Goal: Contribute content: Contribute content

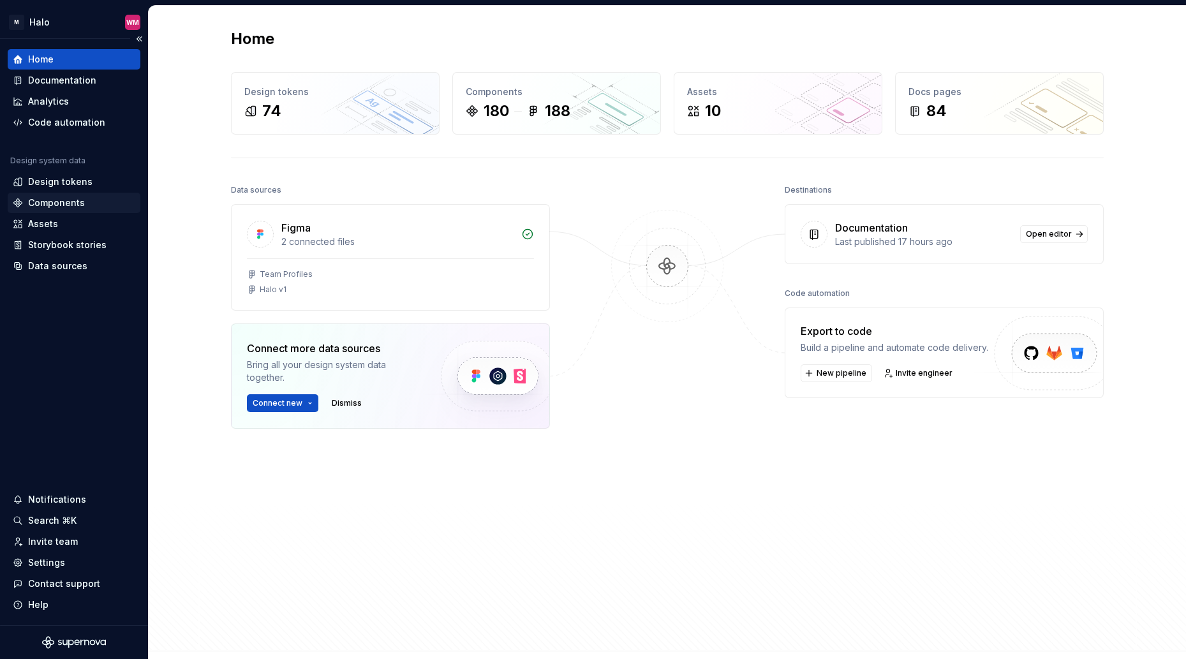
click at [63, 204] on div "Components" at bounding box center [56, 202] width 57 height 13
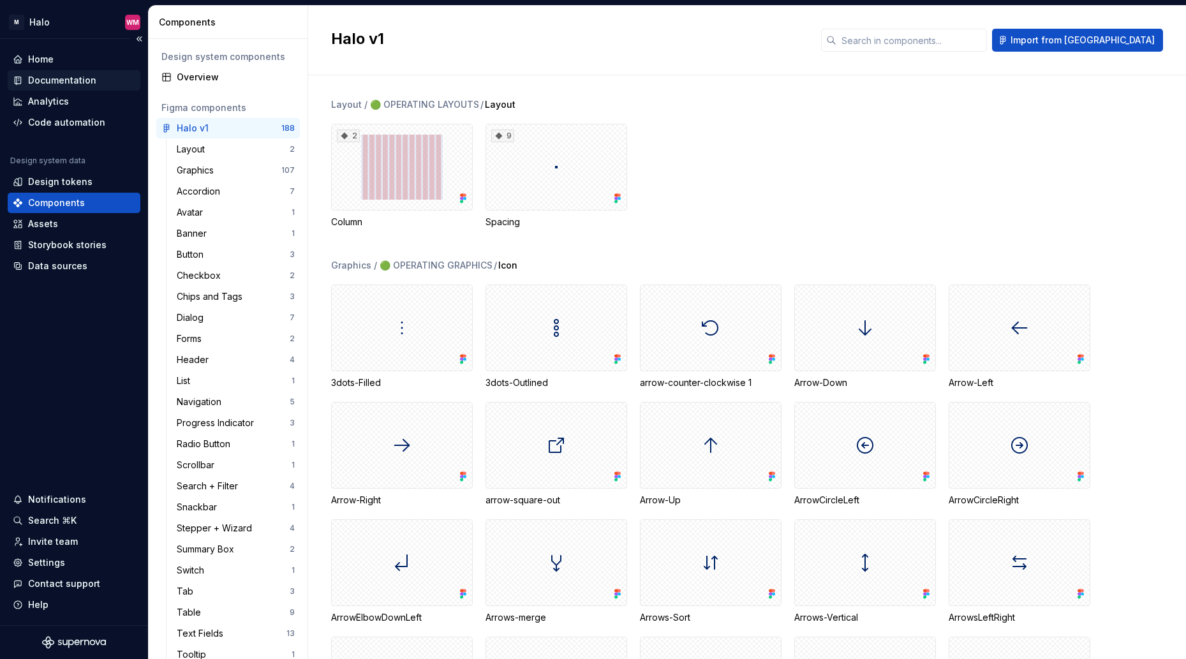
click at [99, 83] on div "Documentation" at bounding box center [74, 80] width 122 height 13
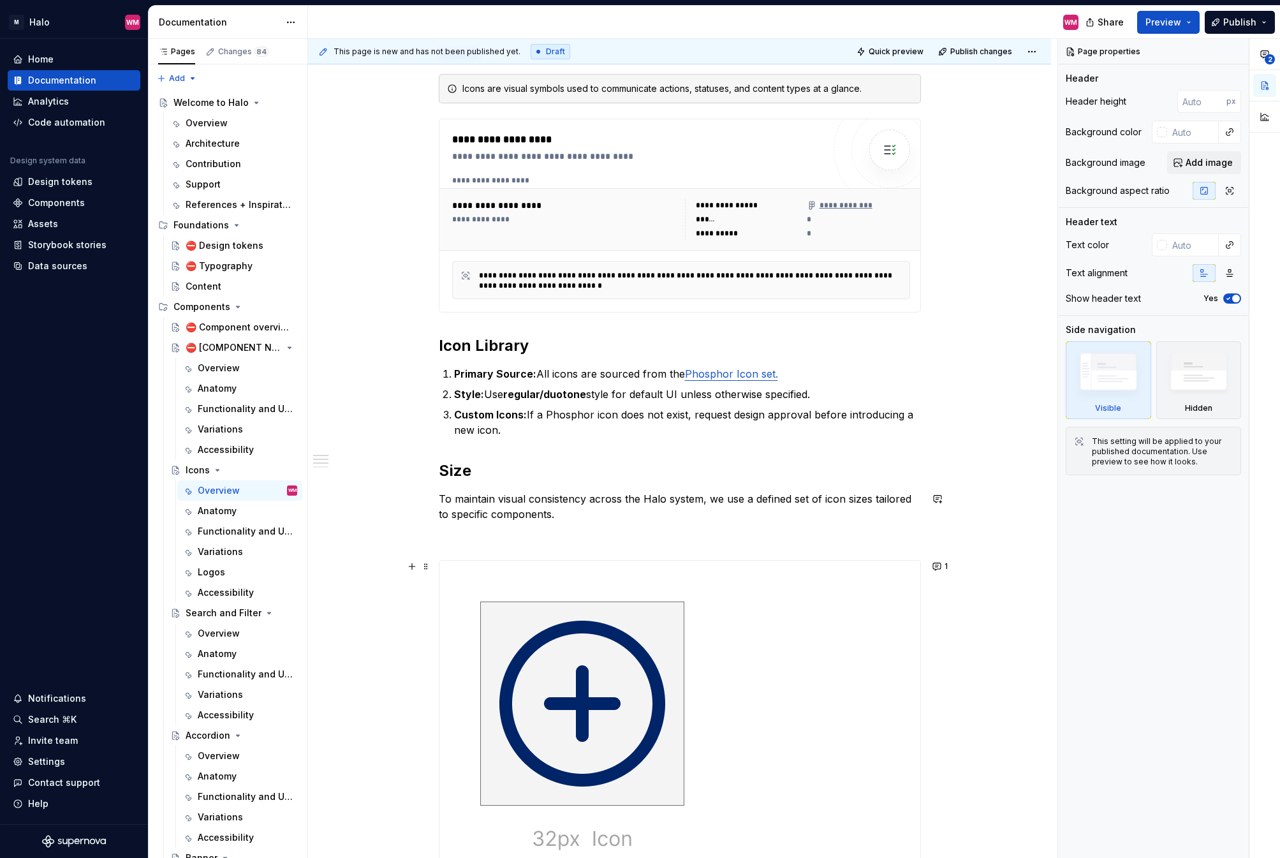
scroll to position [255, 0]
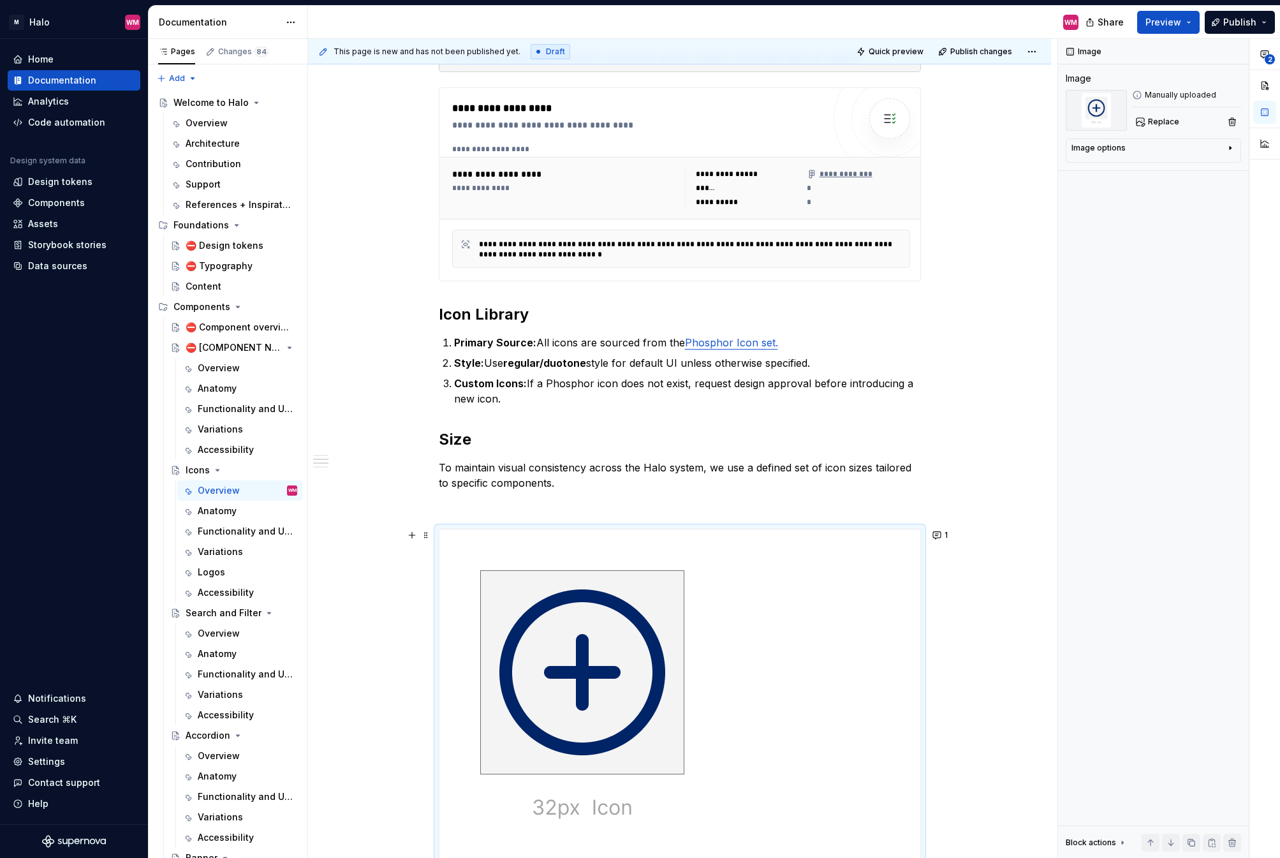
click at [609, 615] on img at bounding box center [582, 694] width 286 height 331
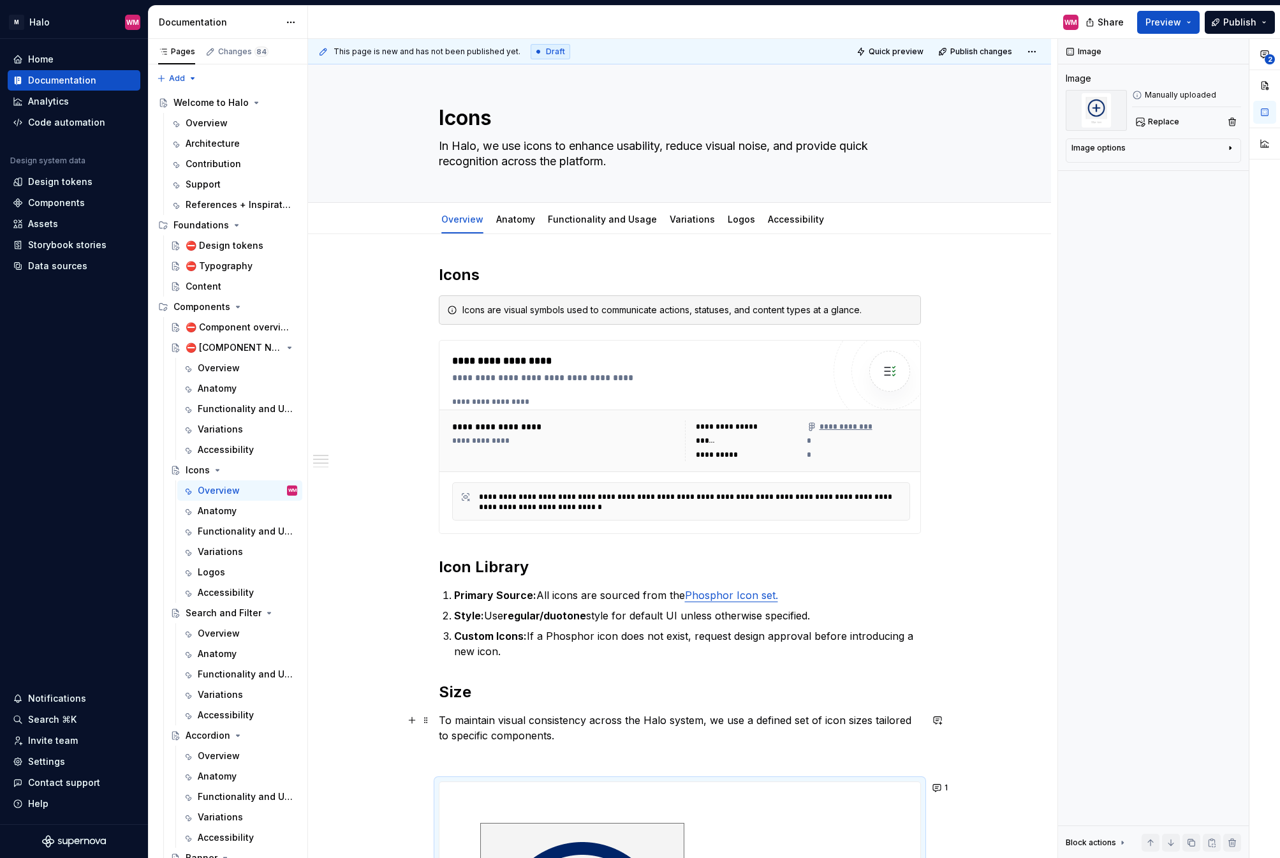
scroll to position [0, 0]
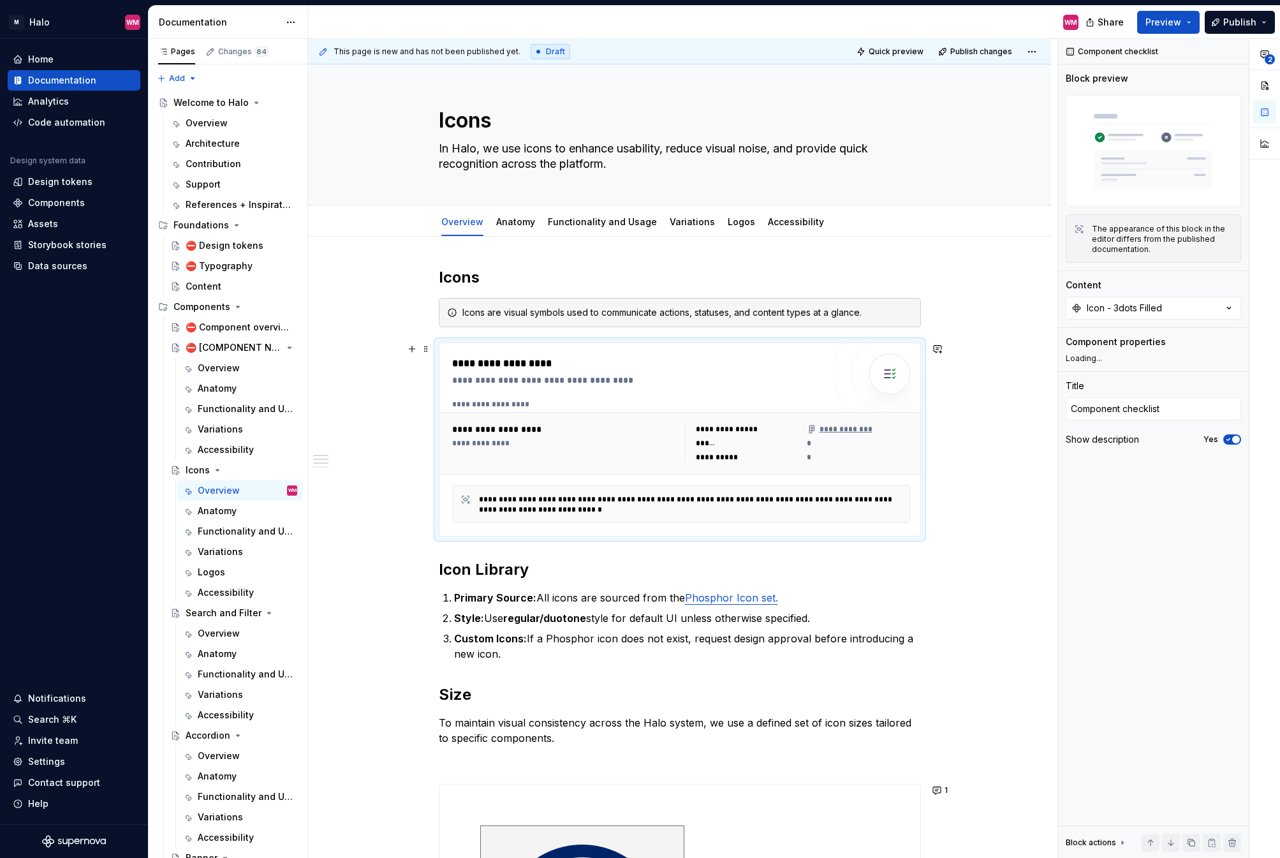
click at [623, 393] on div "**********" at bounding box center [637, 439] width 371 height 167
click at [1185, 311] on icon "button" at bounding box center [1229, 308] width 13 height 13
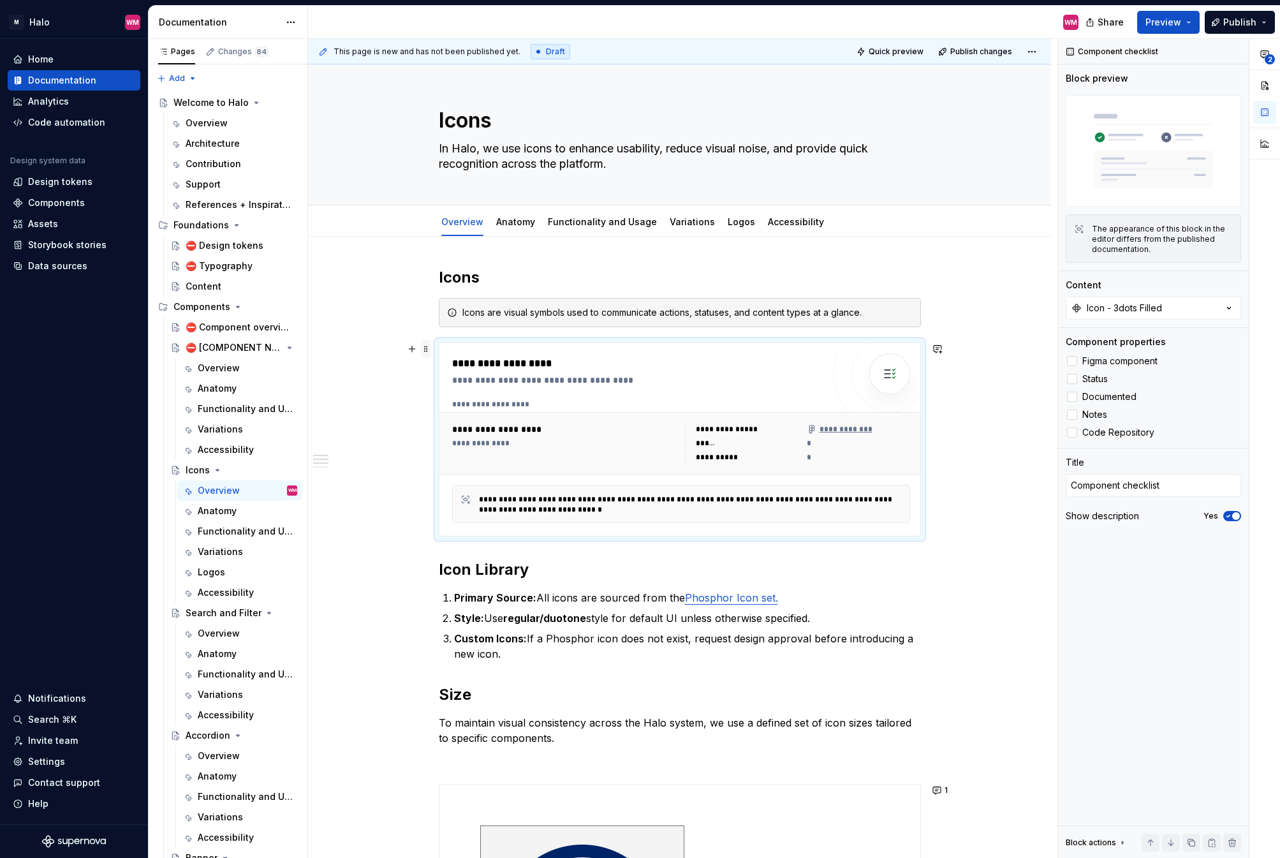
click at [424, 351] on span at bounding box center [426, 349] width 10 height 18
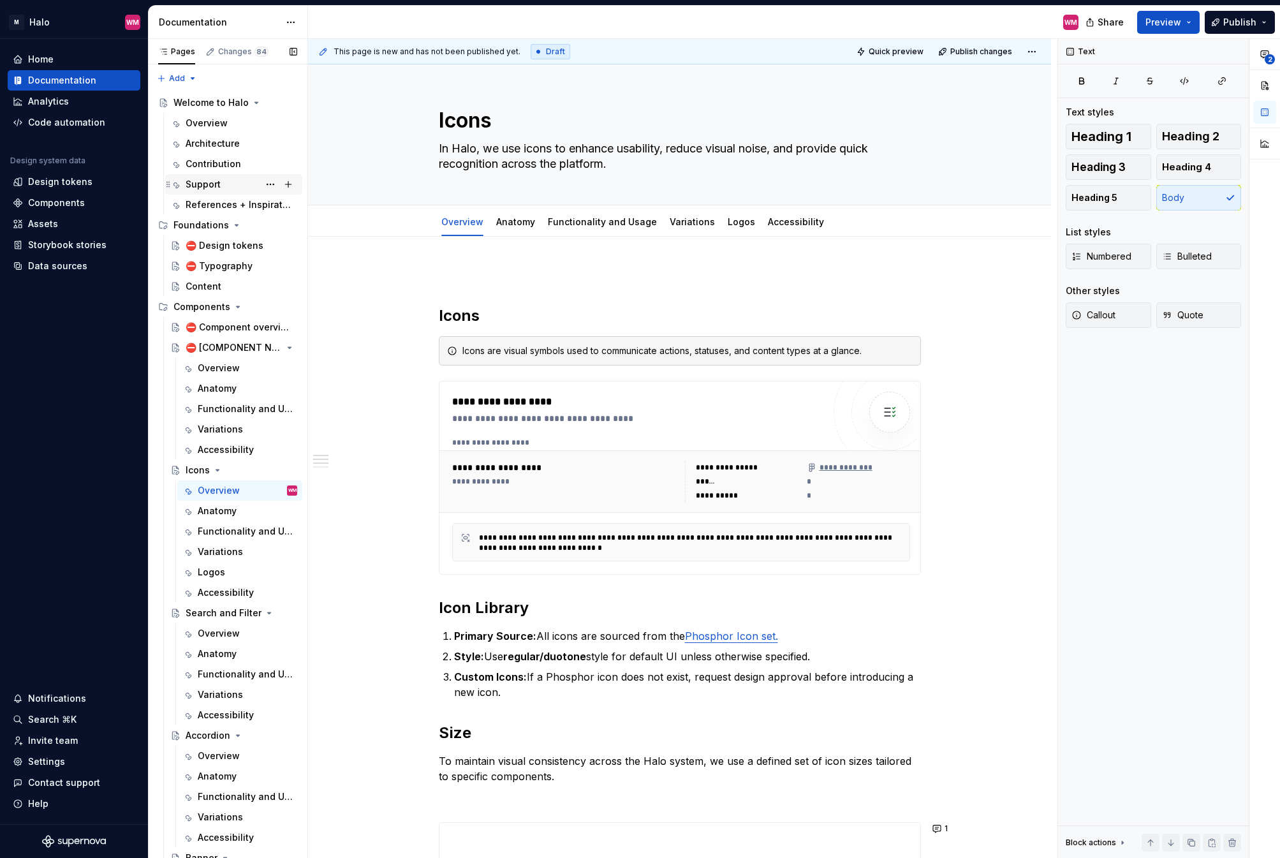
click at [209, 187] on div "Support" at bounding box center [203, 184] width 35 height 13
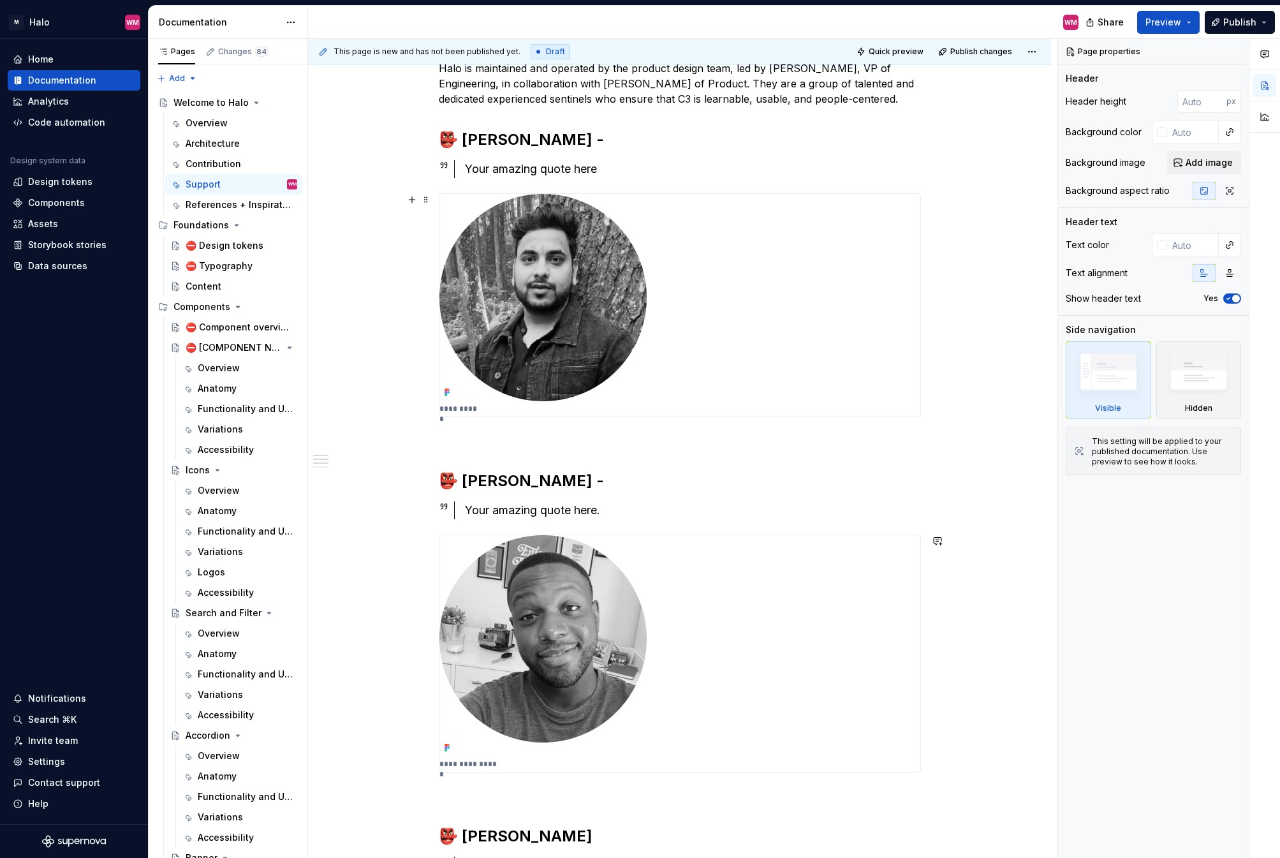
scroll to position [128, 0]
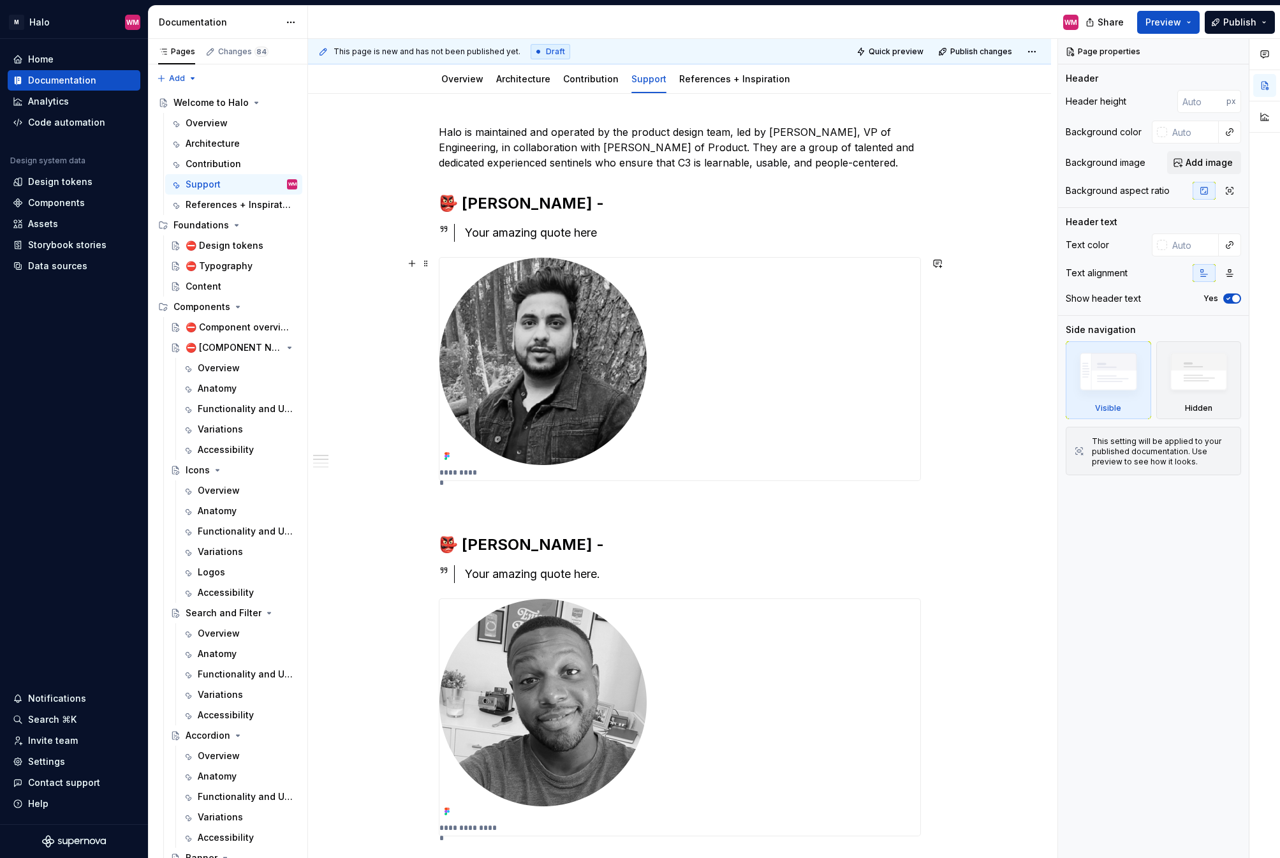
click at [548, 348] on img at bounding box center [542, 361] width 207 height 207
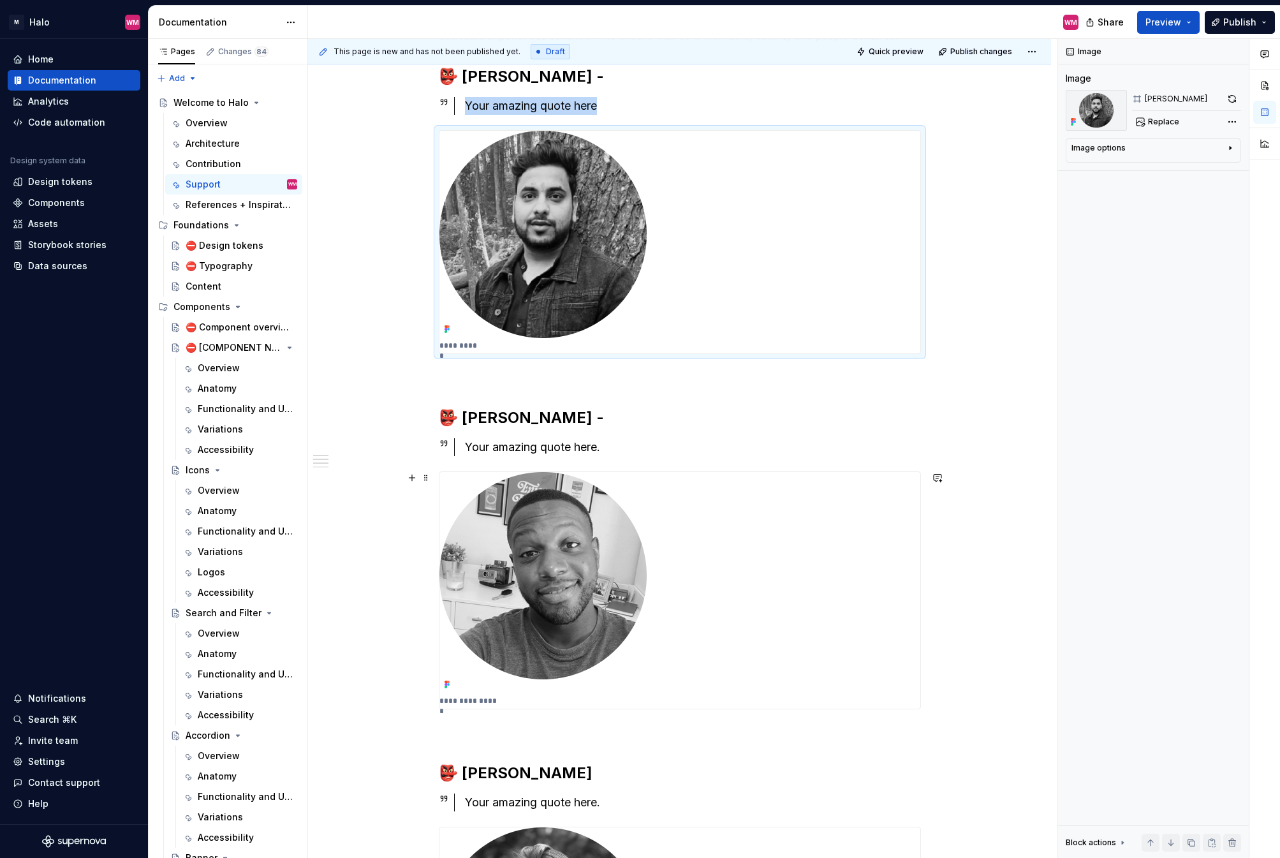
scroll to position [255, 0]
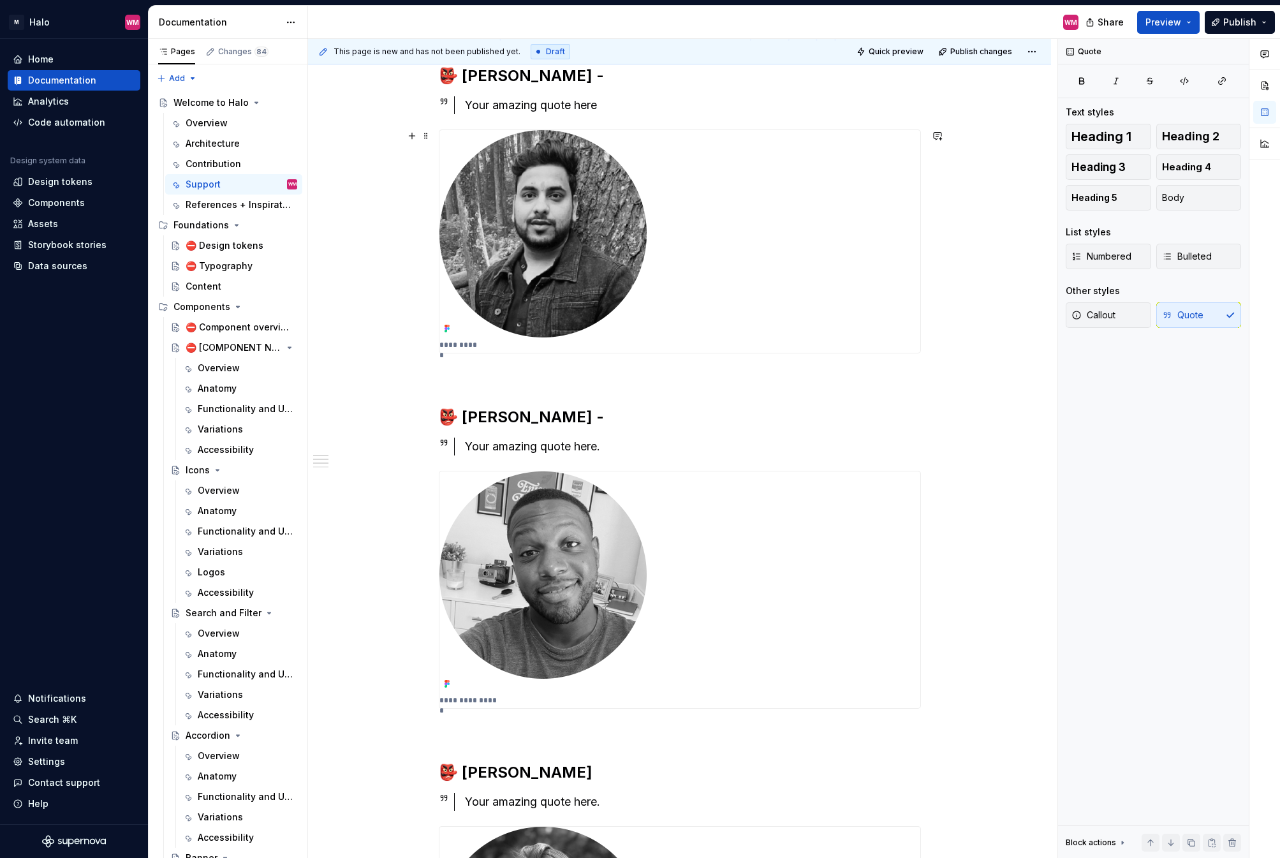
click at [605, 237] on img at bounding box center [542, 233] width 207 height 207
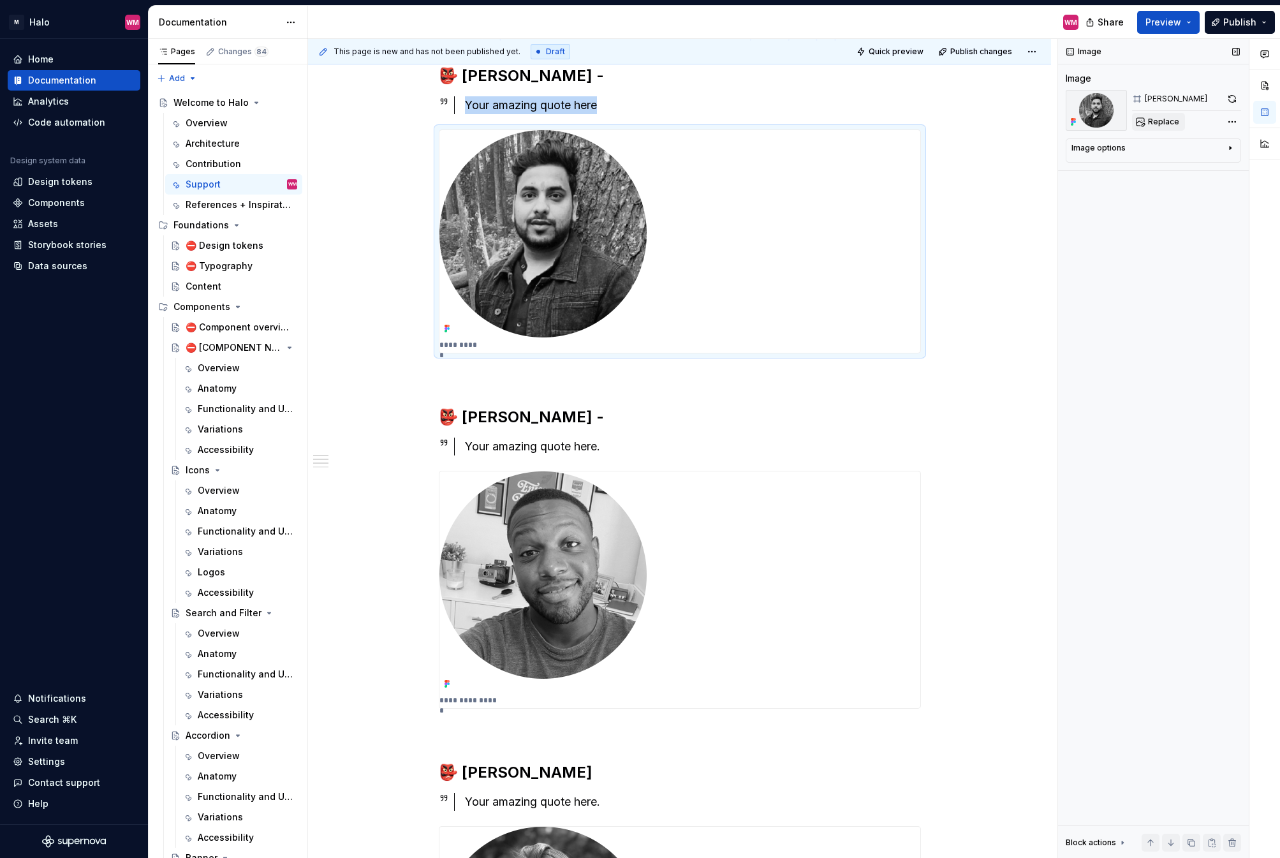
click at [1168, 117] on span "Replace" at bounding box center [1163, 122] width 31 height 10
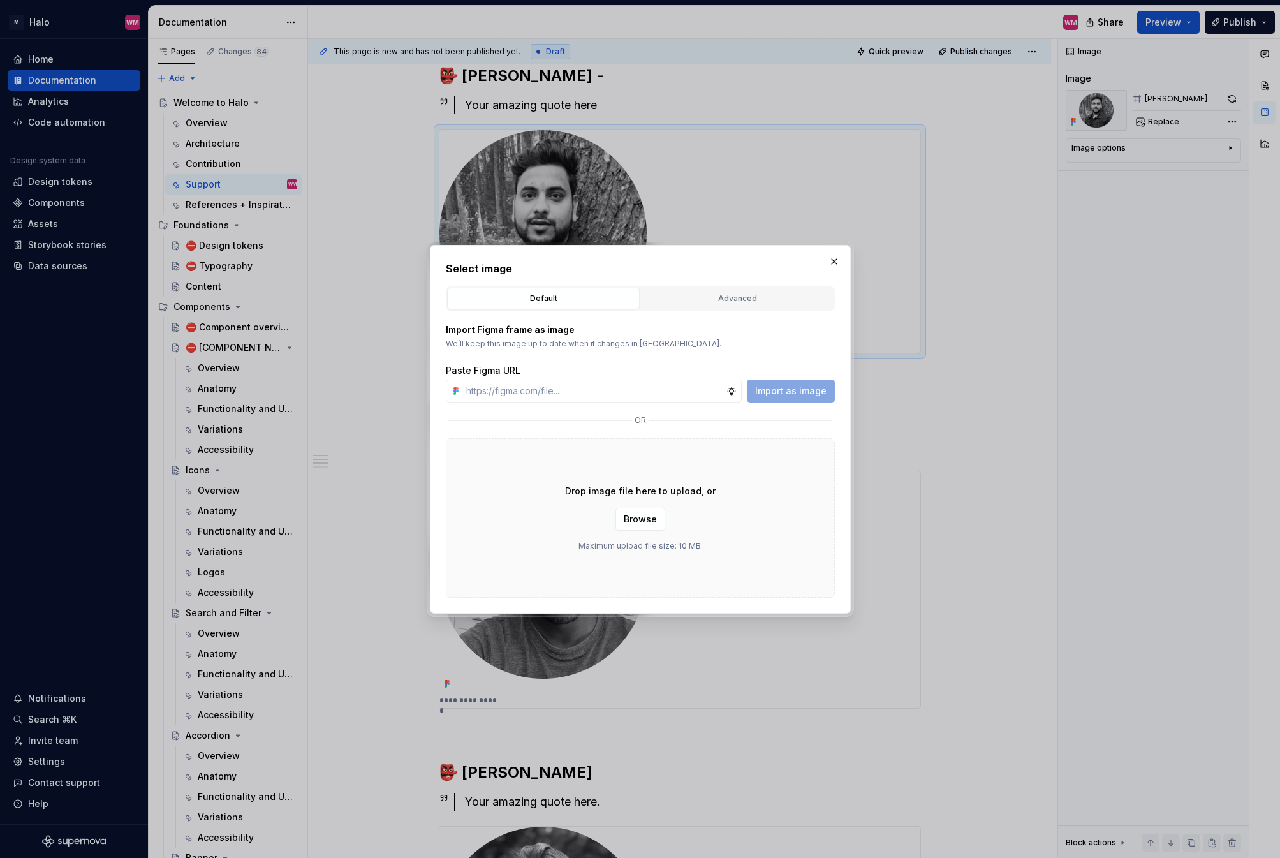
type textarea "*"
paste input "[URL][DOMAIN_NAME]"
type input "[URL][DOMAIN_NAME]"
click at [781, 389] on span "Import as image" at bounding box center [790, 391] width 71 height 13
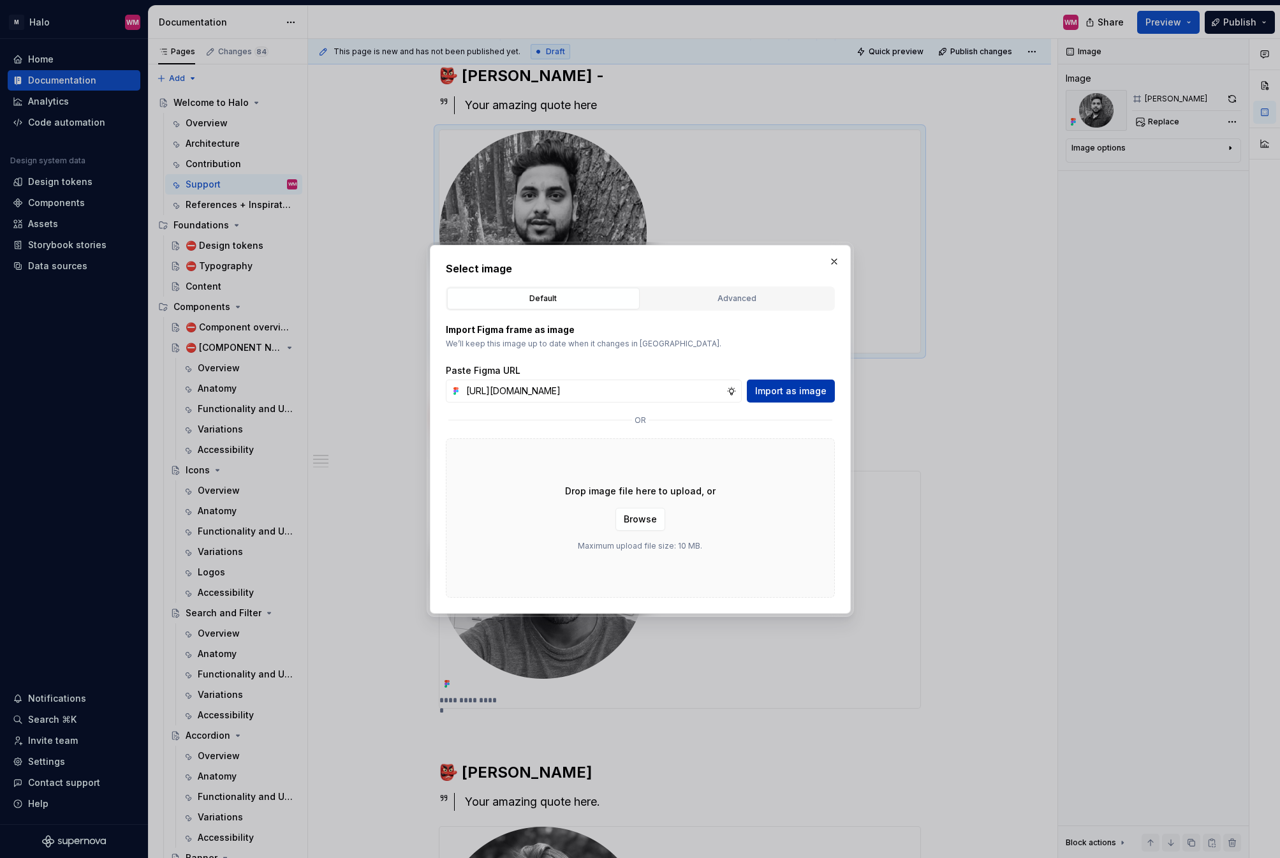
scroll to position [0, 0]
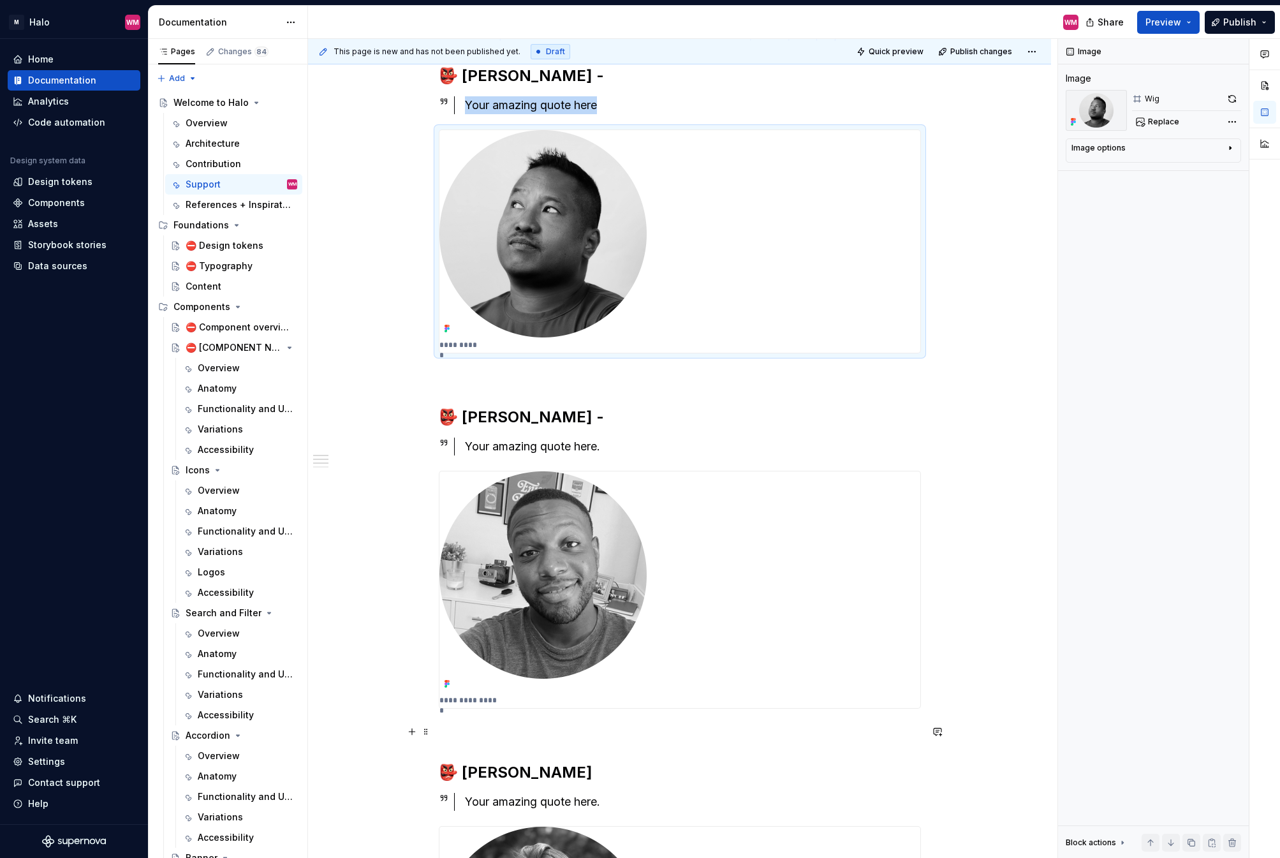
click at [770, 658] on p at bounding box center [680, 731] width 482 height 15
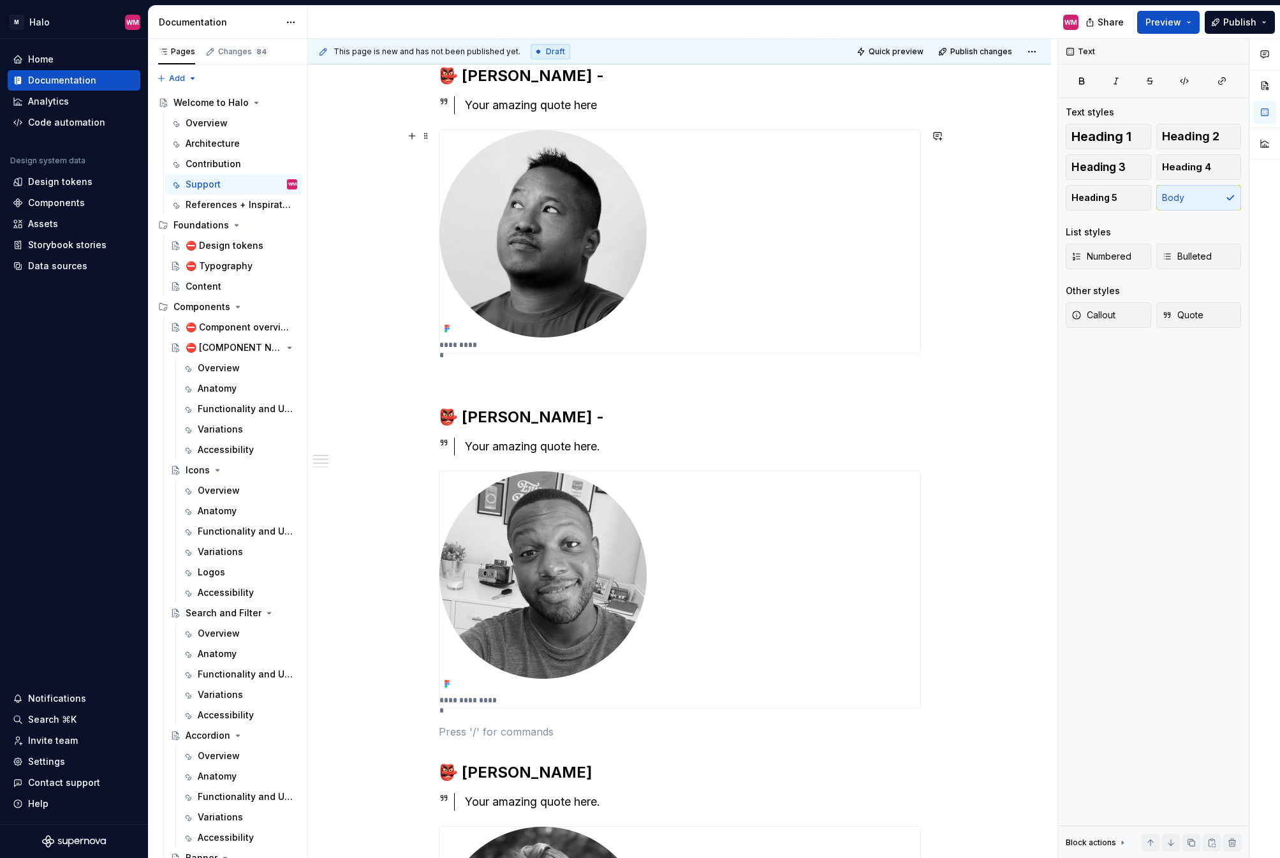
click at [554, 237] on img at bounding box center [542, 233] width 207 height 207
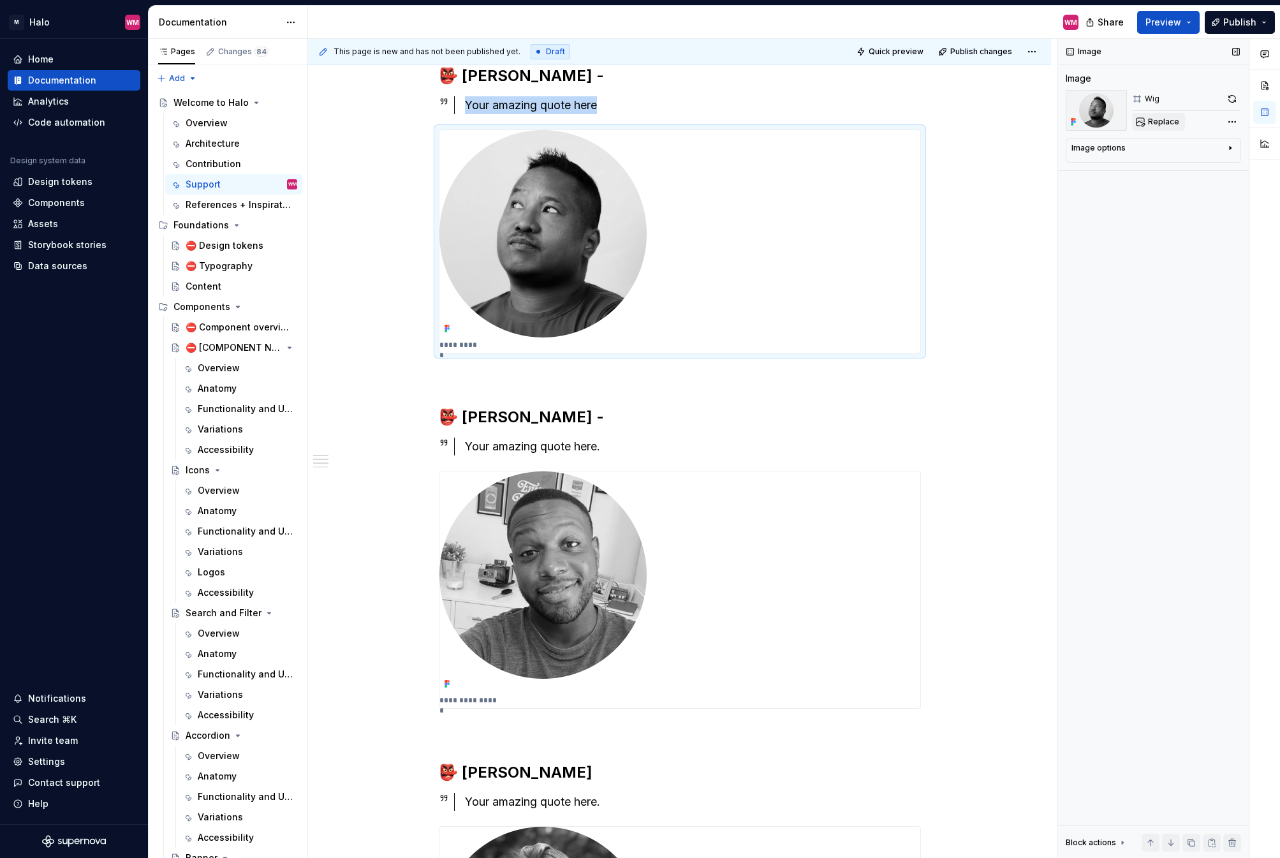
click at [1147, 124] on button "Replace" at bounding box center [1158, 122] width 53 height 18
type textarea "*"
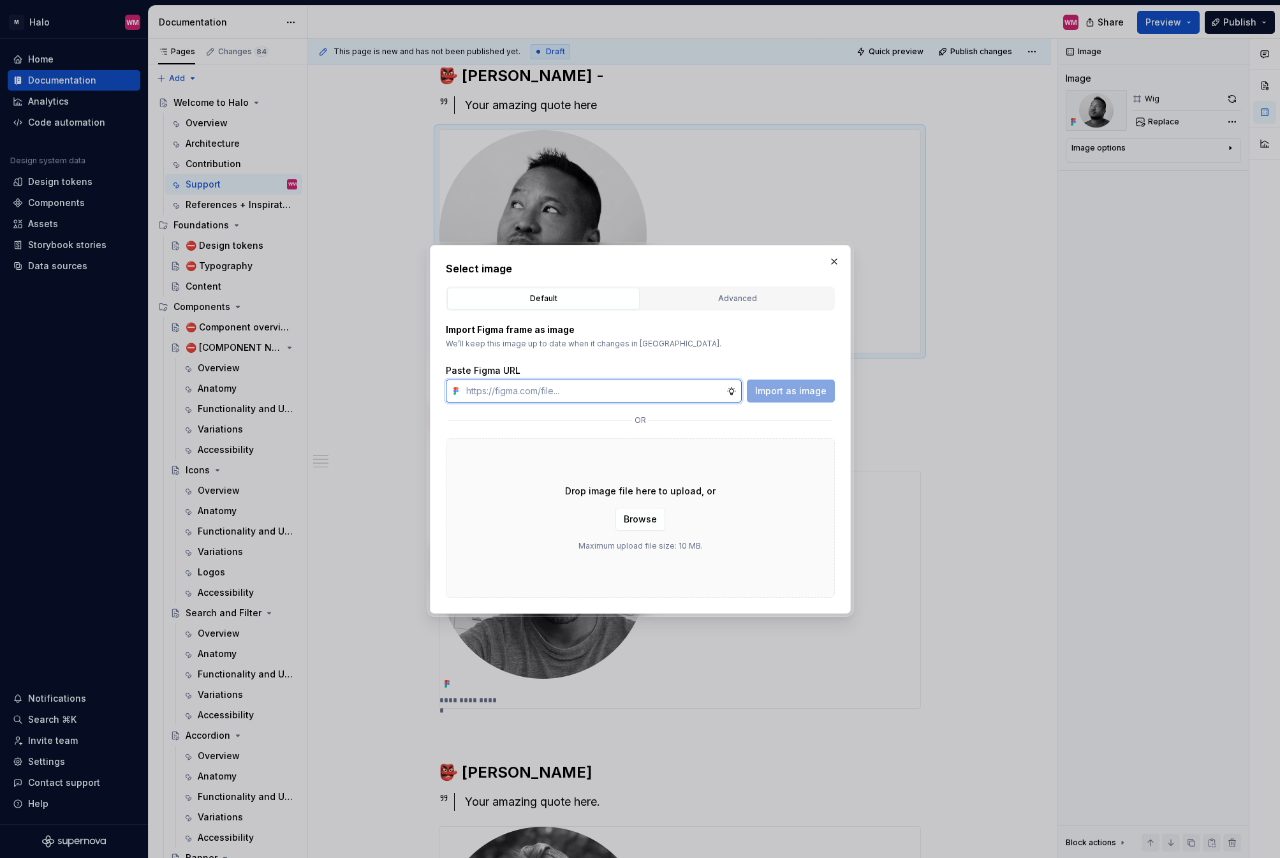
paste input "[URL][DOMAIN_NAME]"
type input "[URL][DOMAIN_NAME]"
click at [807, 396] on span "Import as image" at bounding box center [790, 391] width 71 height 13
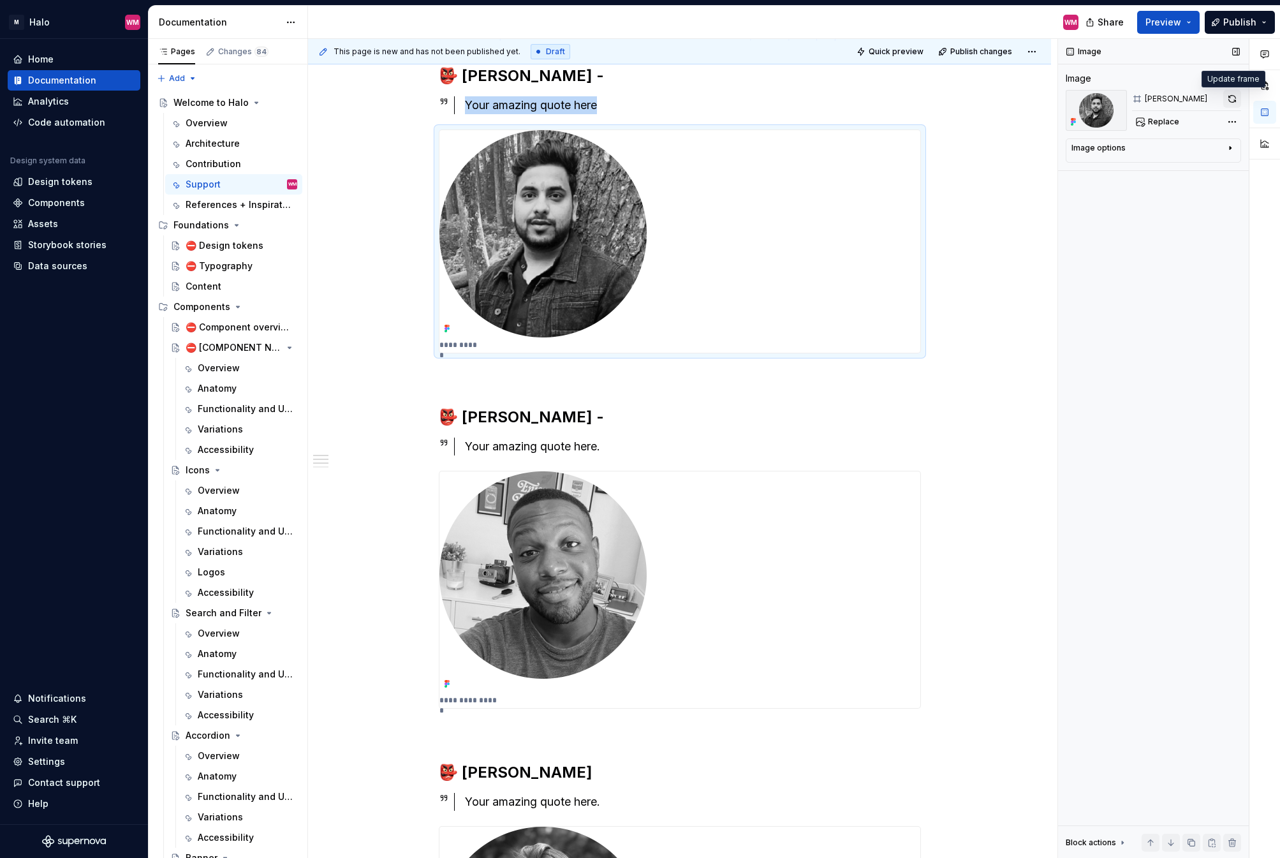
click at [1185, 97] on button "button" at bounding box center [1232, 99] width 18 height 18
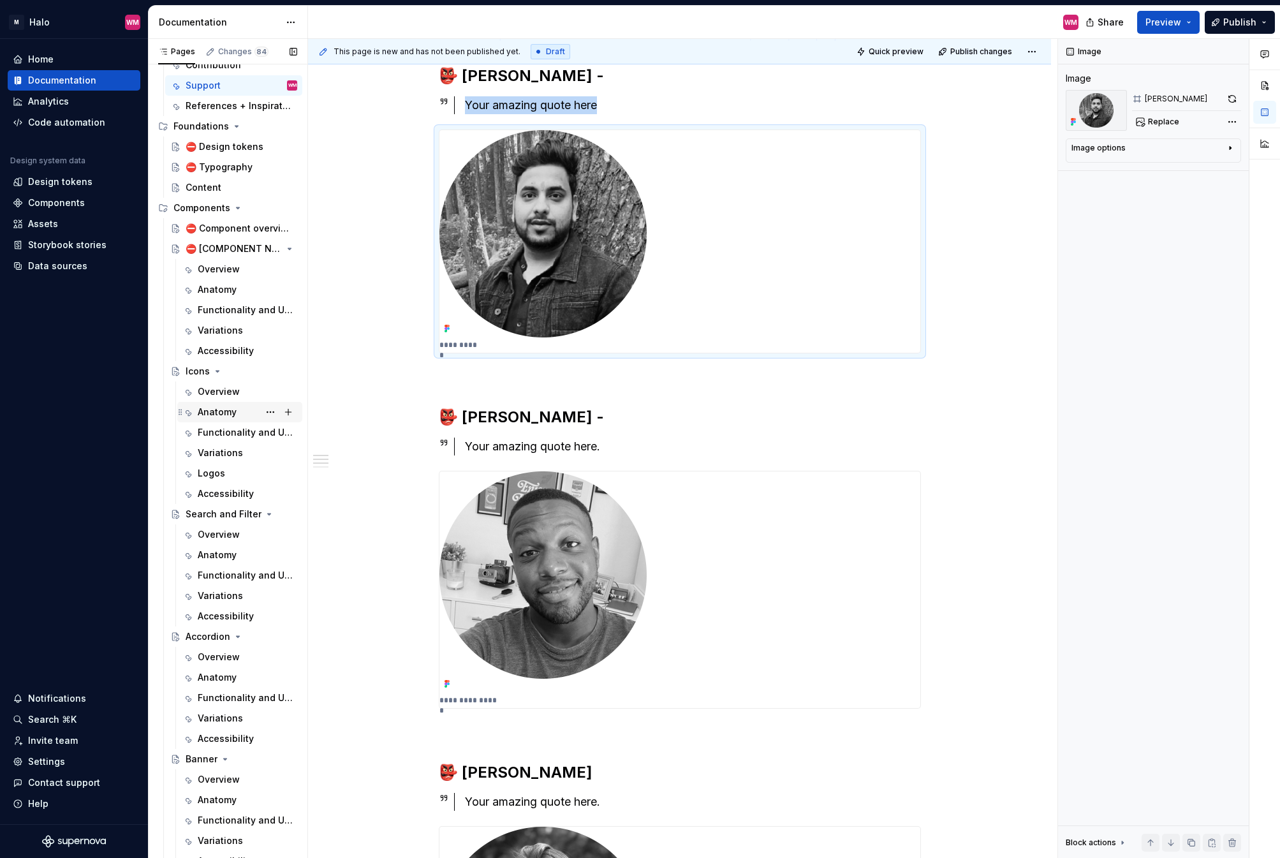
scroll to position [128, 0]
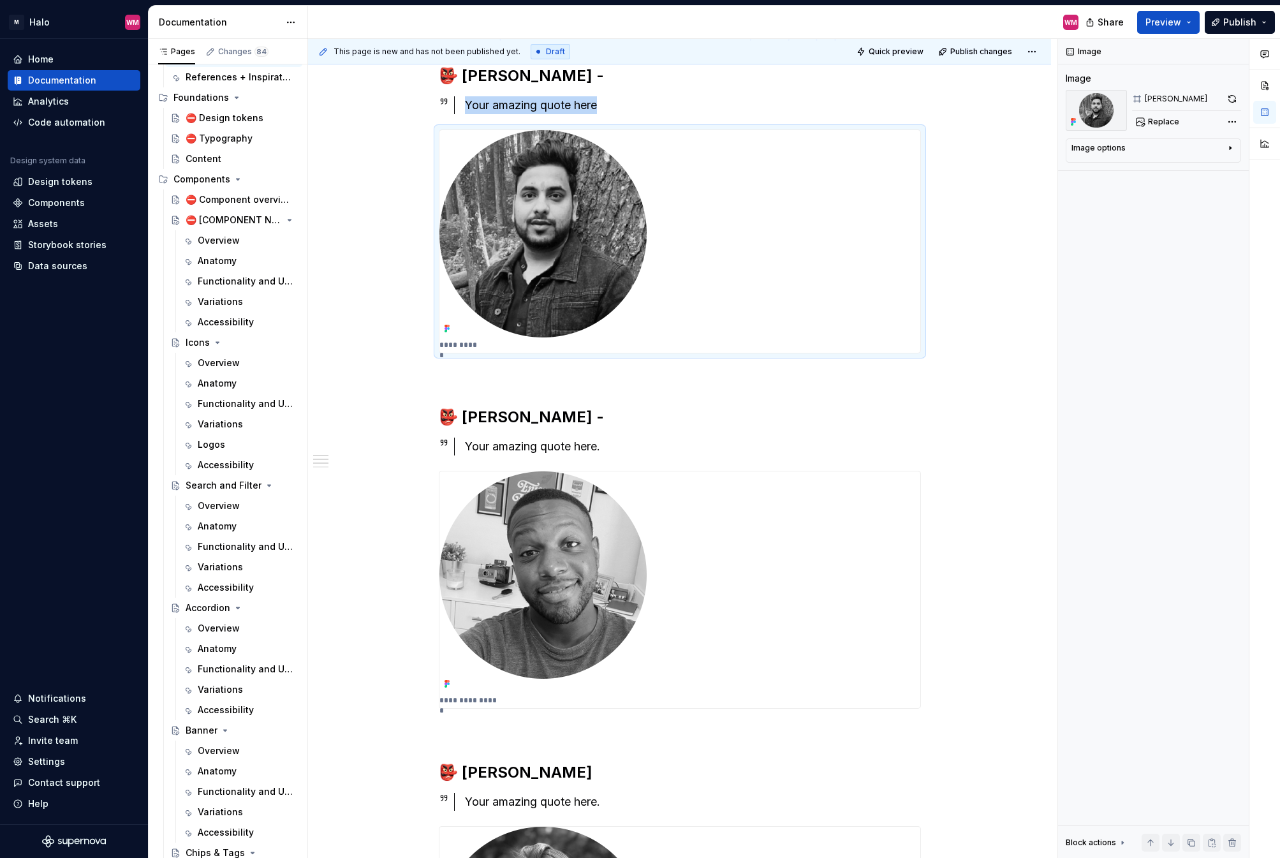
drag, startPoint x: 226, startPoint y: 359, endPoint x: 740, endPoint y: 412, distance: 516.8
click at [226, 359] on div "Overview" at bounding box center [219, 363] width 42 height 13
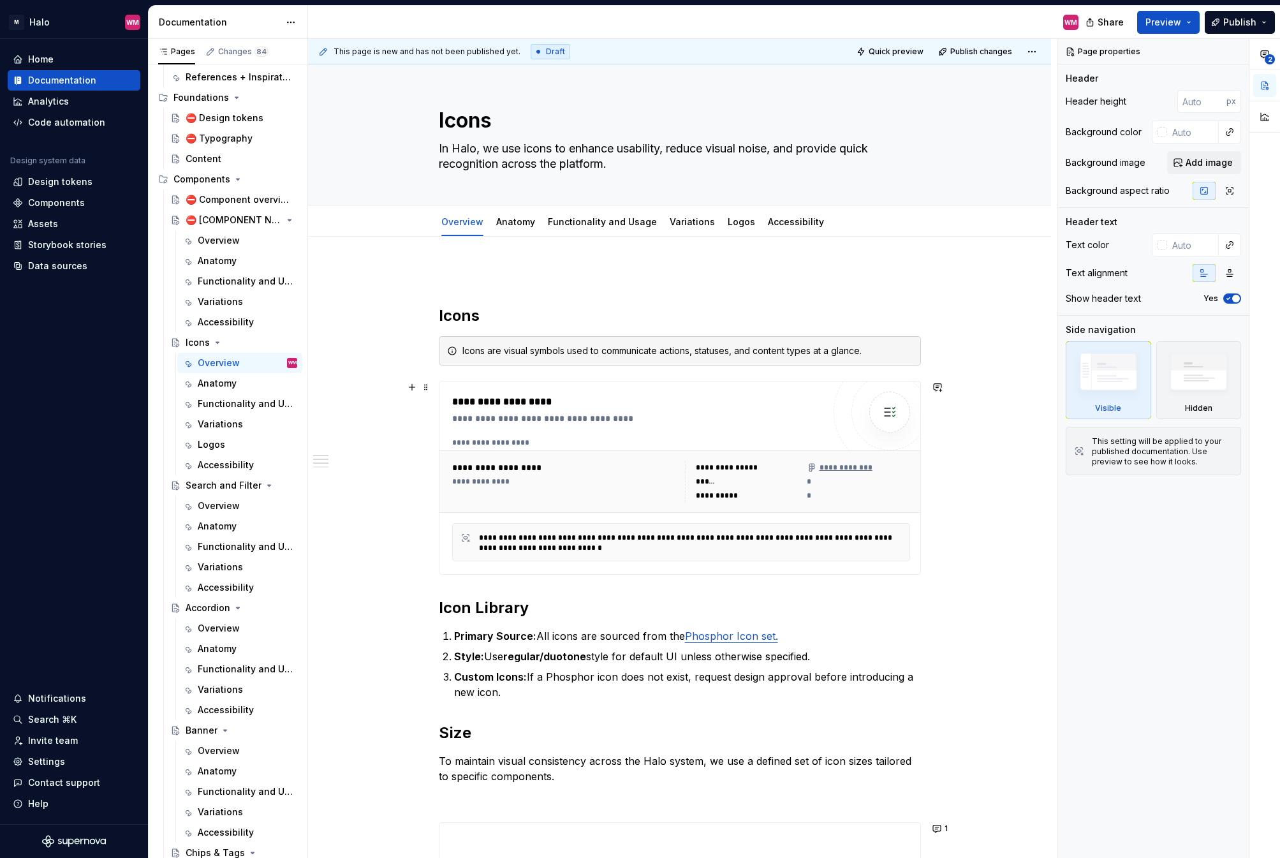
click at [672, 445] on div "**********" at bounding box center [681, 443] width 458 height 10
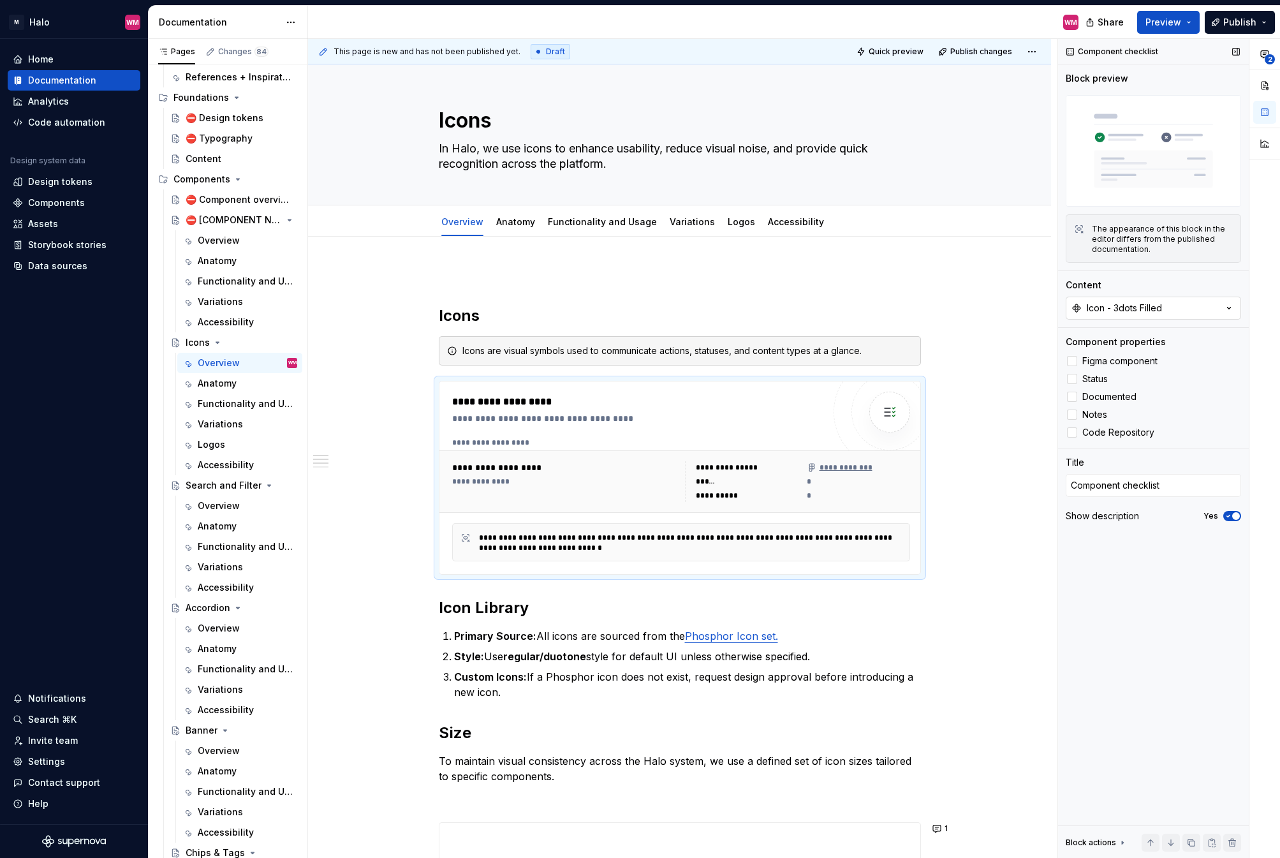
click at [1185, 303] on icon "button" at bounding box center [1229, 308] width 13 height 13
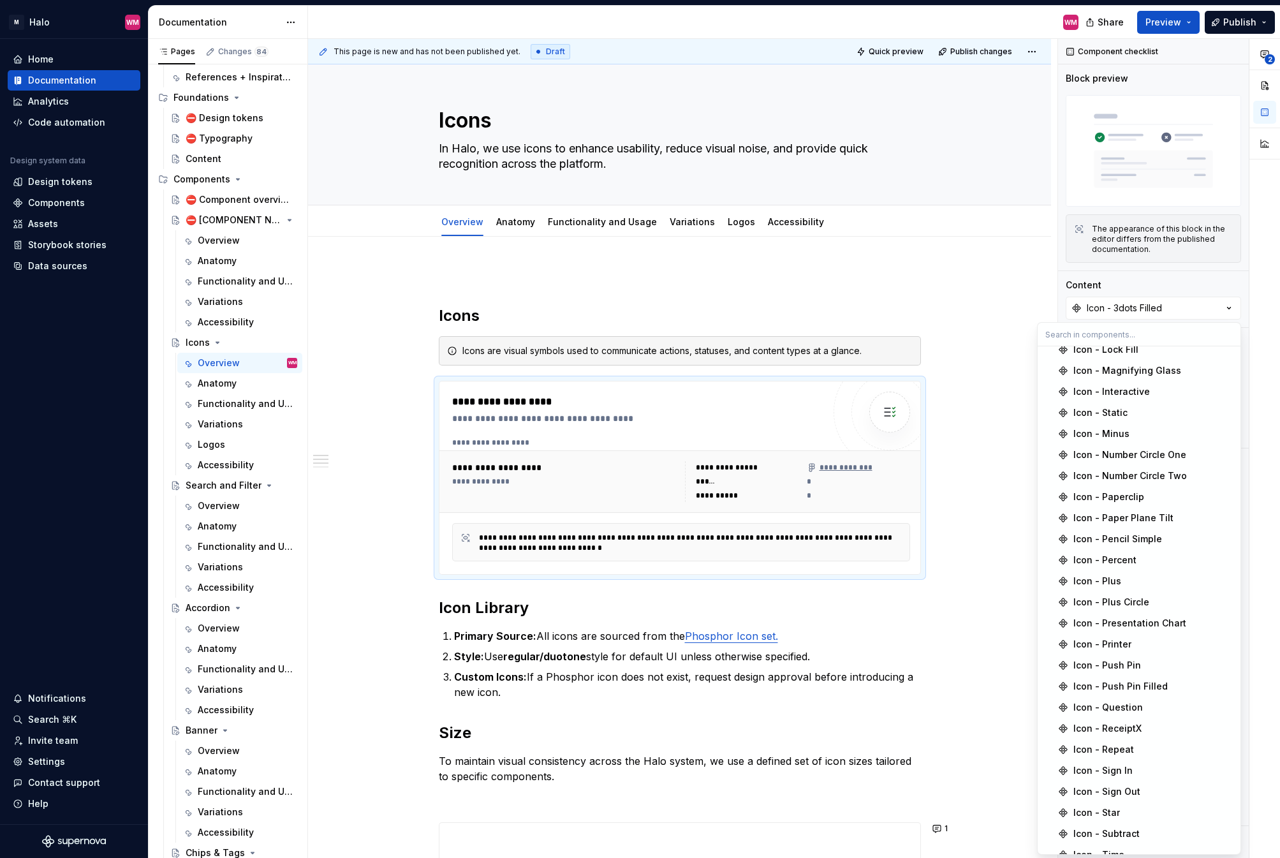
scroll to position [3285, 0]
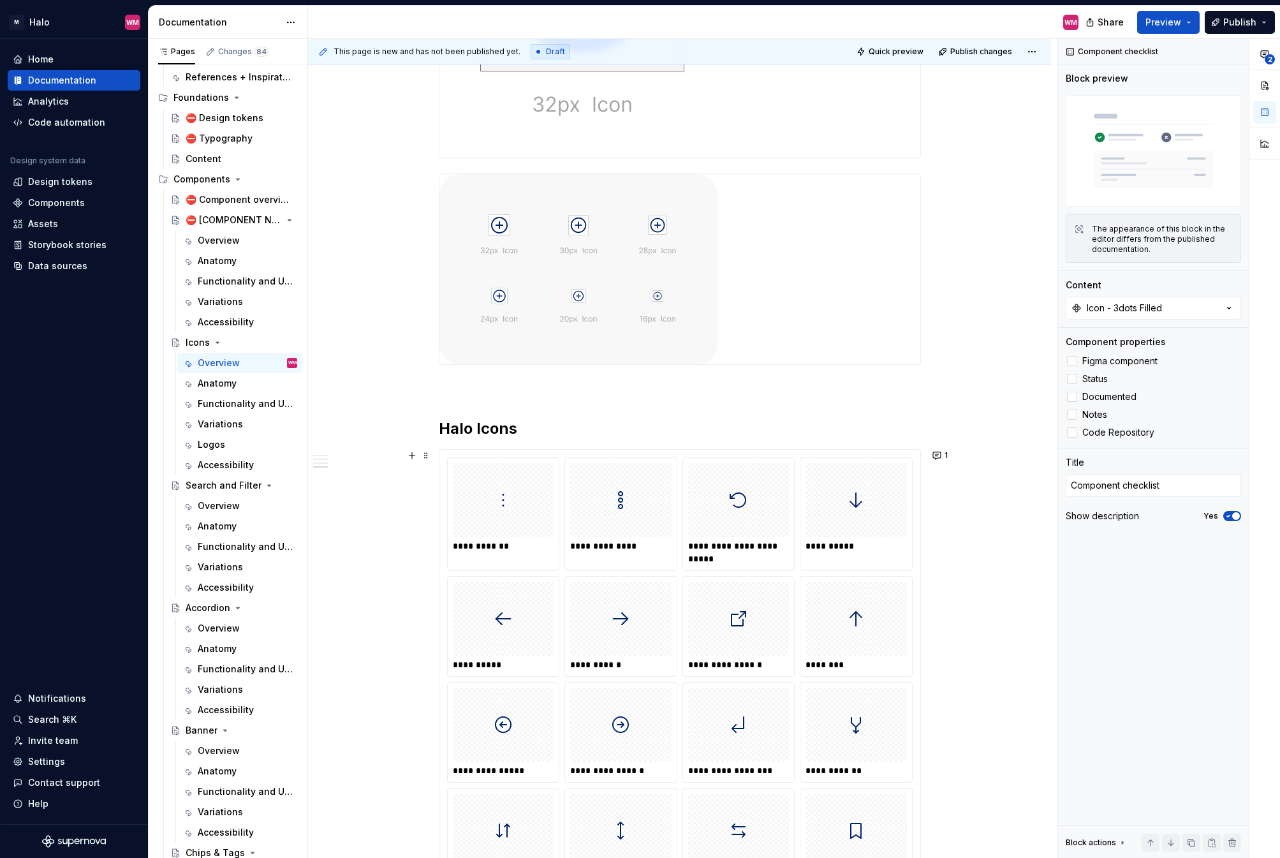
scroll to position [1020, 0]
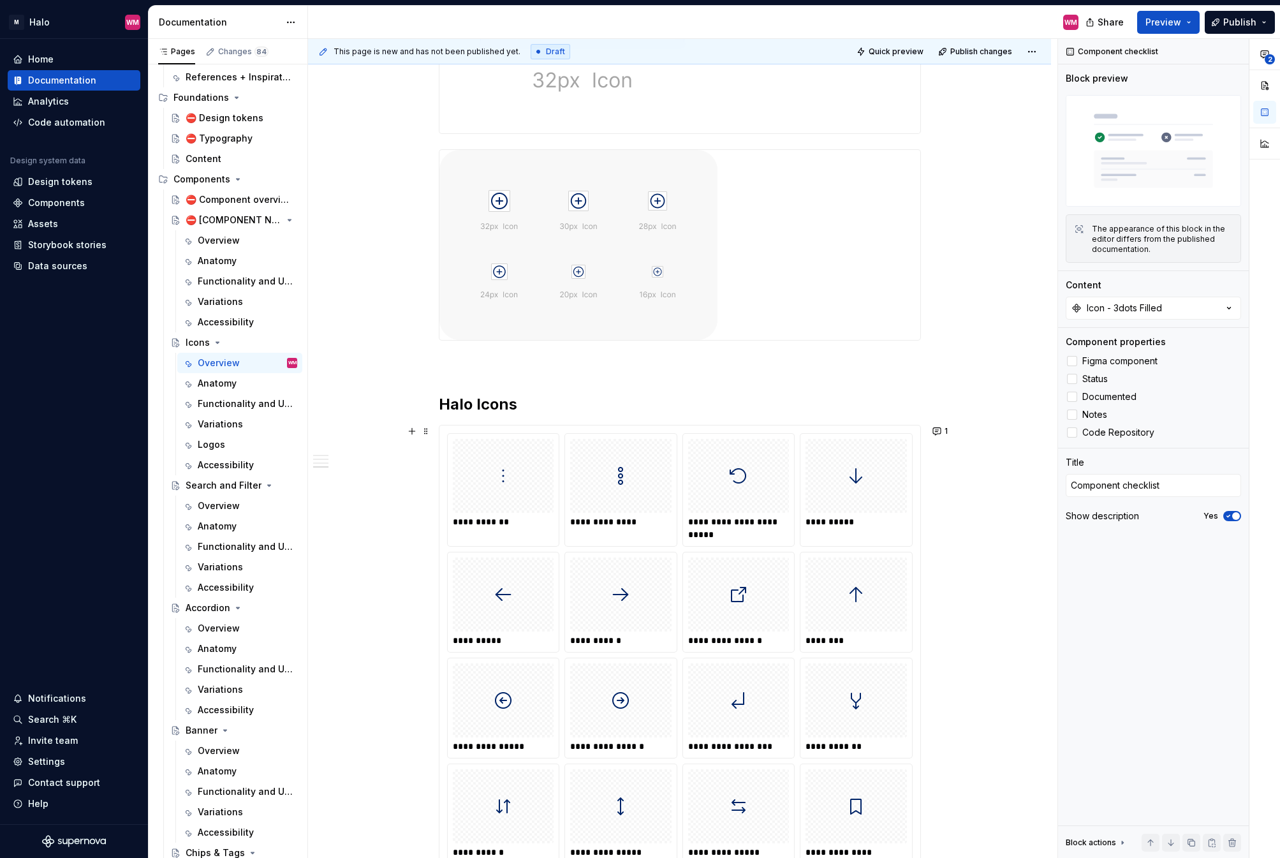
click at [858, 510] on div at bounding box center [855, 476] width 101 height 74
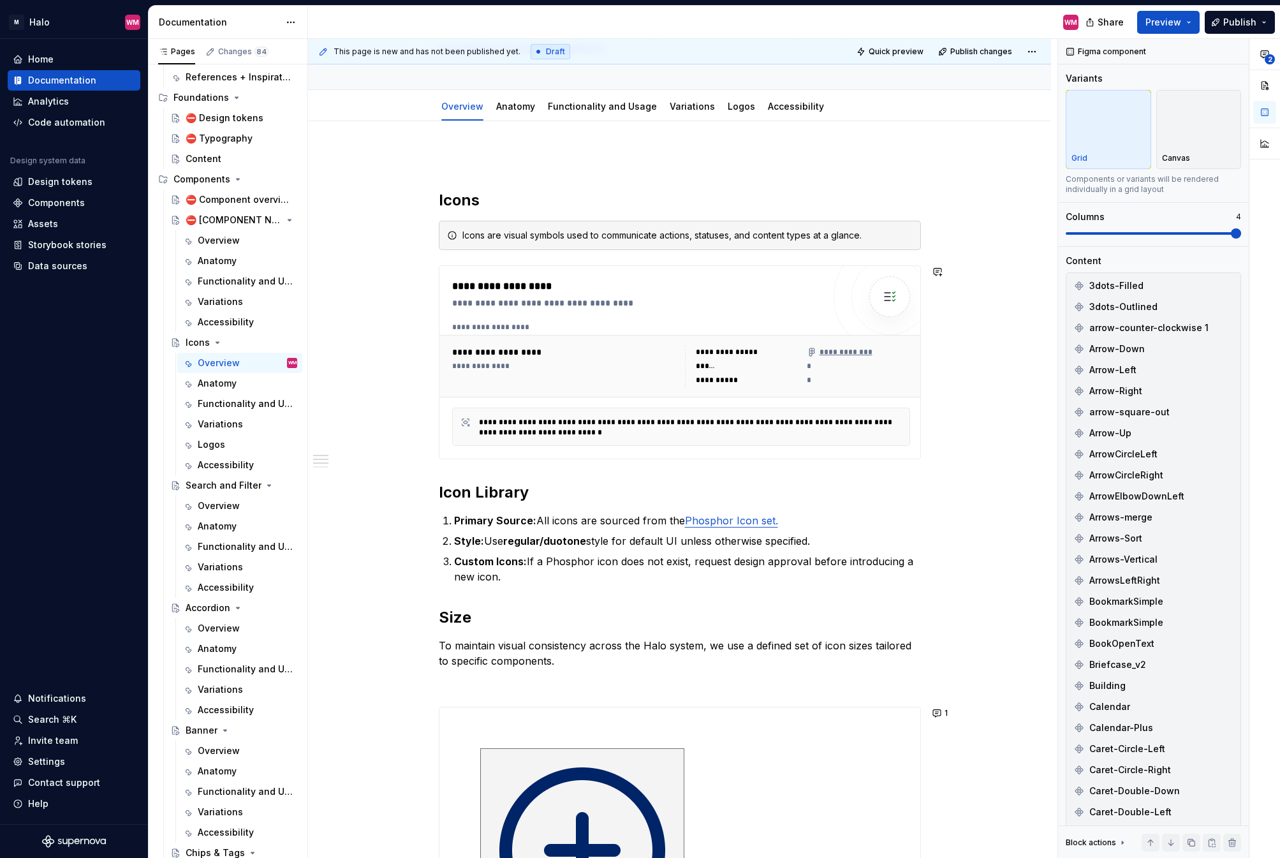
scroll to position [128, 0]
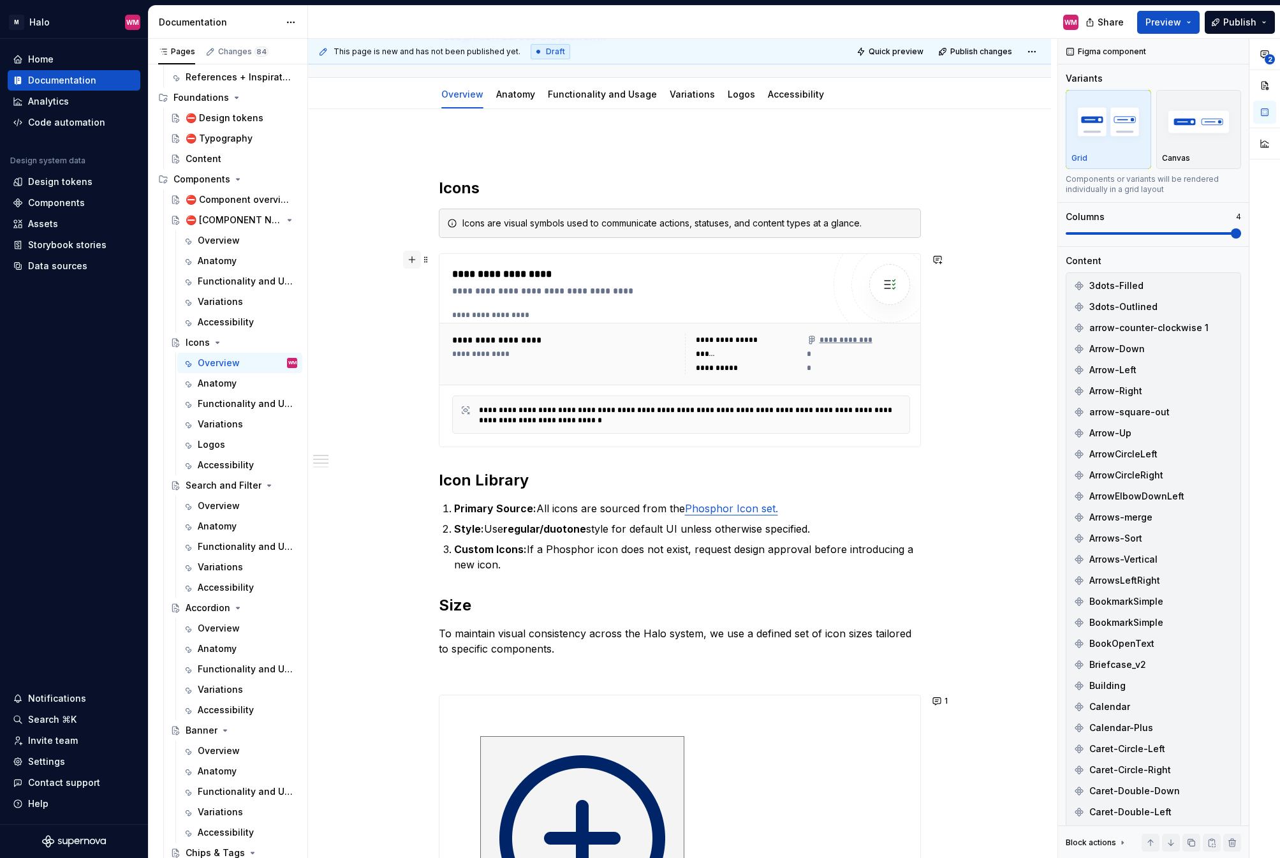
click at [411, 258] on button "button" at bounding box center [412, 260] width 18 height 18
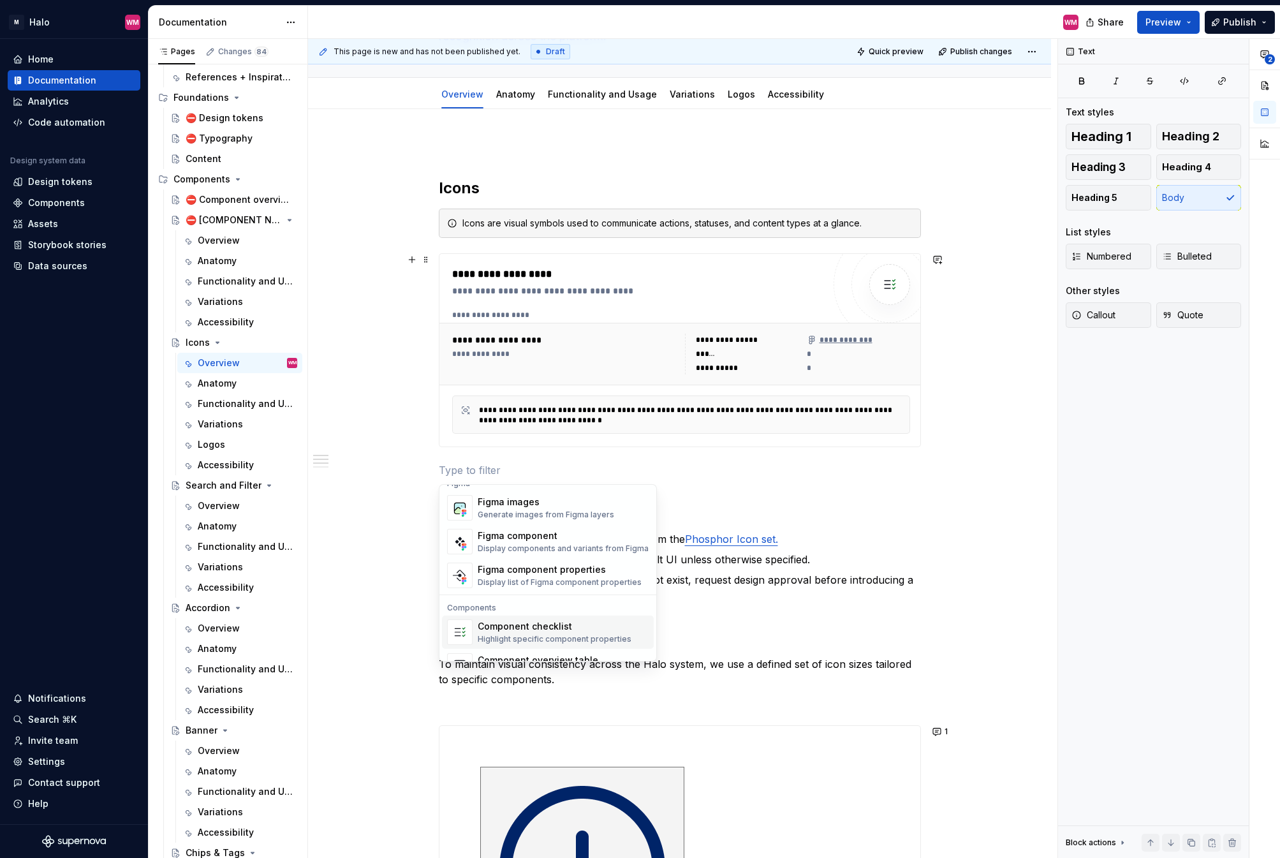
scroll to position [1270, 0]
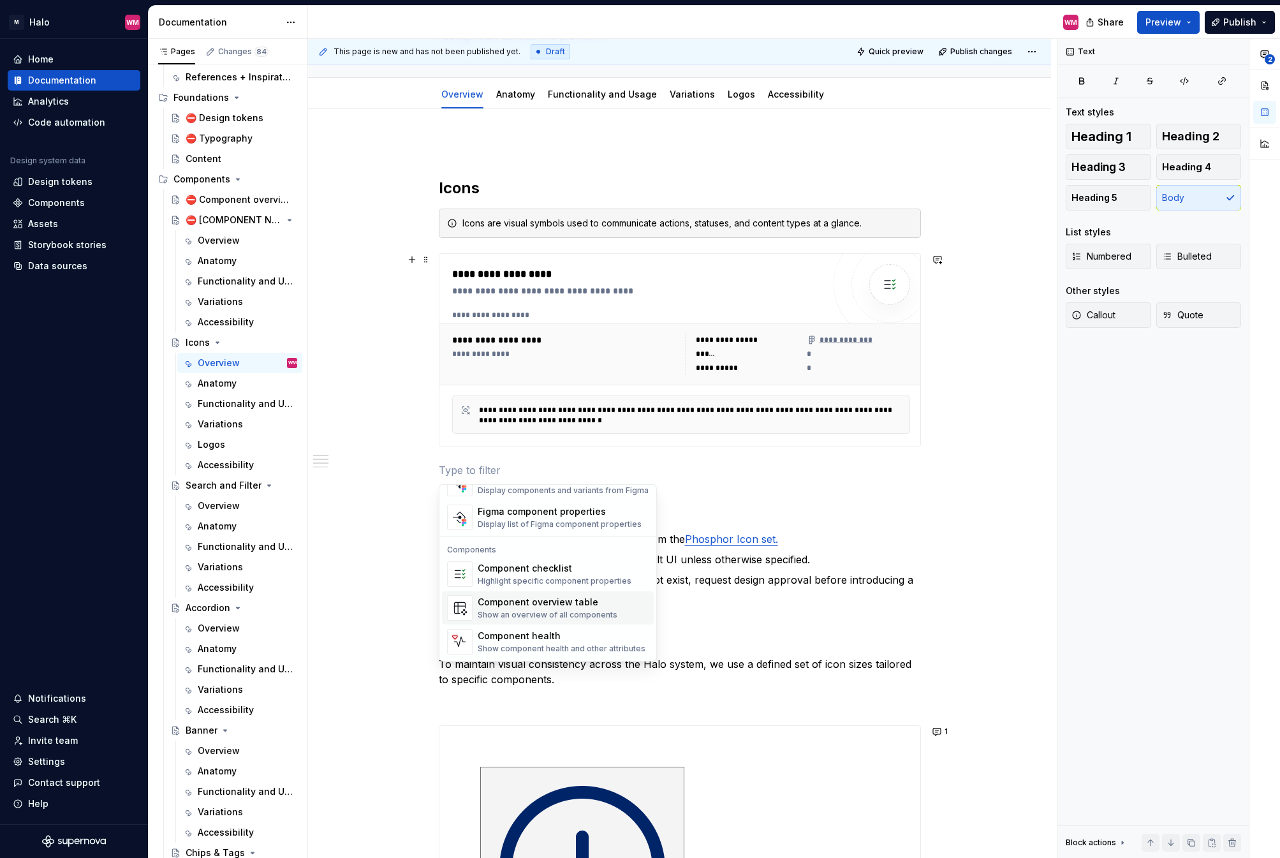
click at [596, 618] on div "Show an overview of all components" at bounding box center [548, 615] width 140 height 10
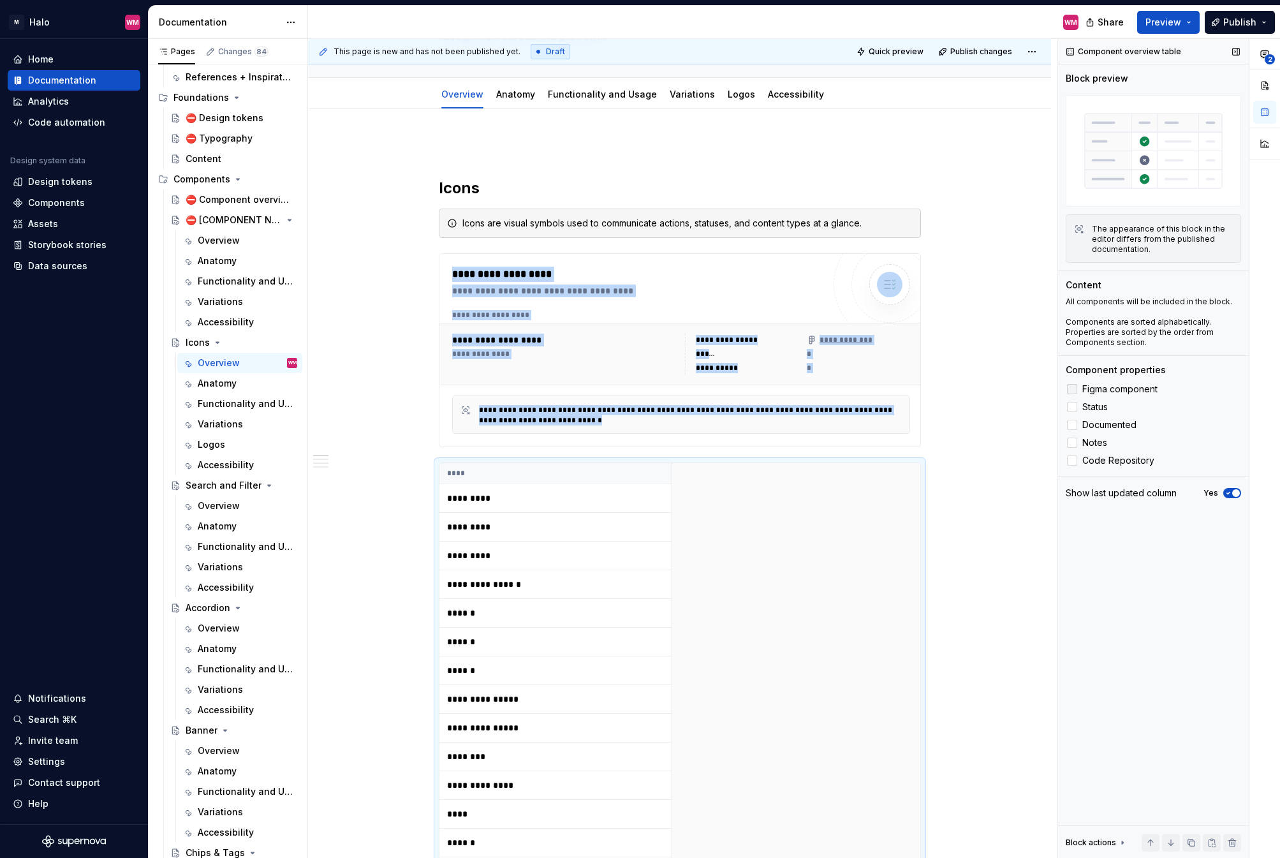
click at [1075, 394] on div at bounding box center [1072, 389] width 10 height 10
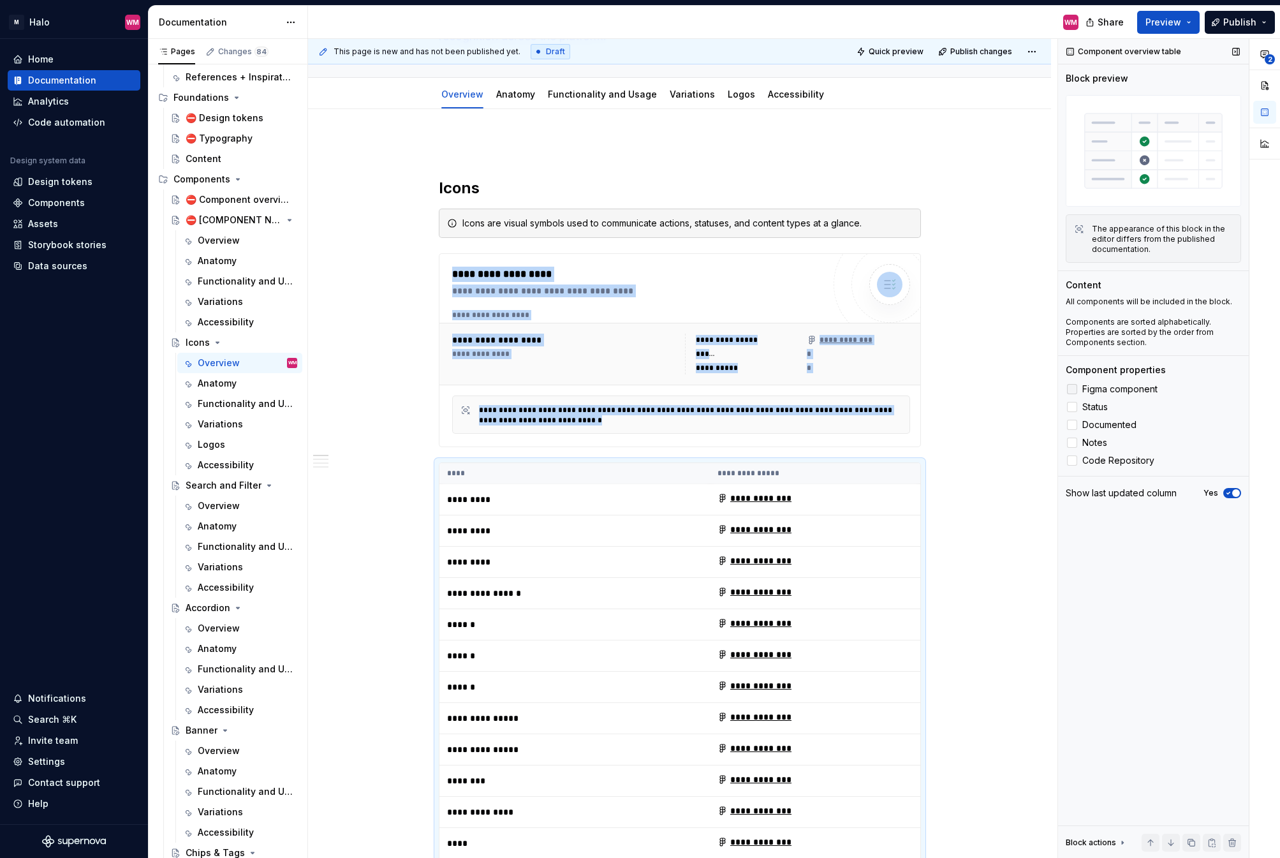
scroll to position [551, 0]
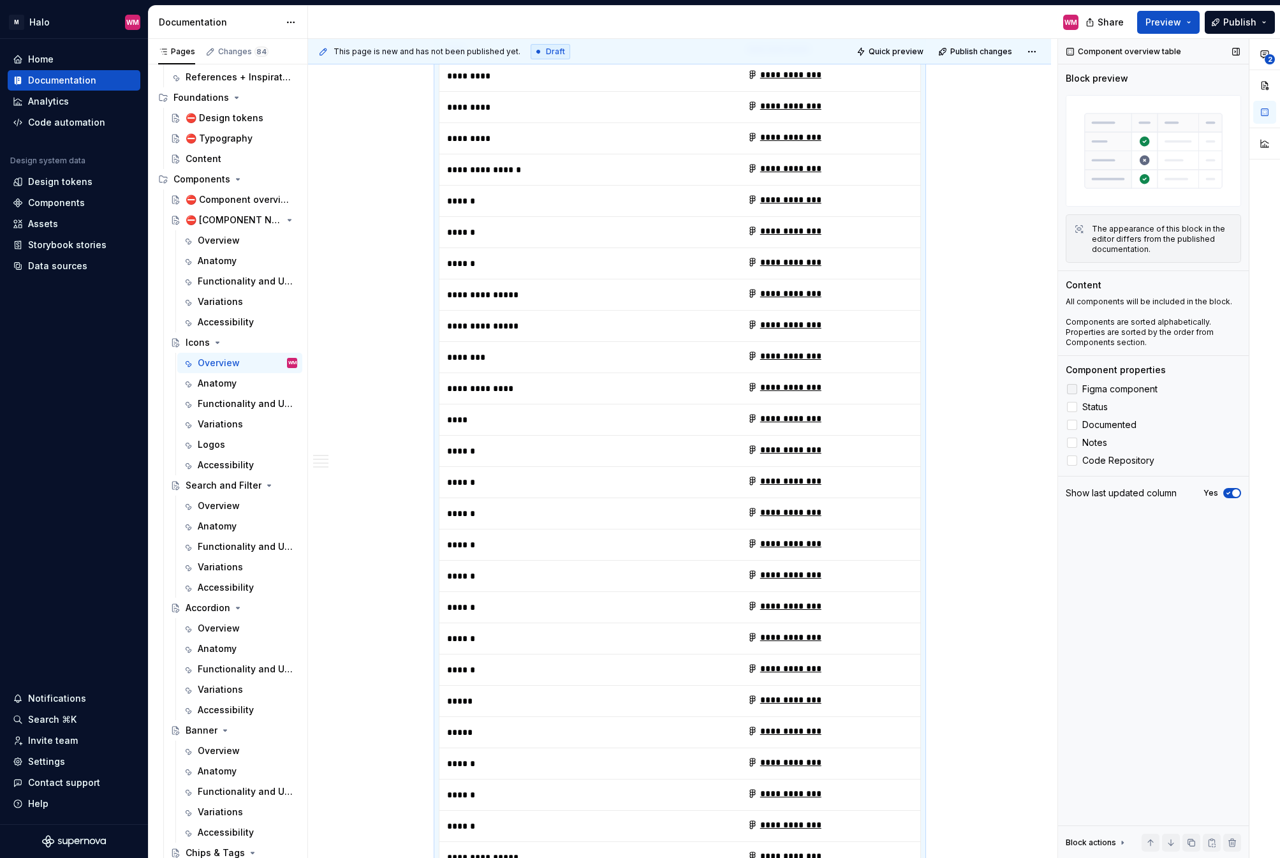
click at [1072, 389] on polyline at bounding box center [1072, 389] width 0 height 0
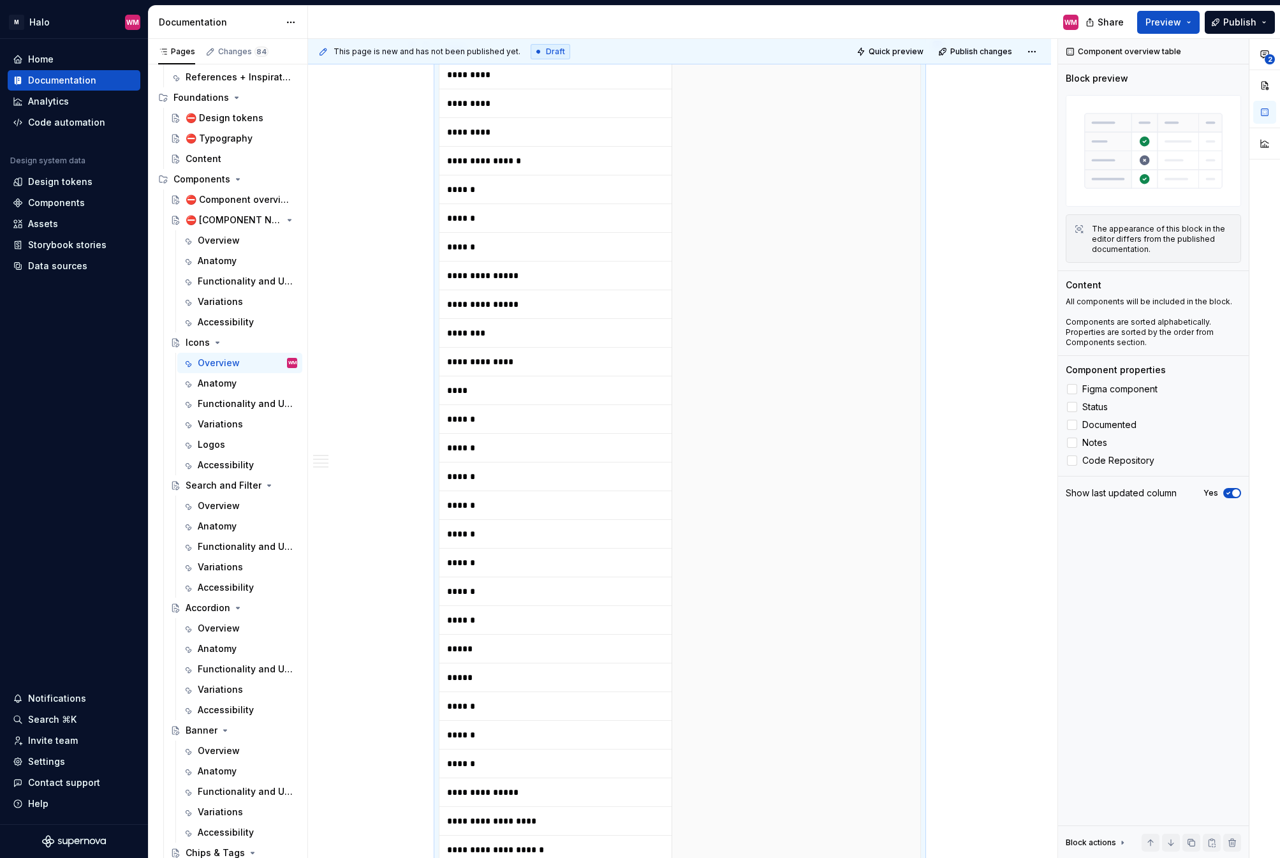
click at [656, 391] on td "****" at bounding box center [555, 390] width 232 height 29
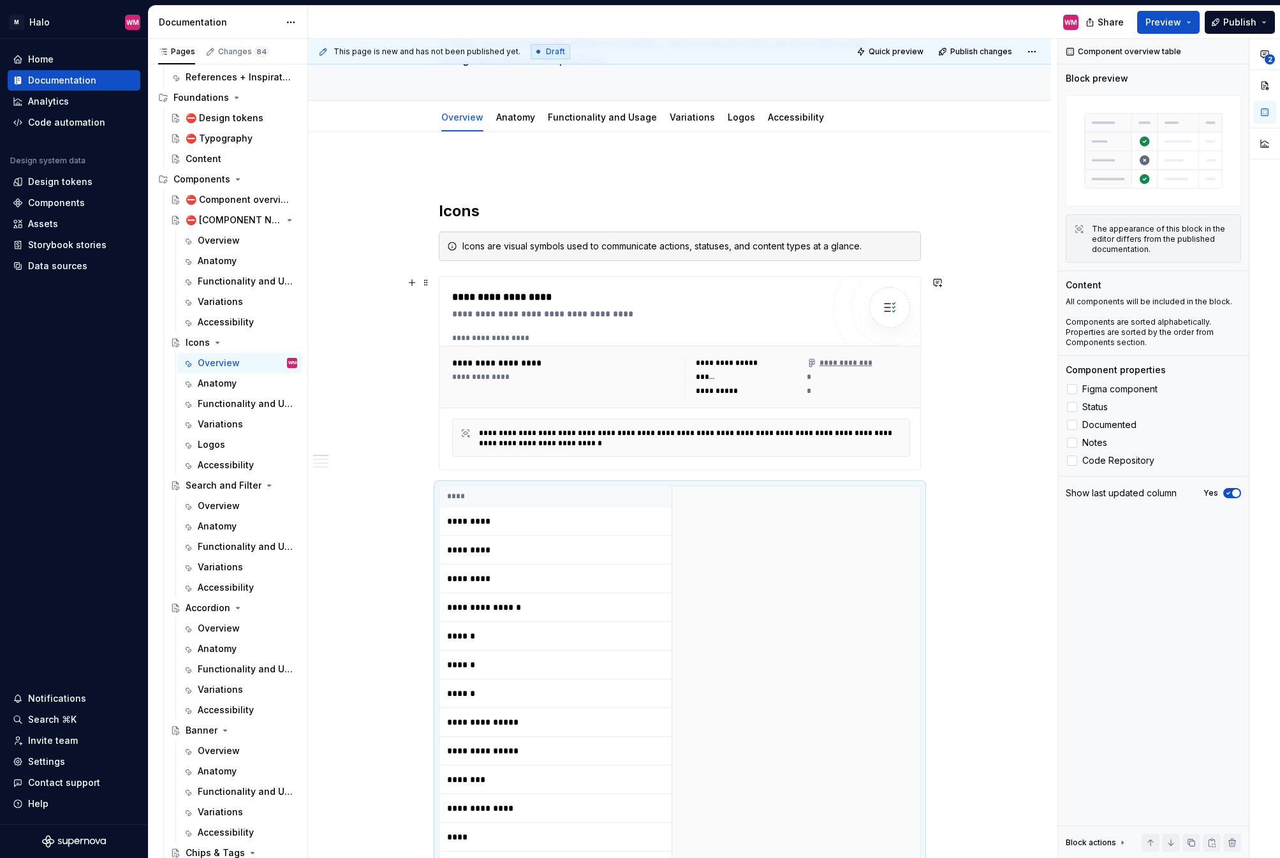
scroll to position [168, 0]
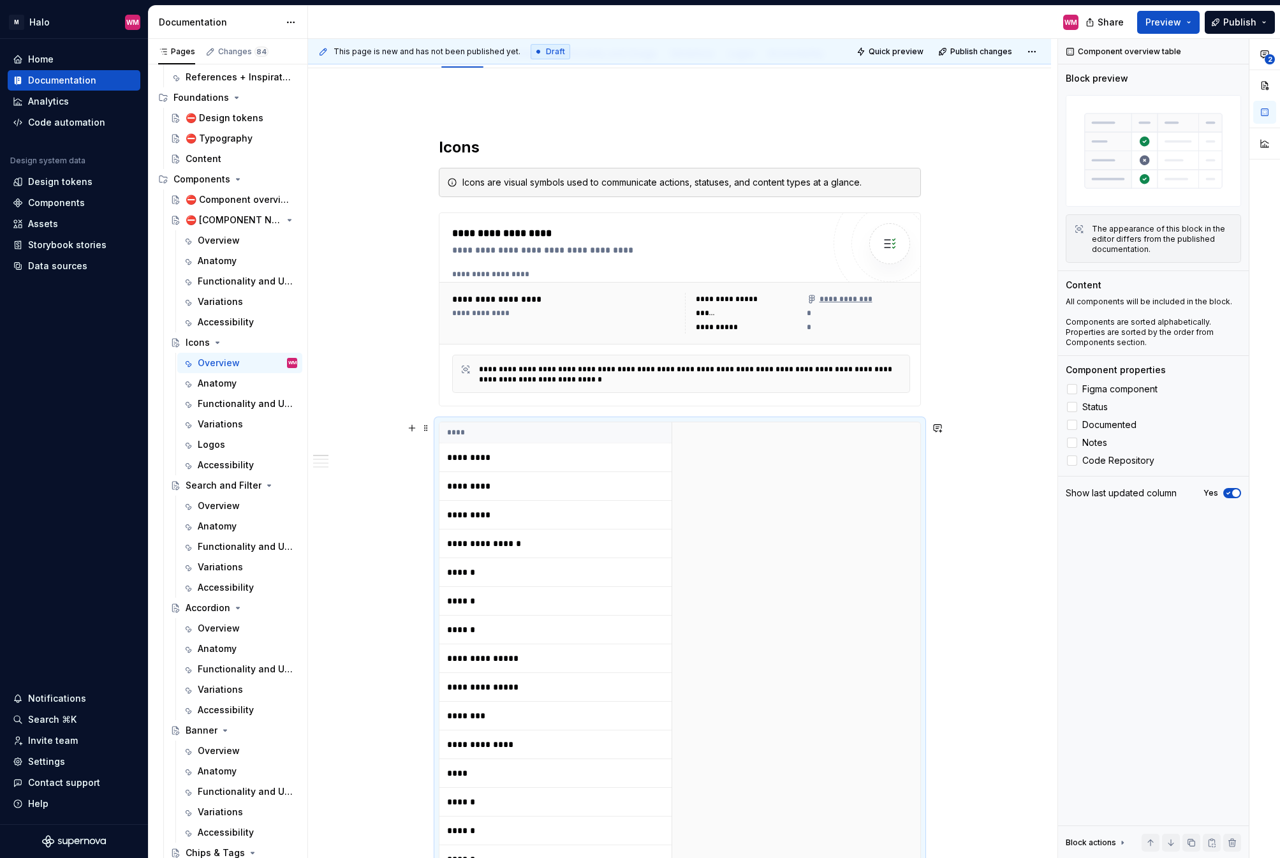
click at [607, 439] on th "****" at bounding box center [555, 432] width 232 height 21
click at [523, 507] on td "*********" at bounding box center [555, 515] width 232 height 29
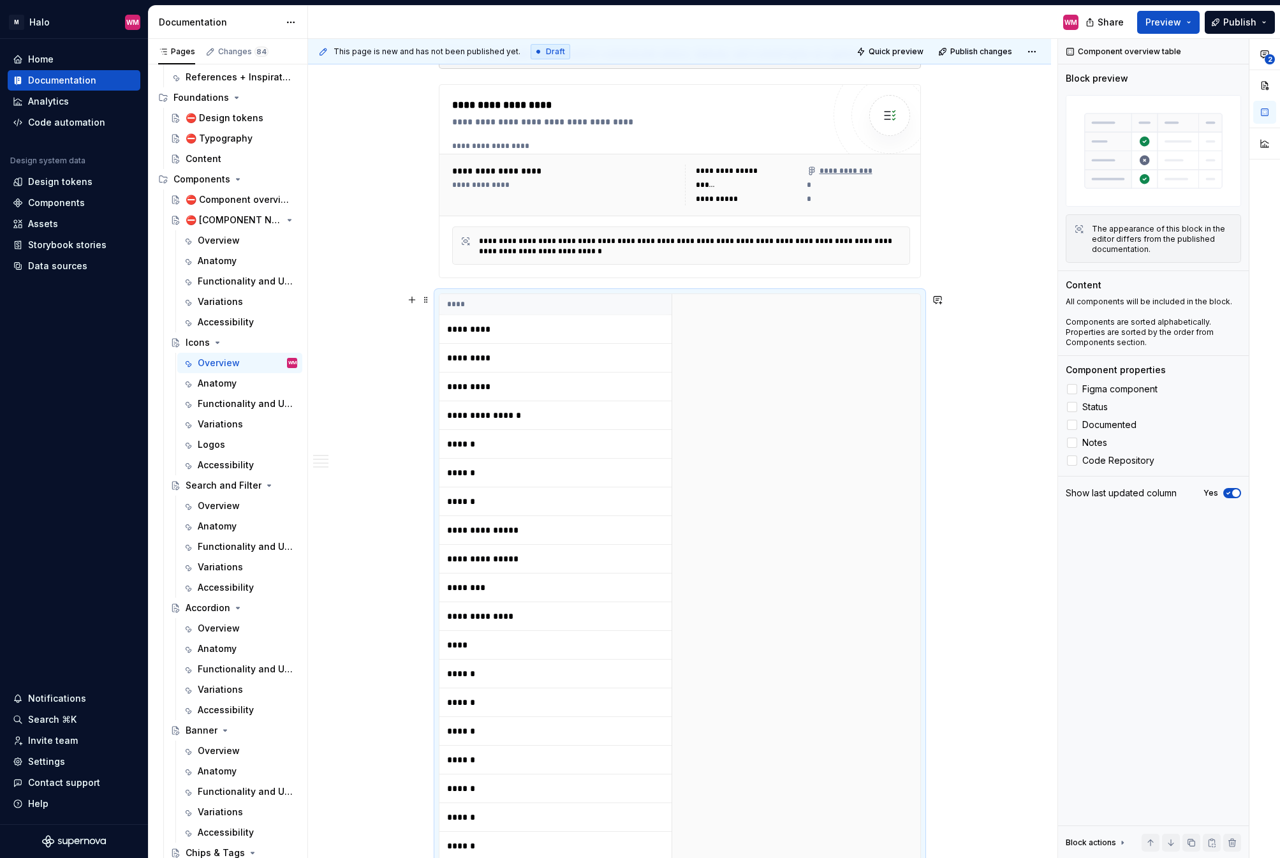
scroll to position [296, 0]
click at [427, 305] on span at bounding box center [426, 300] width 10 height 18
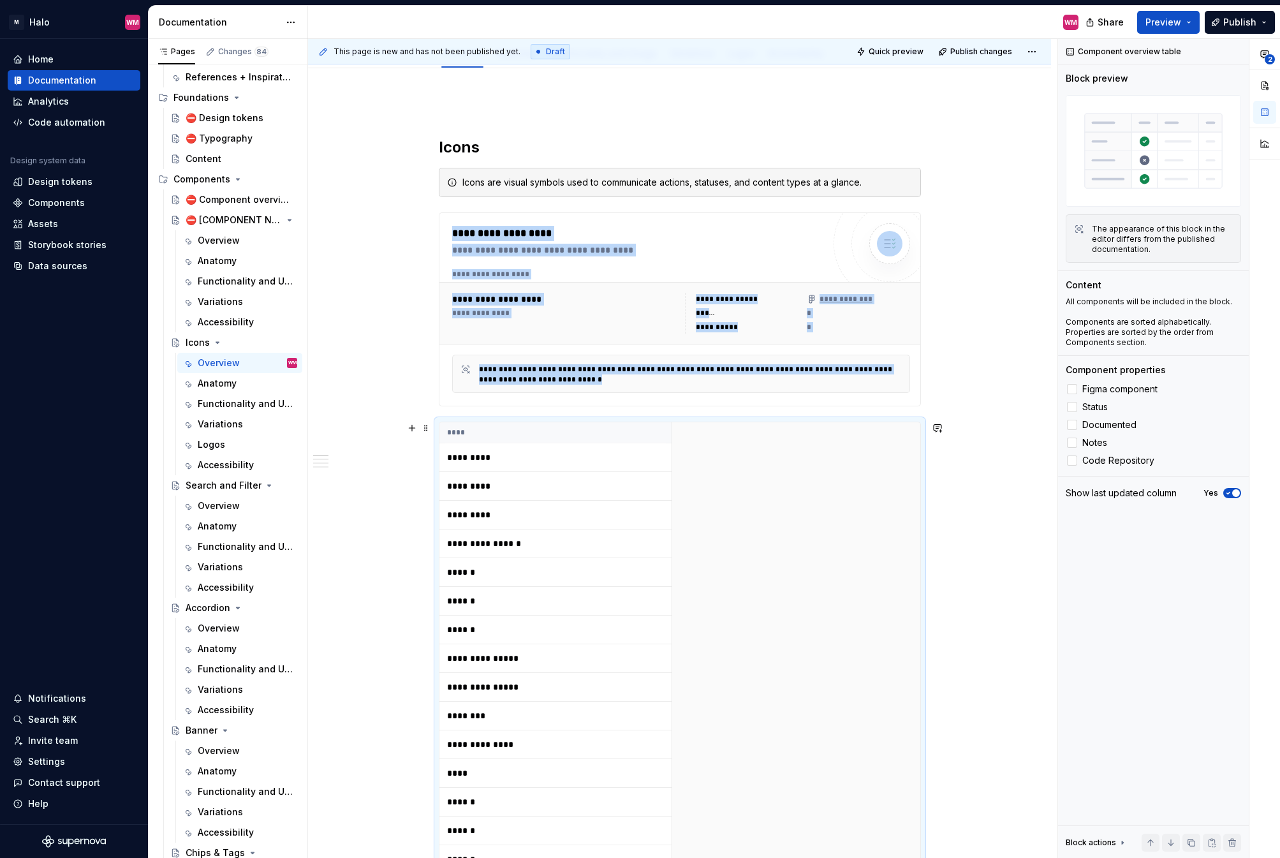
scroll to position [41, 0]
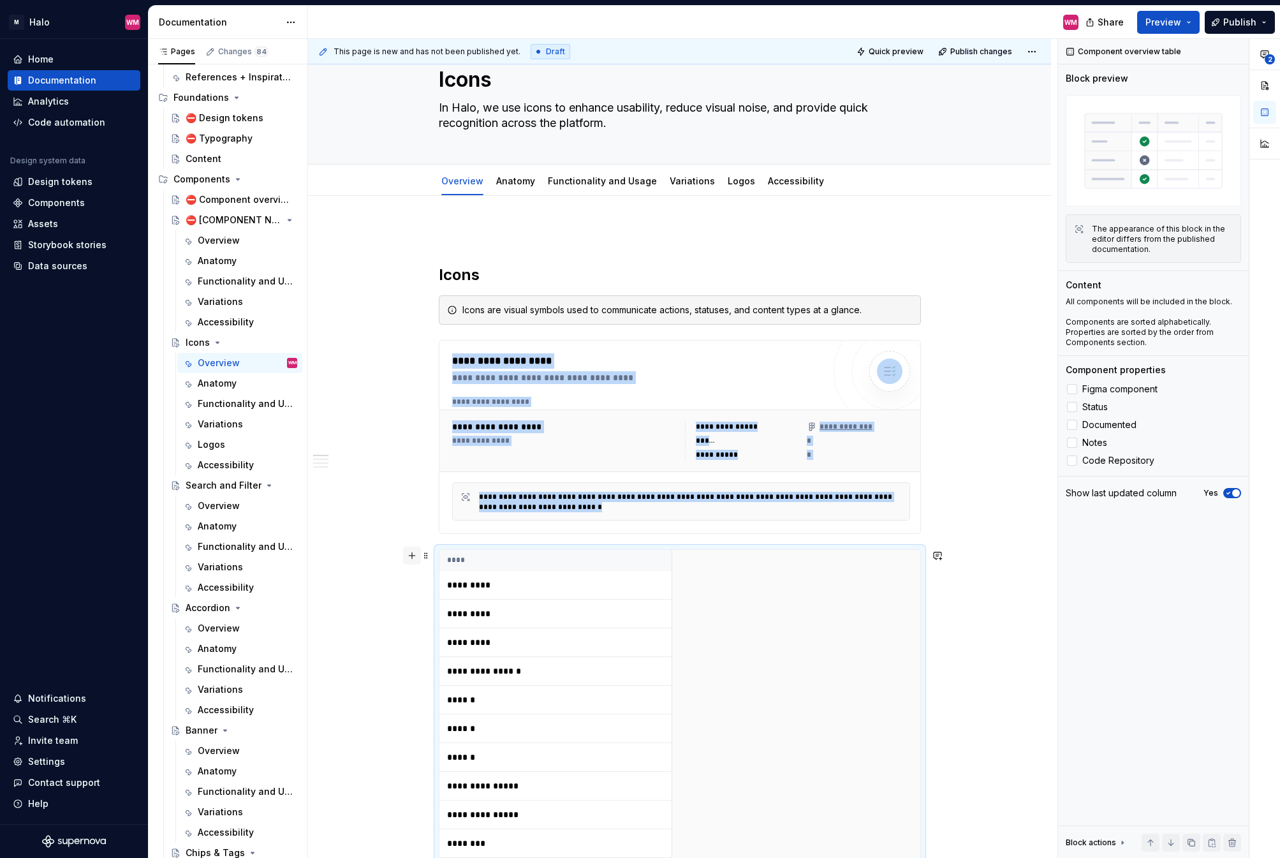
click at [409, 555] on button "button" at bounding box center [412, 556] width 18 height 18
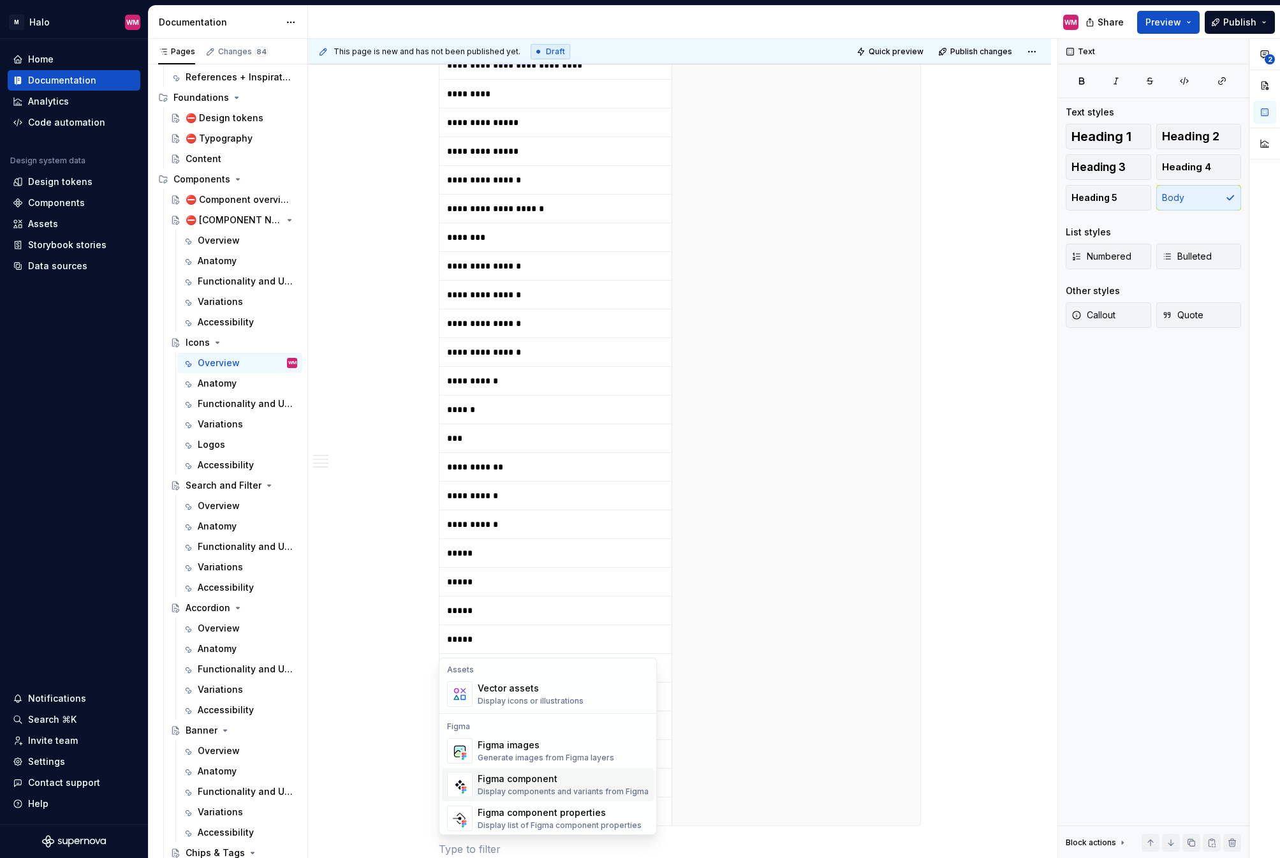
scroll to position [1206, 0]
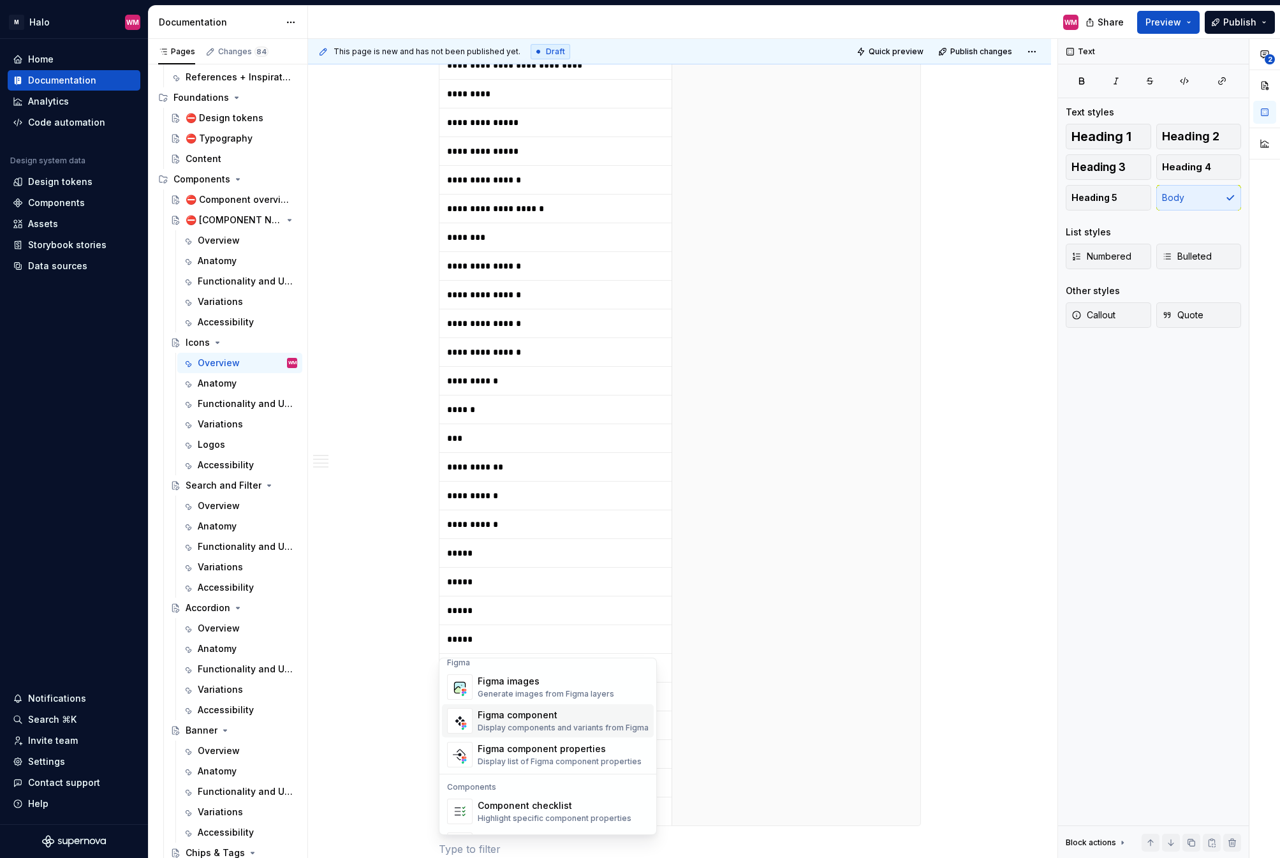
click at [603, 658] on div "Display components and variants from Figma" at bounding box center [563, 728] width 171 height 10
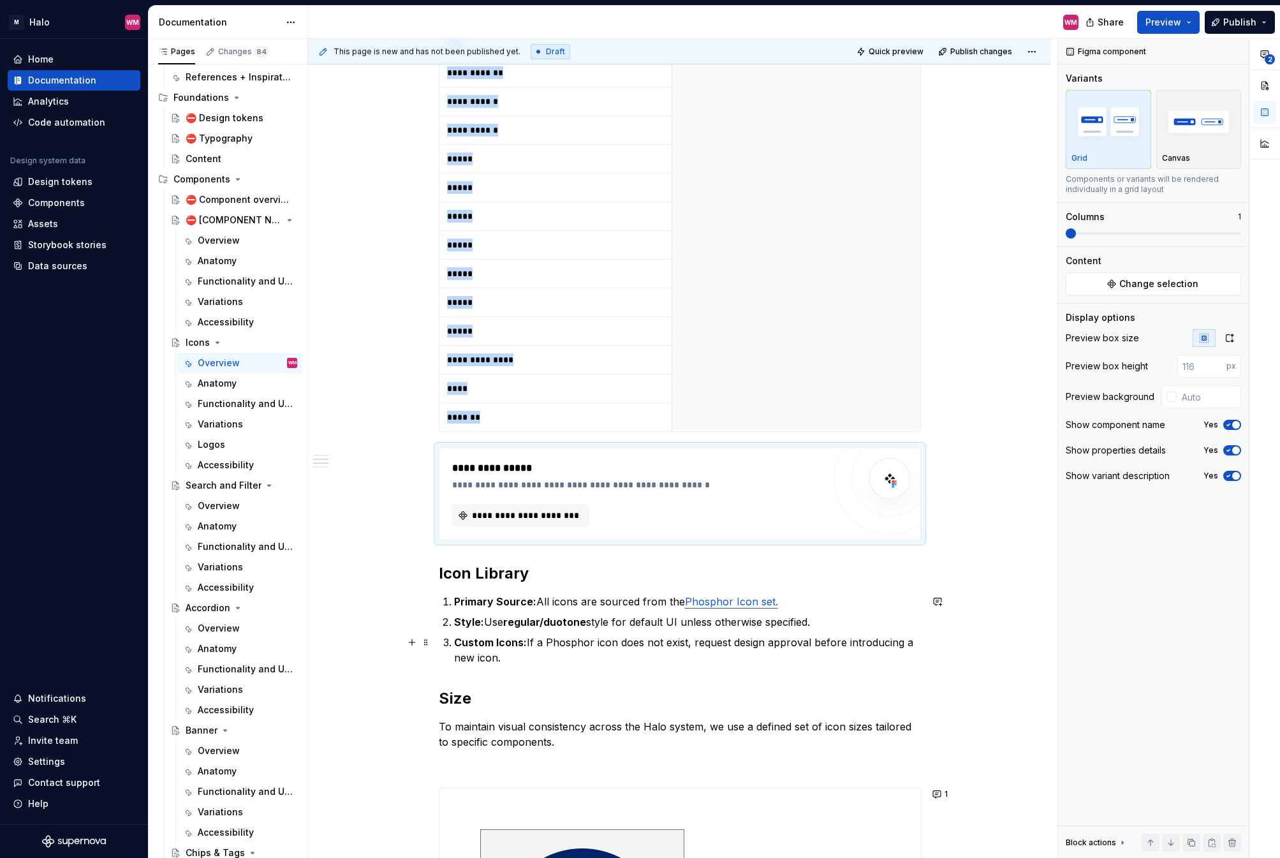
scroll to position [5346, 0]
click at [533, 517] on span "**********" at bounding box center [526, 514] width 111 height 13
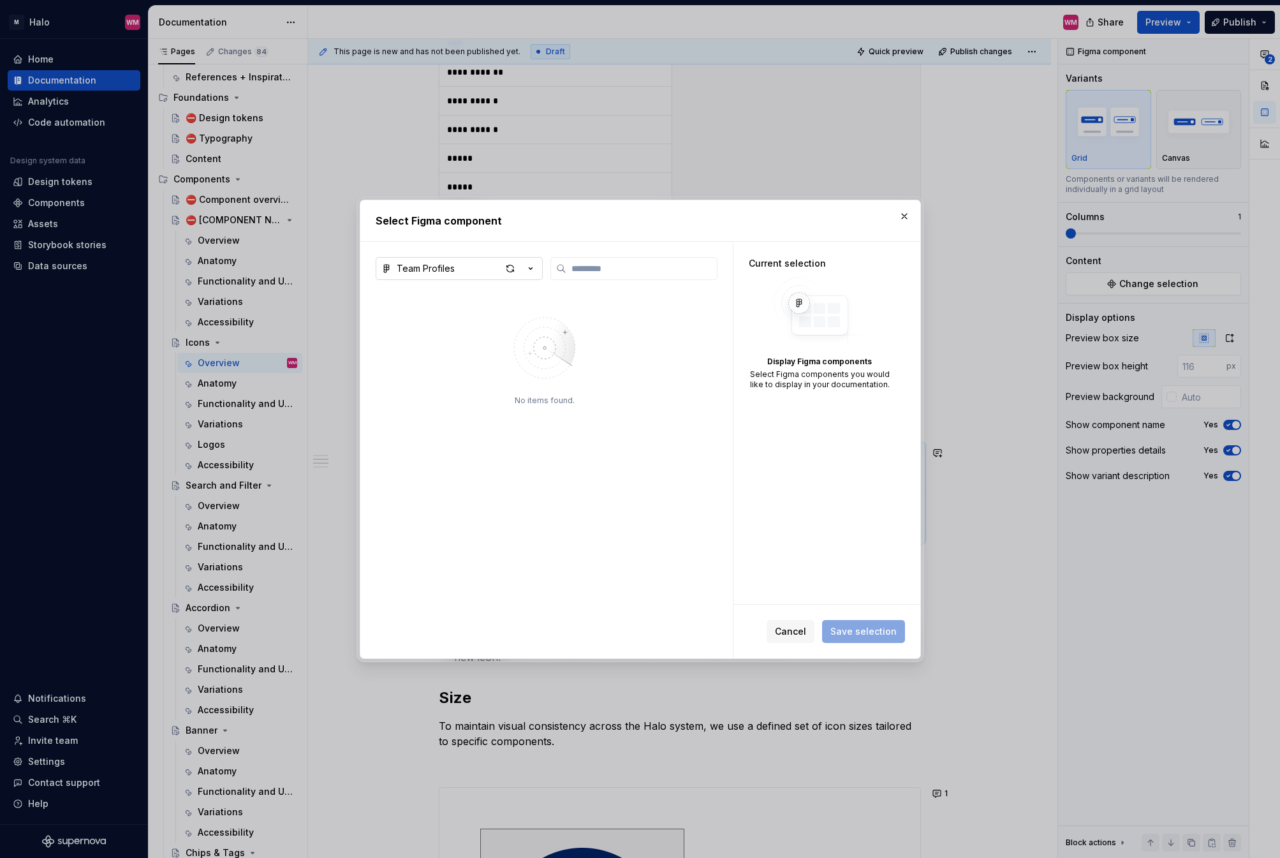
click at [534, 270] on icon "button" at bounding box center [530, 268] width 13 height 13
click at [454, 318] on div "Halo v1" at bounding box center [447, 317] width 70 height 13
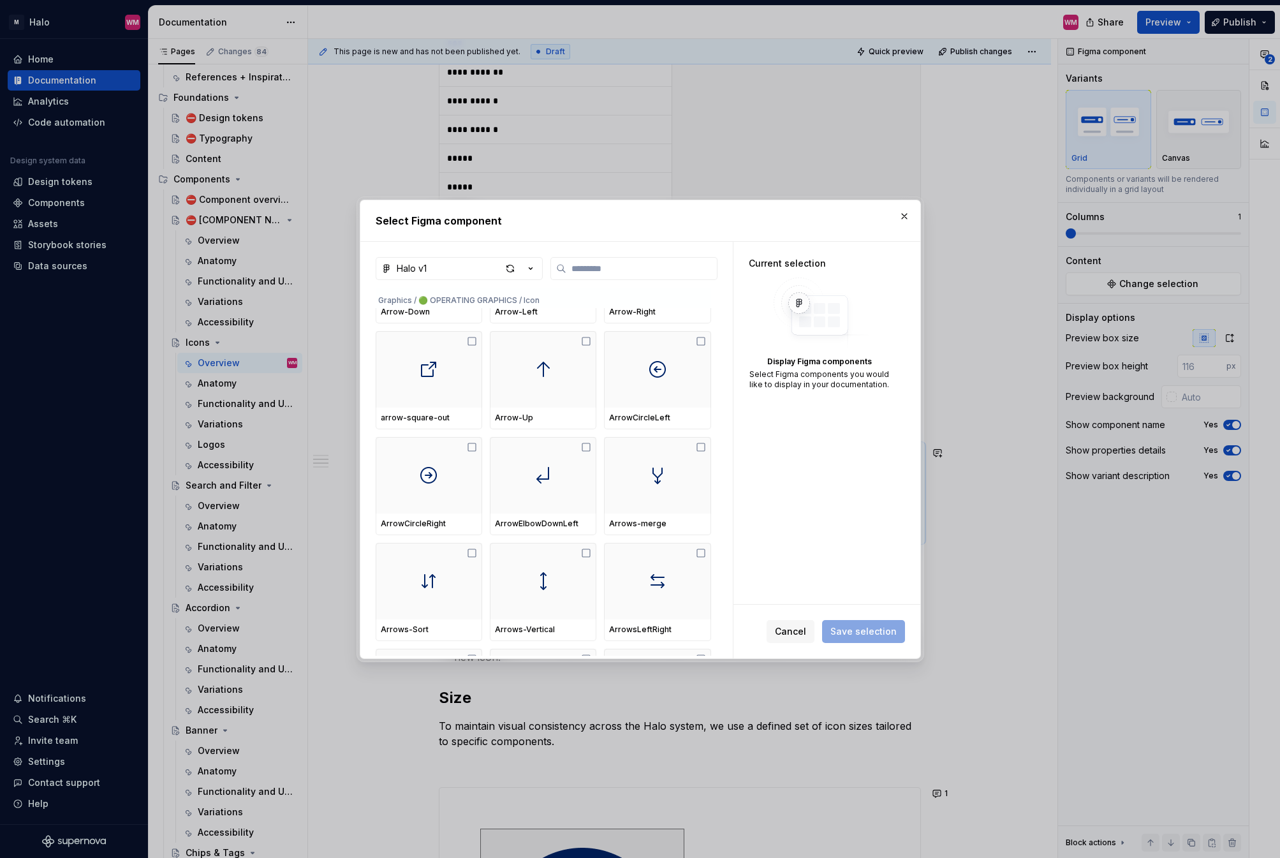
scroll to position [319, 0]
click at [421, 383] on div at bounding box center [429, 368] width 107 height 77
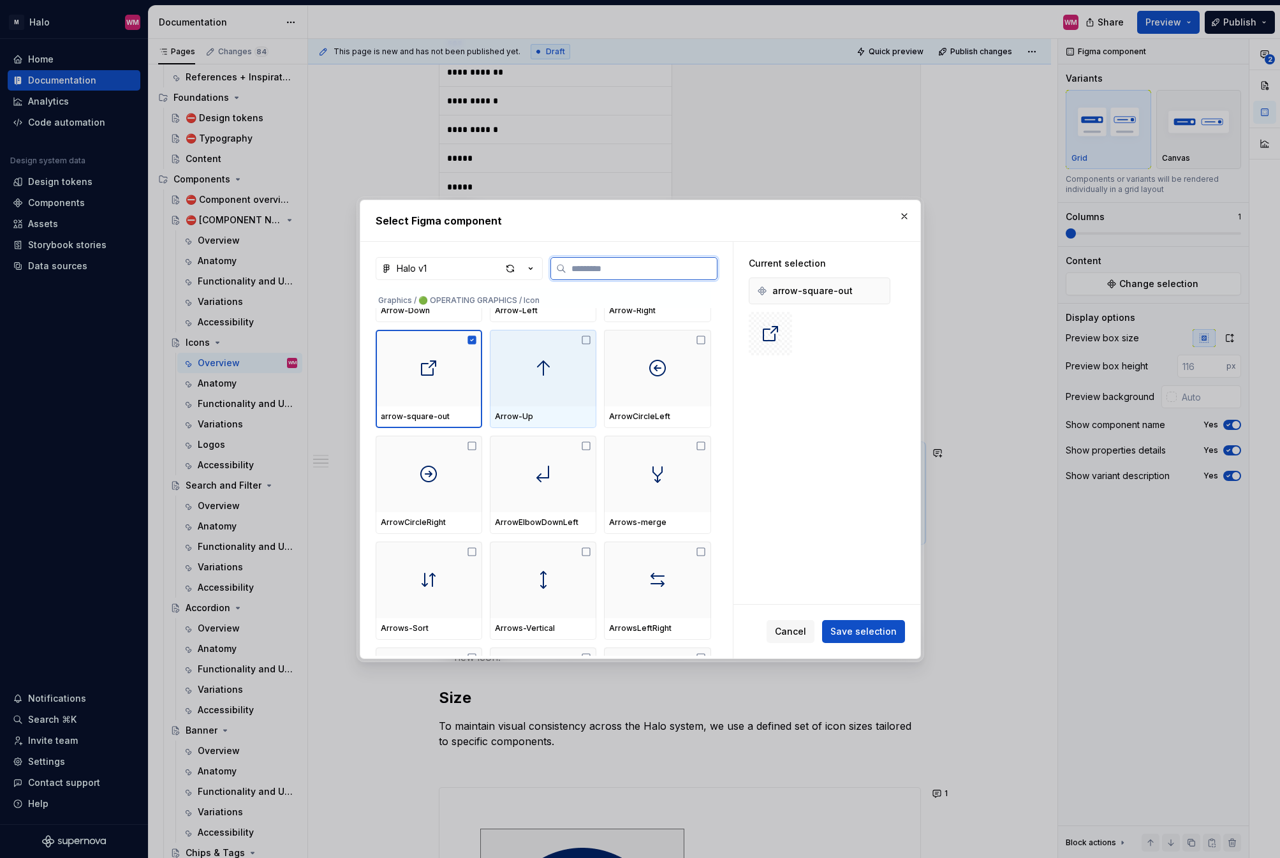
drag, startPoint x: 568, startPoint y: 393, endPoint x: 639, endPoint y: 393, distance: 70.8
click at [568, 393] on div at bounding box center [543, 368] width 107 height 77
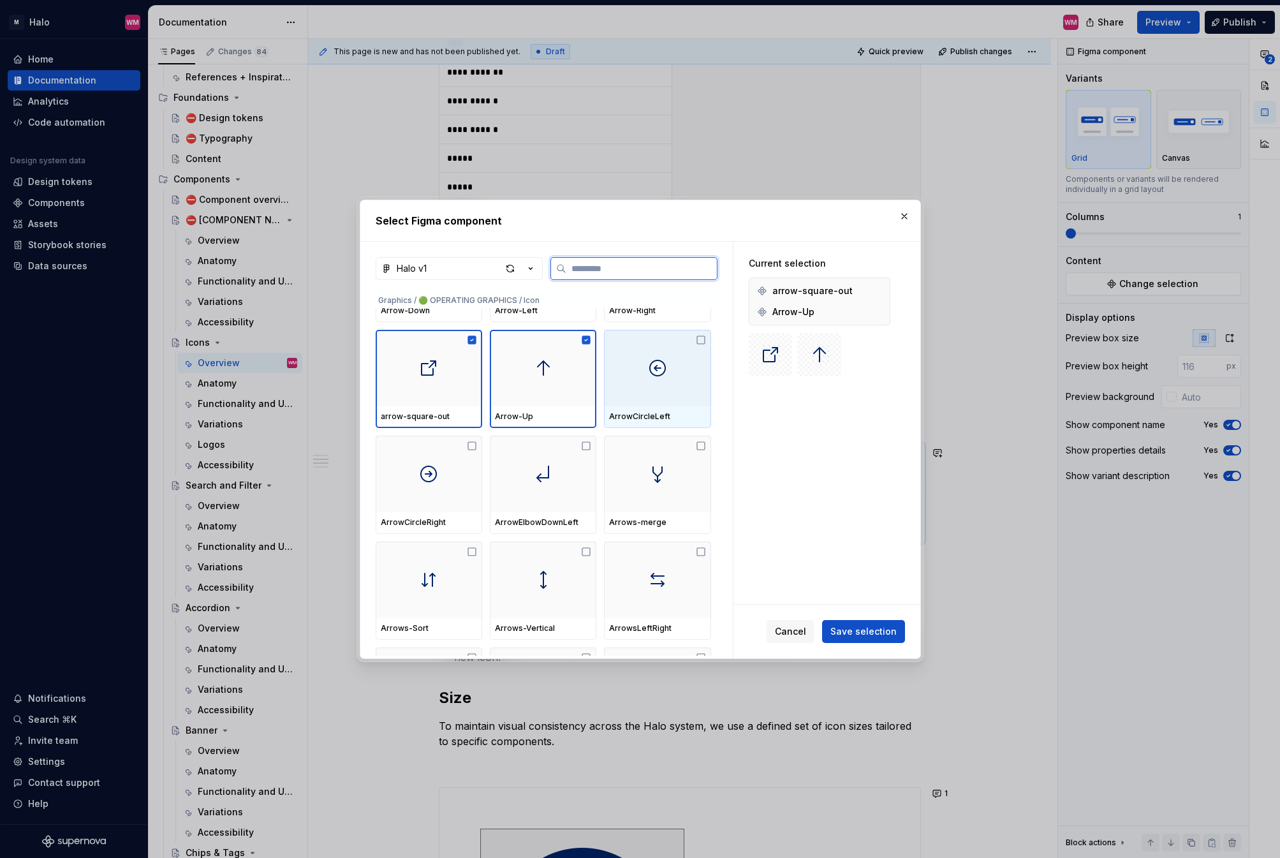
drag, startPoint x: 666, startPoint y: 394, endPoint x: 698, endPoint y: 404, distance: 33.7
click at [666, 394] on div at bounding box center [657, 368] width 107 height 77
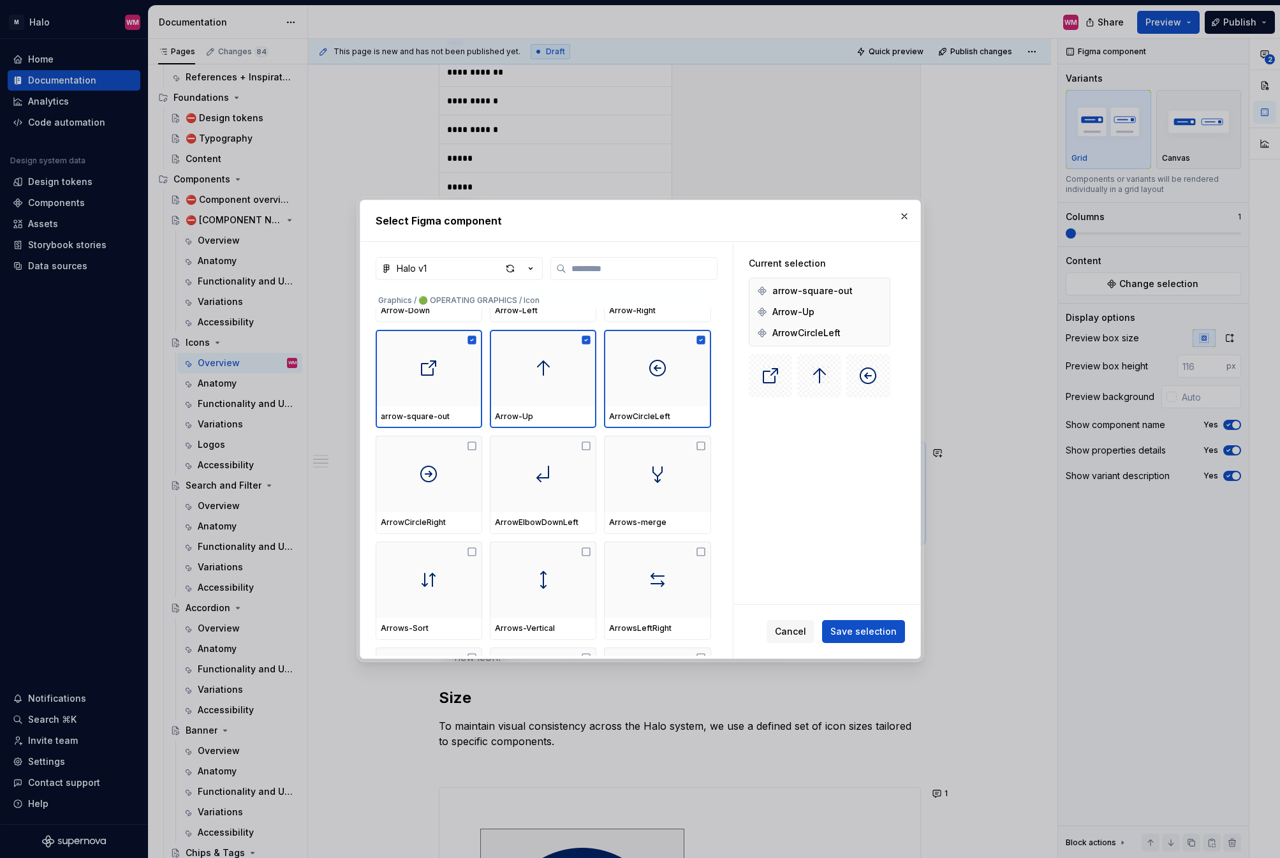
drag, startPoint x: 860, startPoint y: 637, endPoint x: 929, endPoint y: 612, distance: 73.5
click at [860, 637] on span "Save selection" at bounding box center [863, 631] width 66 height 13
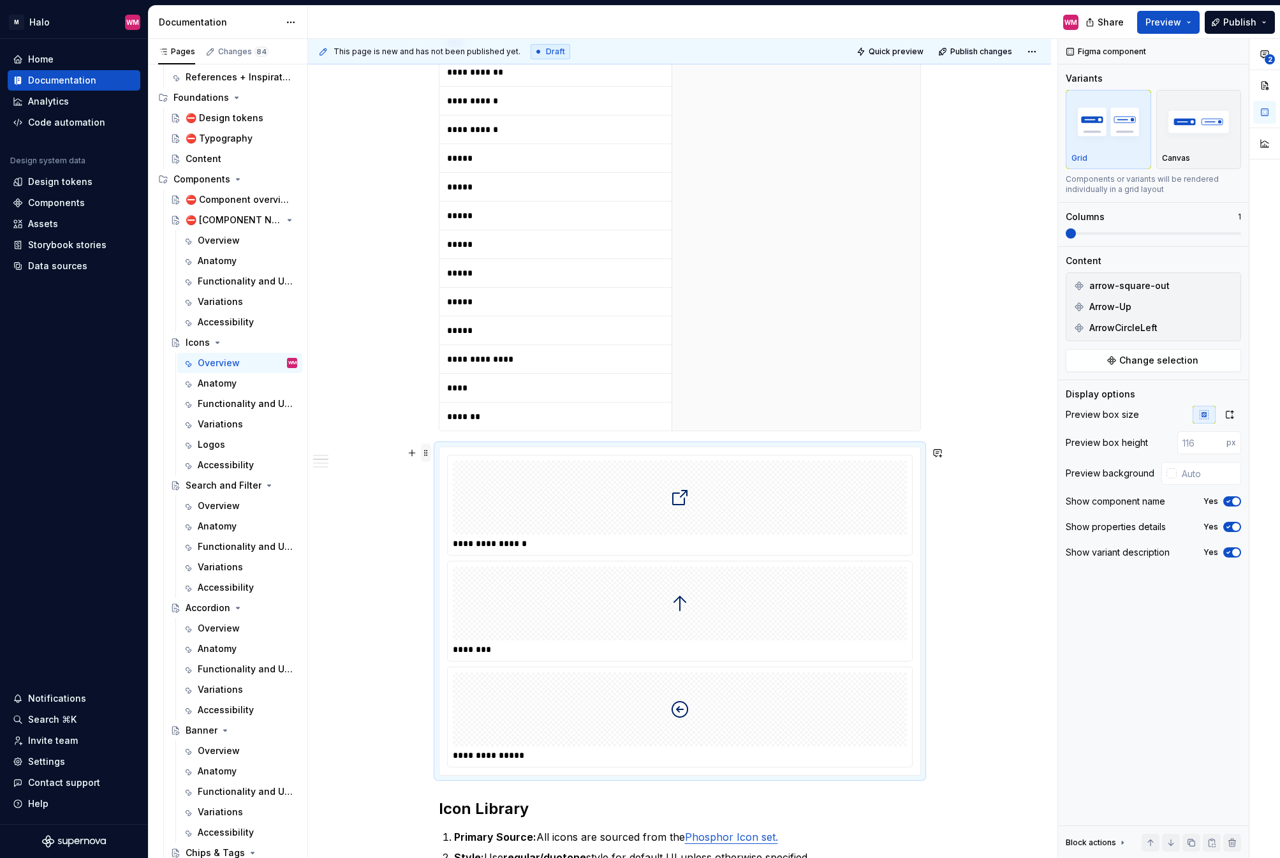
click at [424, 454] on span at bounding box center [426, 453] width 10 height 18
drag, startPoint x: 522, startPoint y: 575, endPoint x: 696, endPoint y: 209, distance: 405.4
click at [522, 575] on div "Delete" at bounding box center [478, 565] width 108 height 20
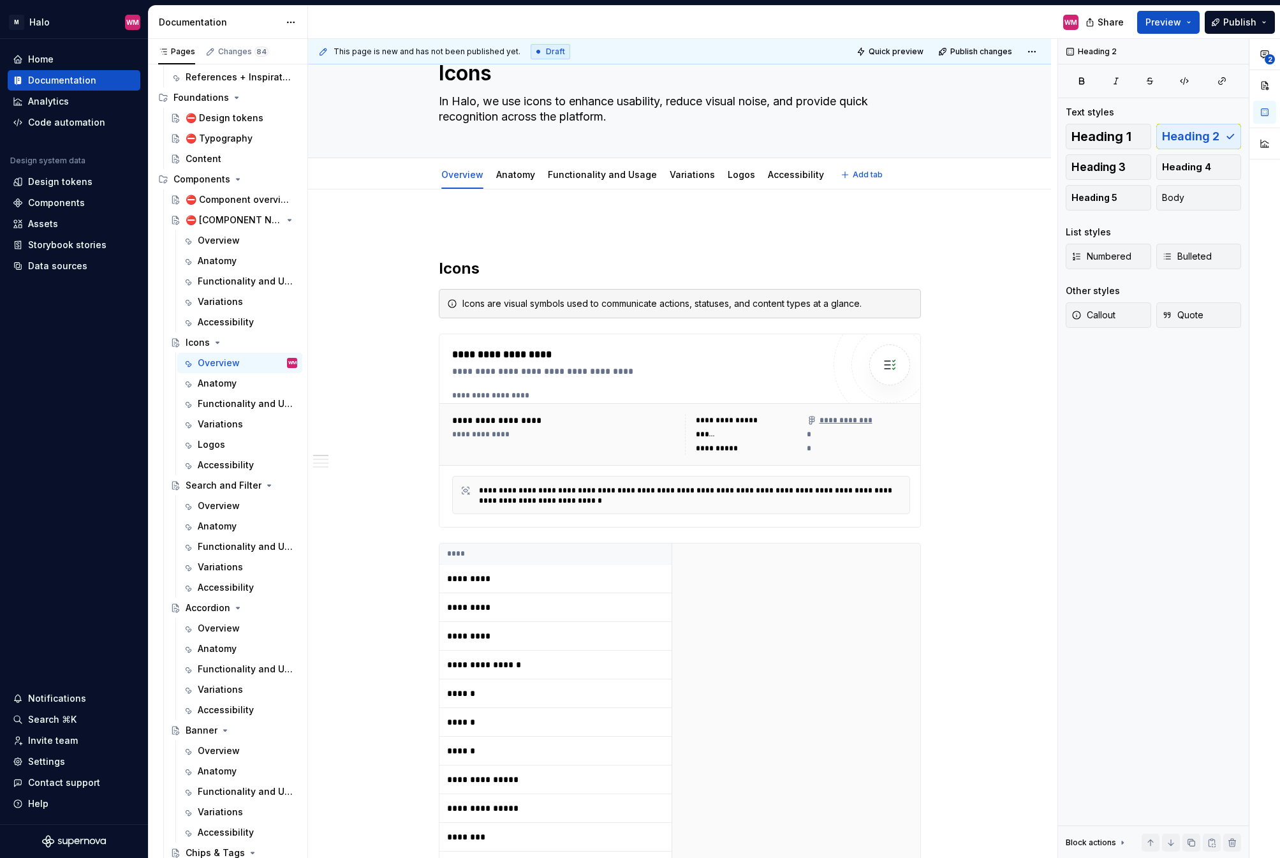
scroll to position [128, 0]
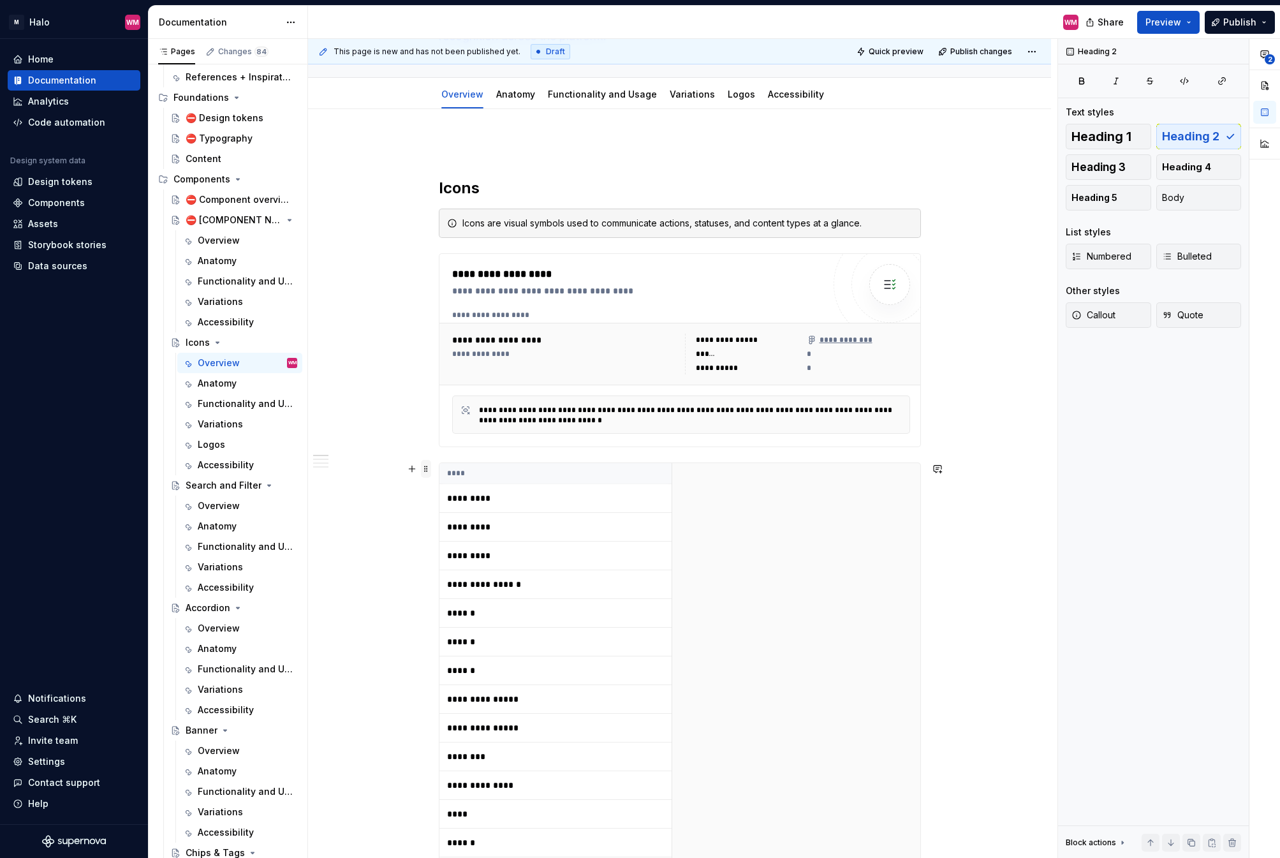
click at [421, 476] on span at bounding box center [426, 469] width 10 height 18
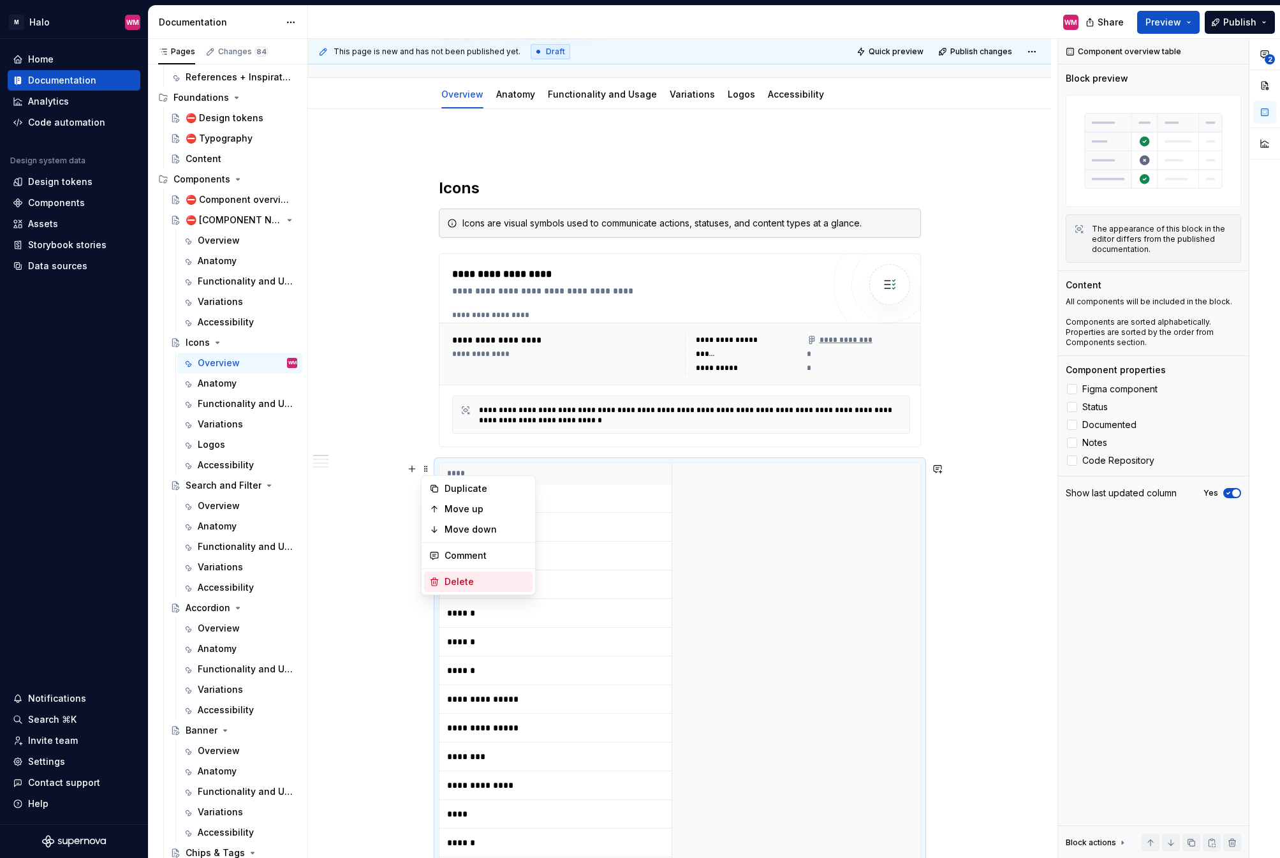
click at [443, 586] on div "Delete" at bounding box center [478, 581] width 108 height 20
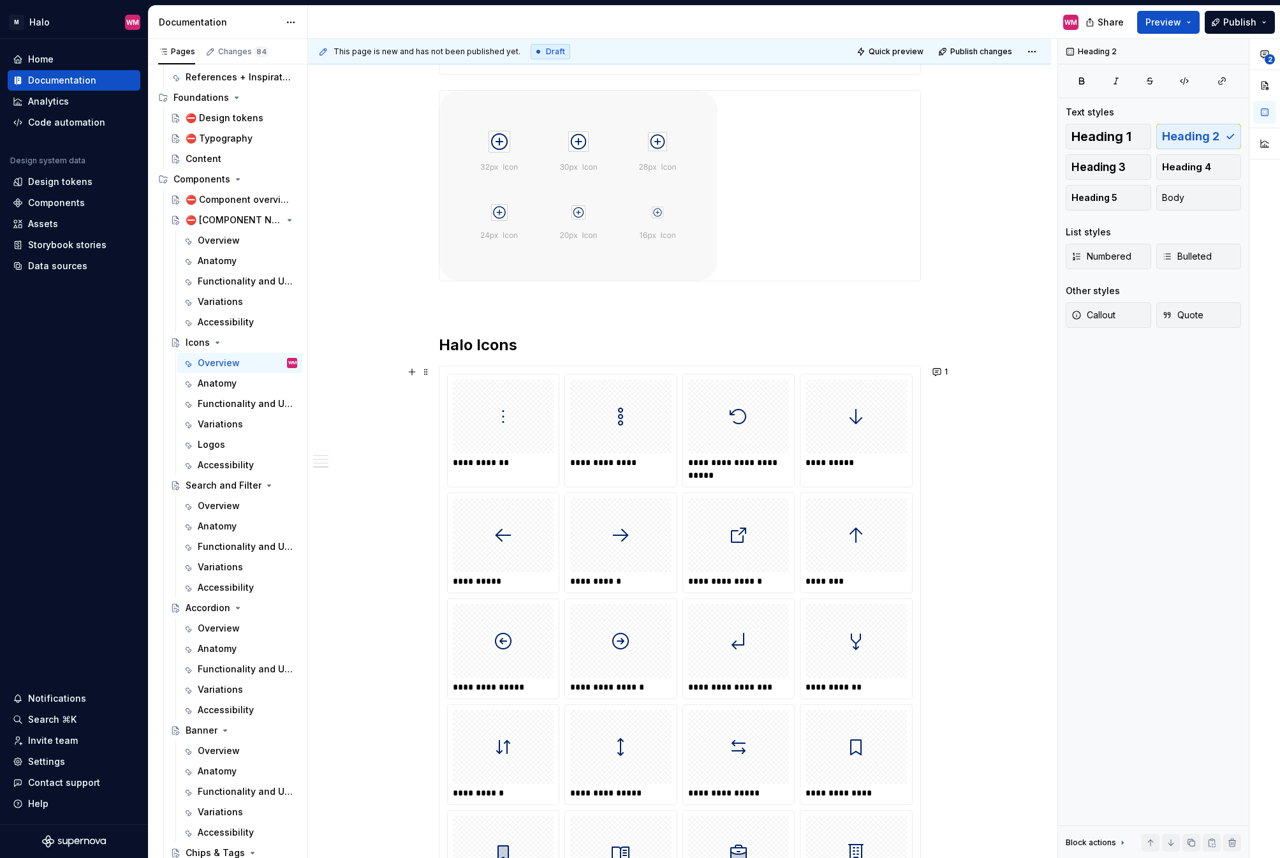
scroll to position [1084, 0]
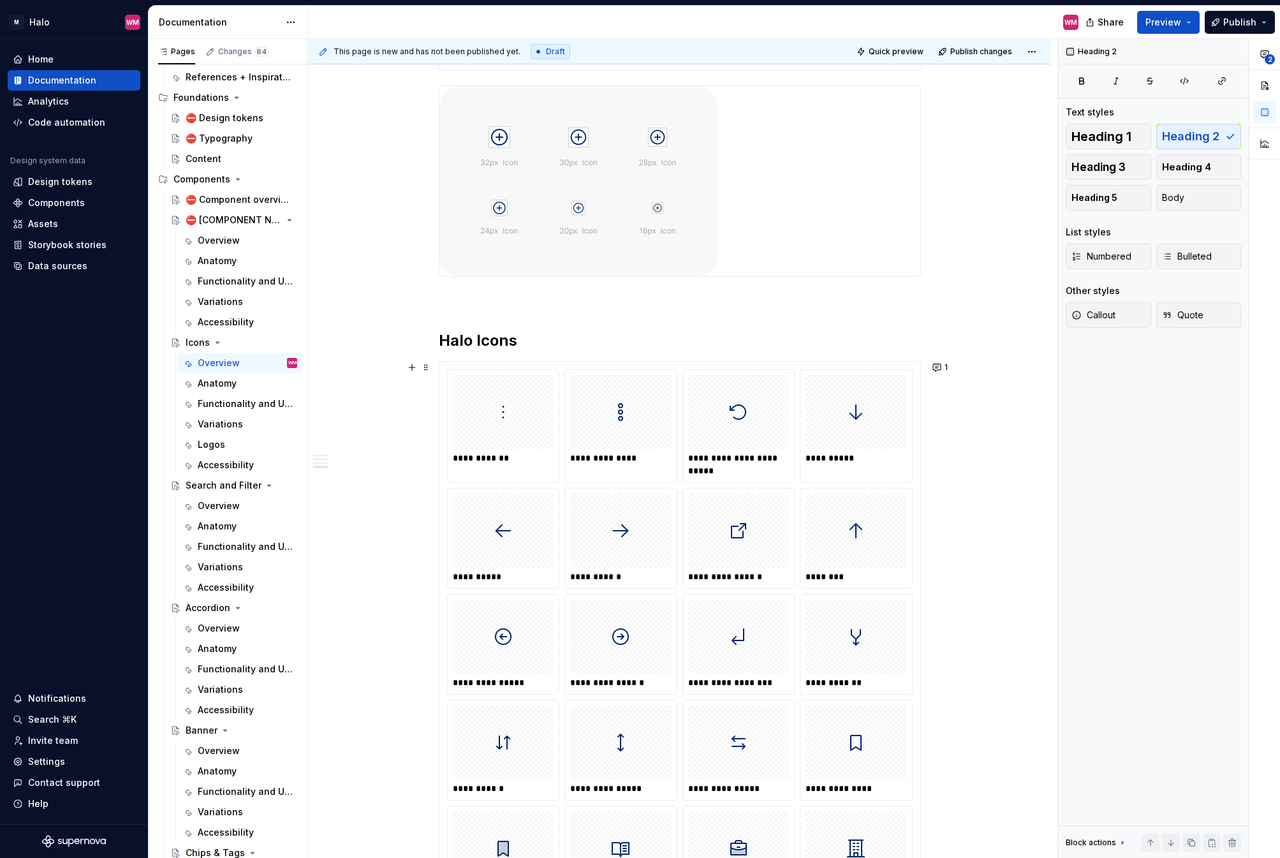
click at [659, 480] on div "**********" at bounding box center [620, 426] width 113 height 114
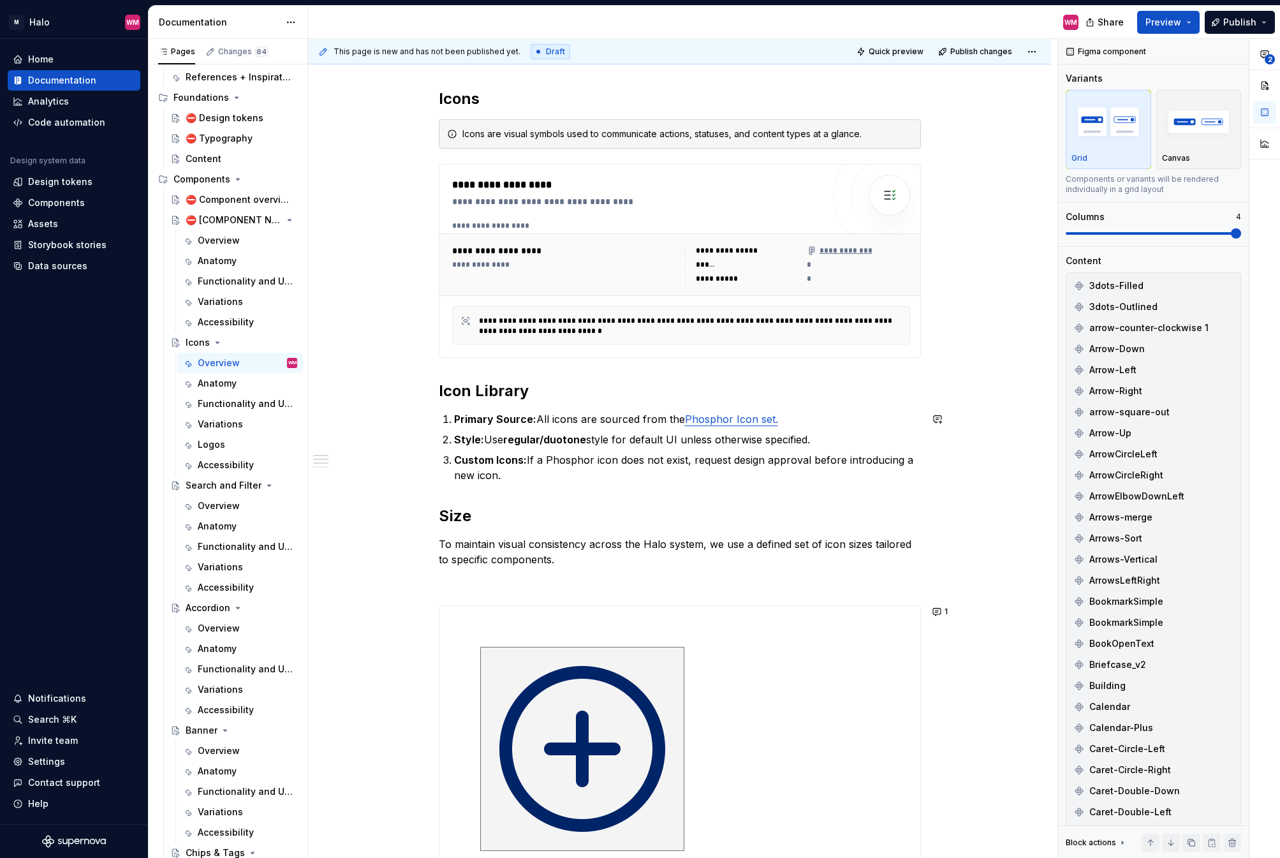
scroll to position [191, 0]
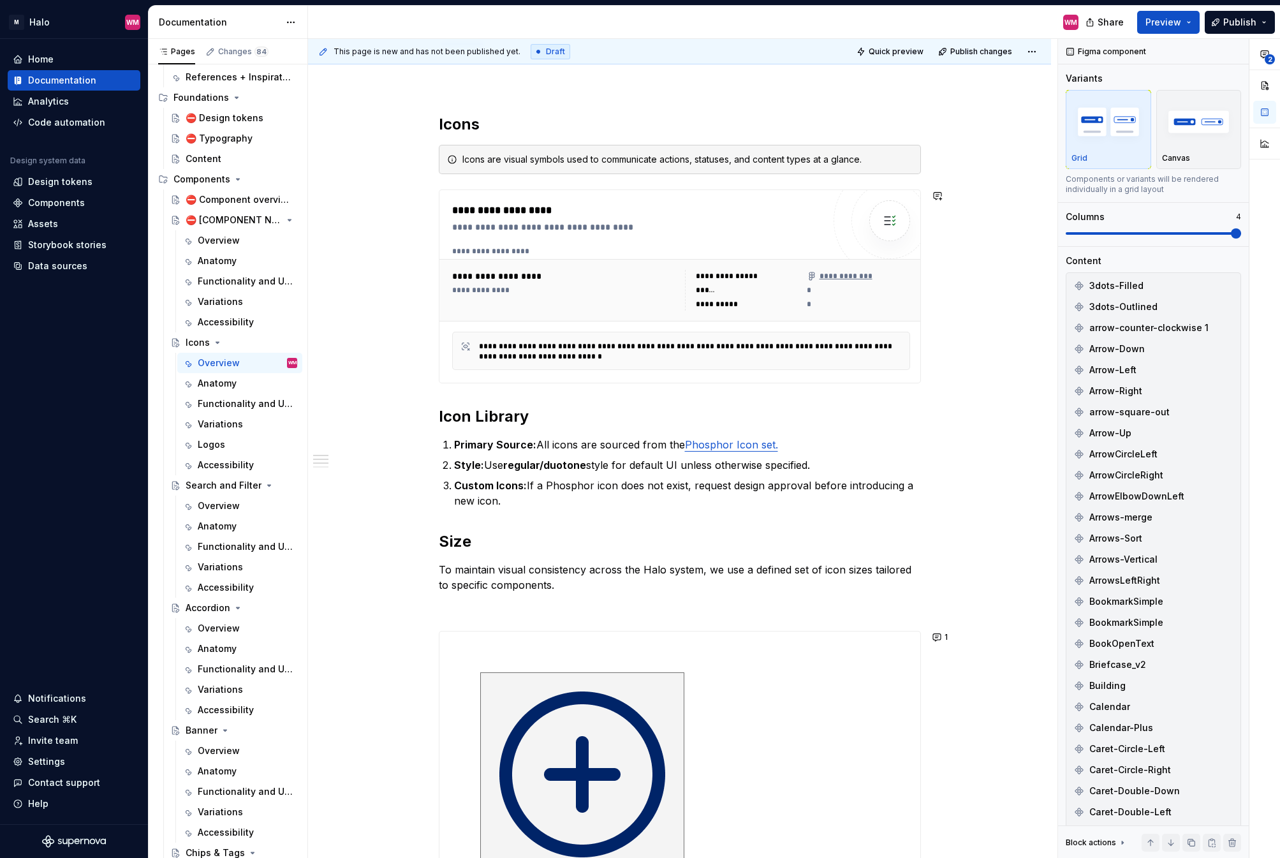
drag, startPoint x: 443, startPoint y: 394, endPoint x: 456, endPoint y: 394, distance: 13.4
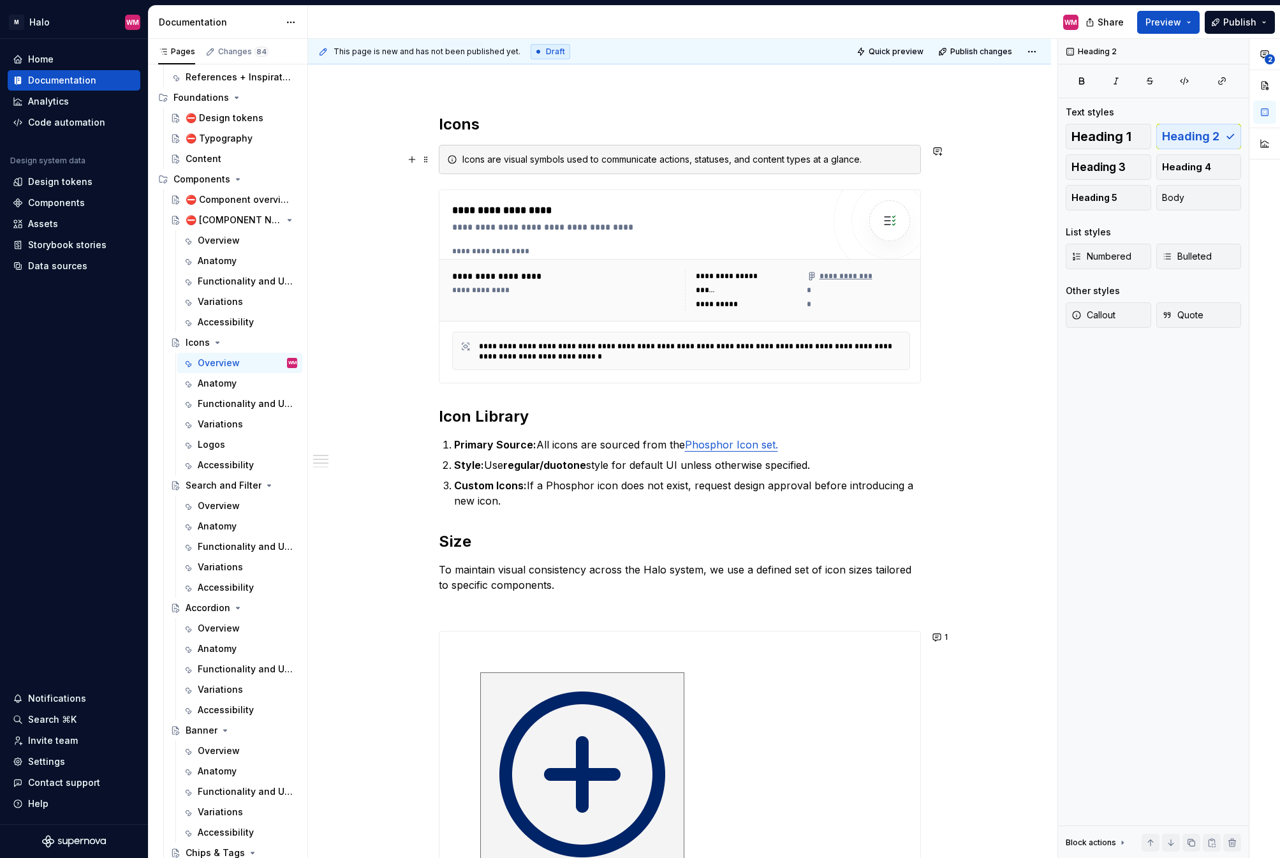
click at [493, 128] on h2 "Icons" at bounding box center [680, 124] width 482 height 20
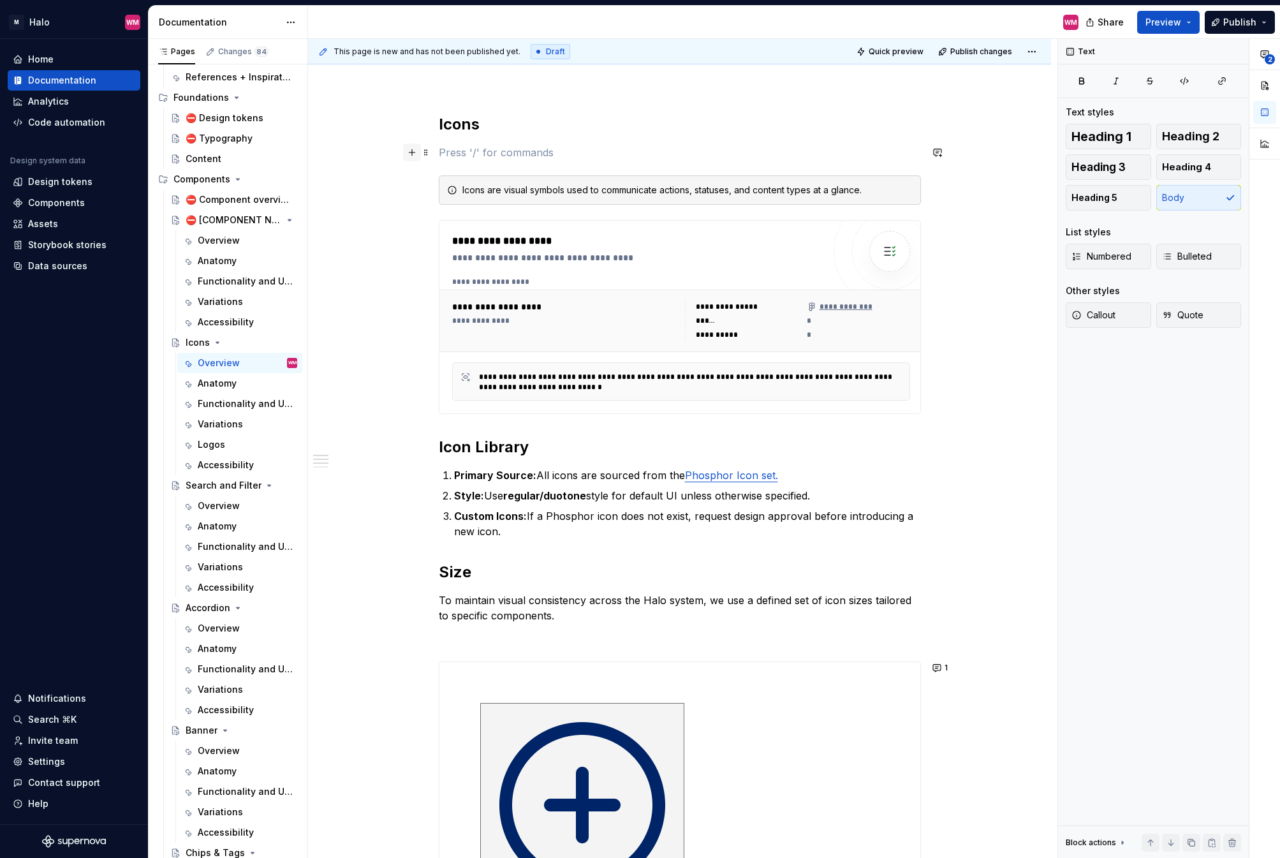
click at [406, 158] on button "button" at bounding box center [412, 152] width 18 height 18
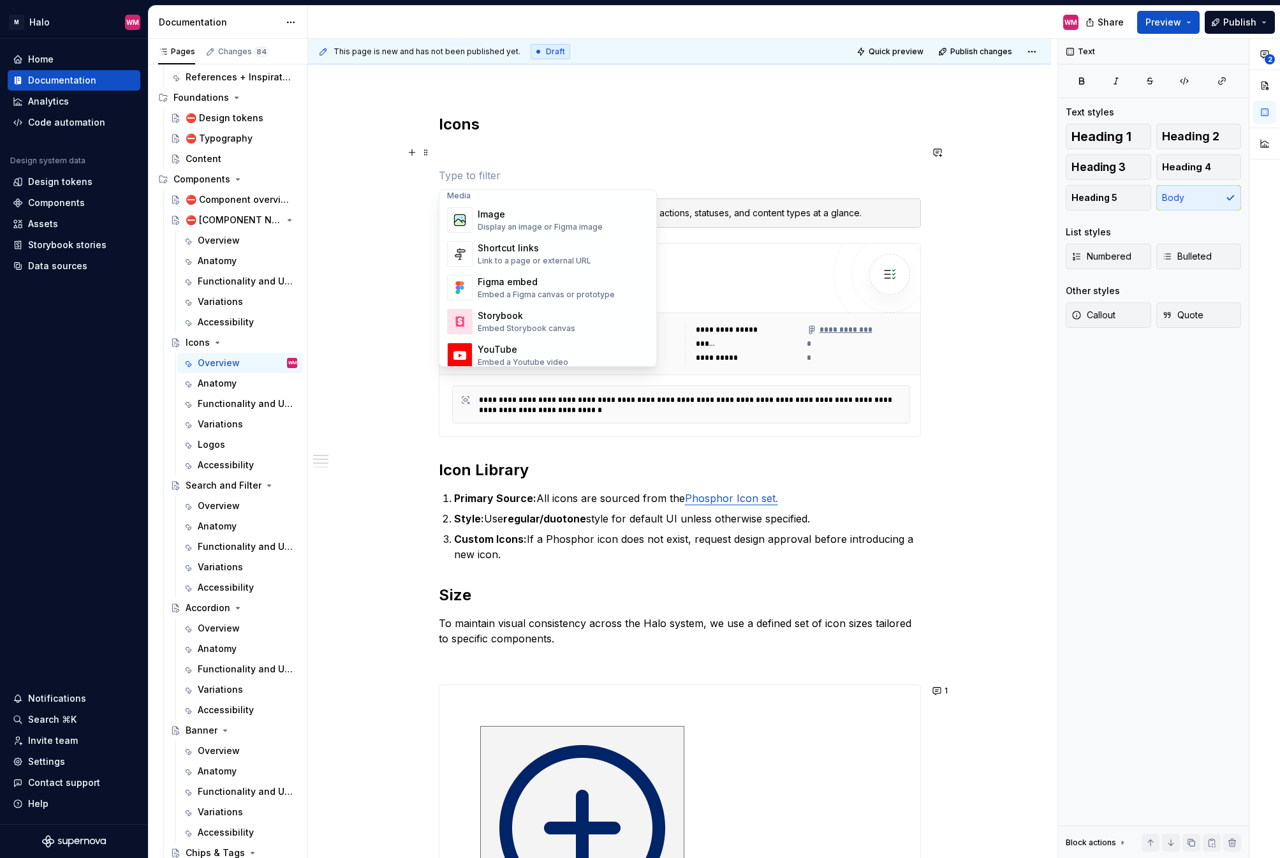
scroll to position [568, 0]
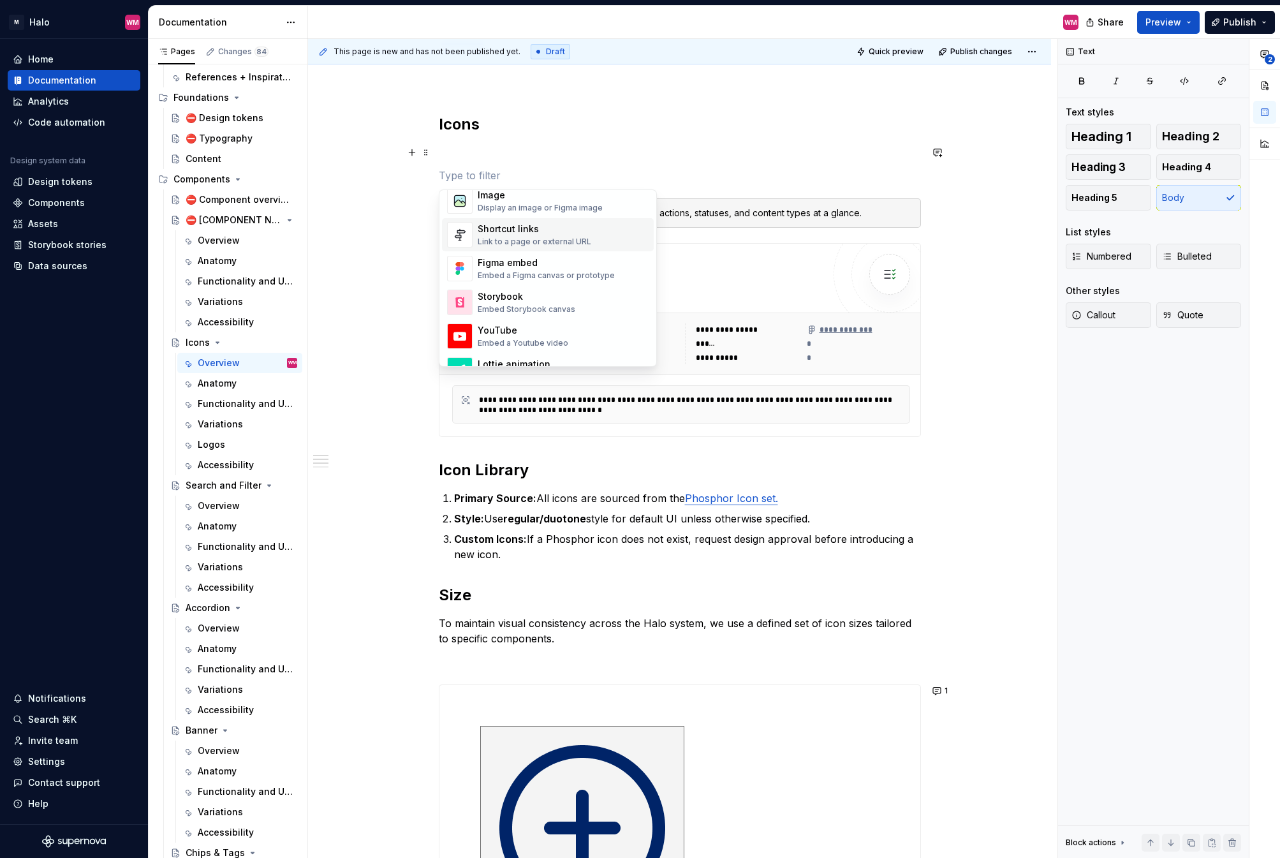
click at [588, 235] on div "Shortcut links Link to a page or external URL" at bounding box center [563, 235] width 171 height 26
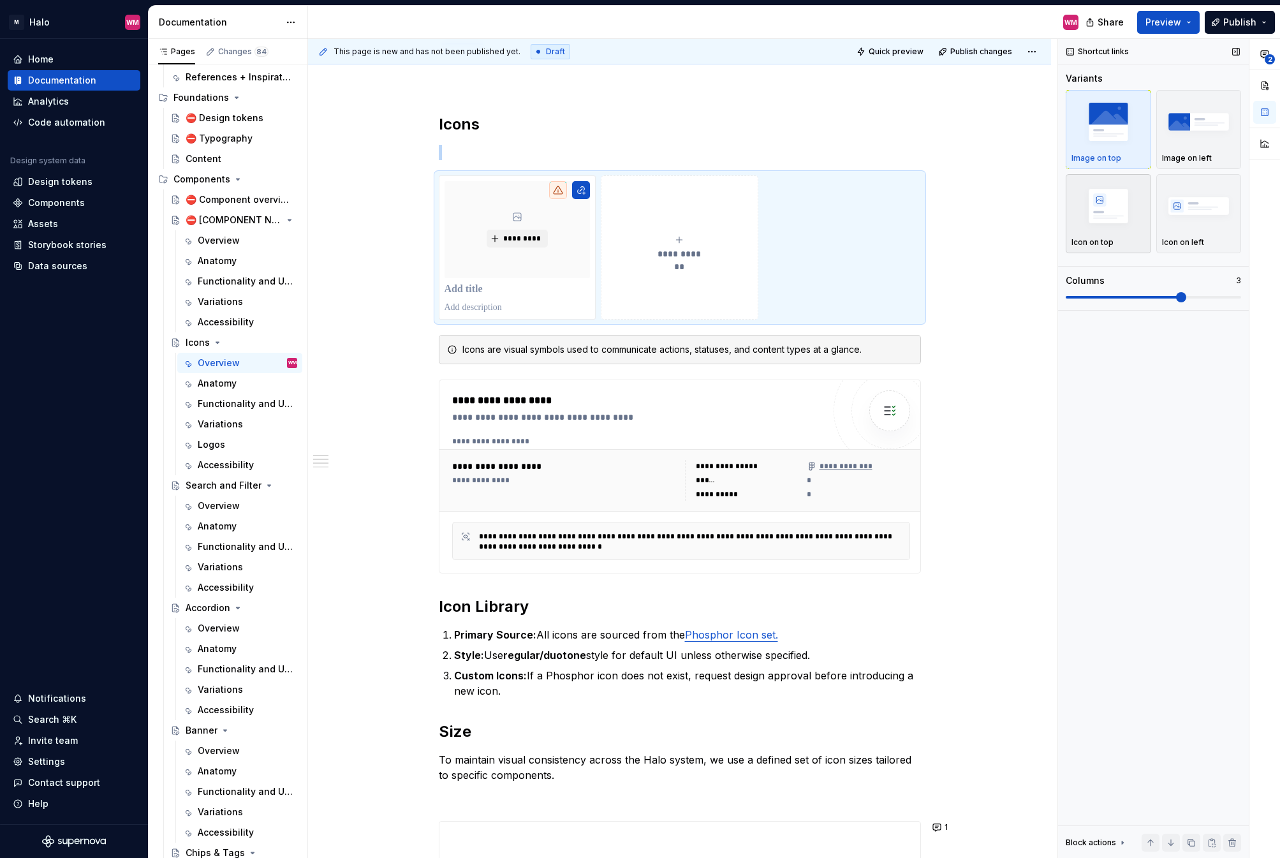
click at [1126, 230] on div "button" at bounding box center [1108, 206] width 74 height 52
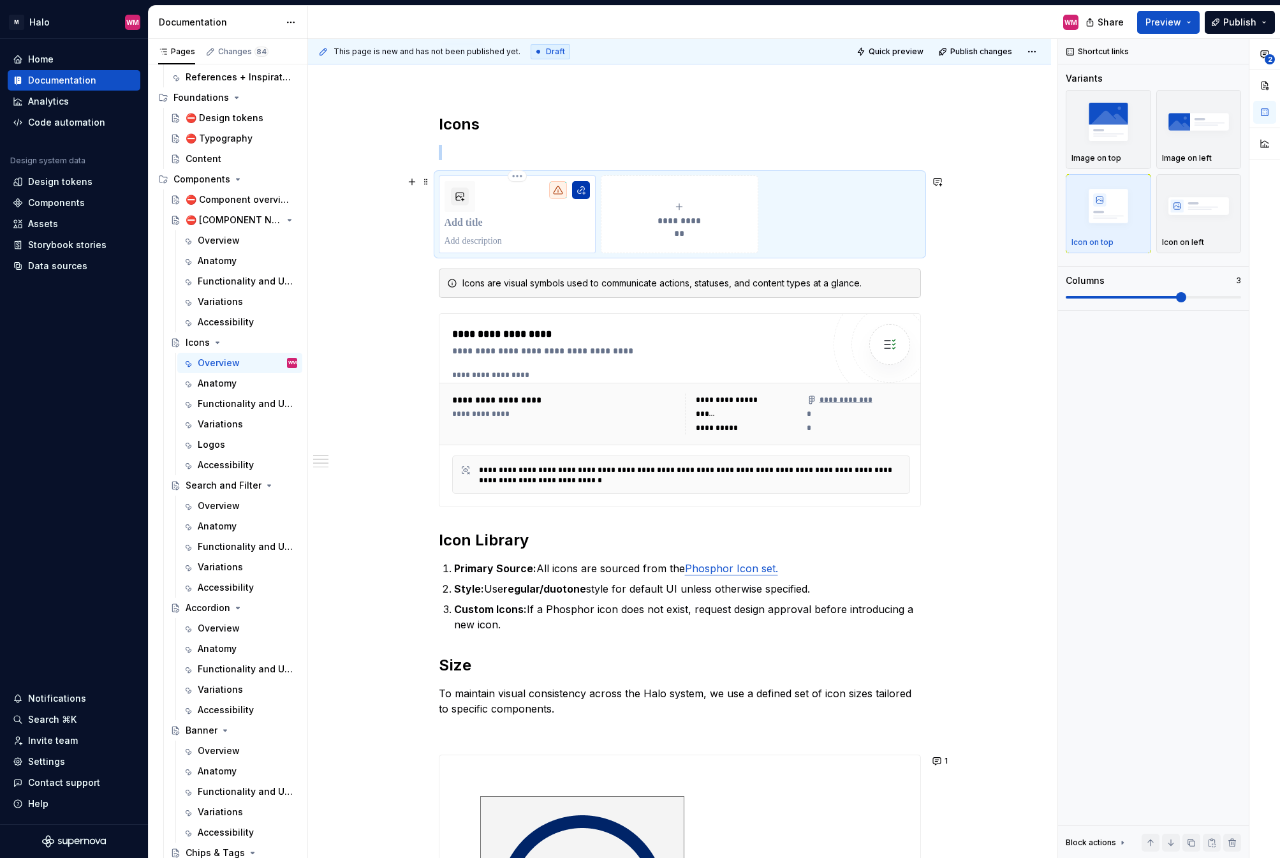
click at [580, 192] on button "button" at bounding box center [581, 190] width 18 height 18
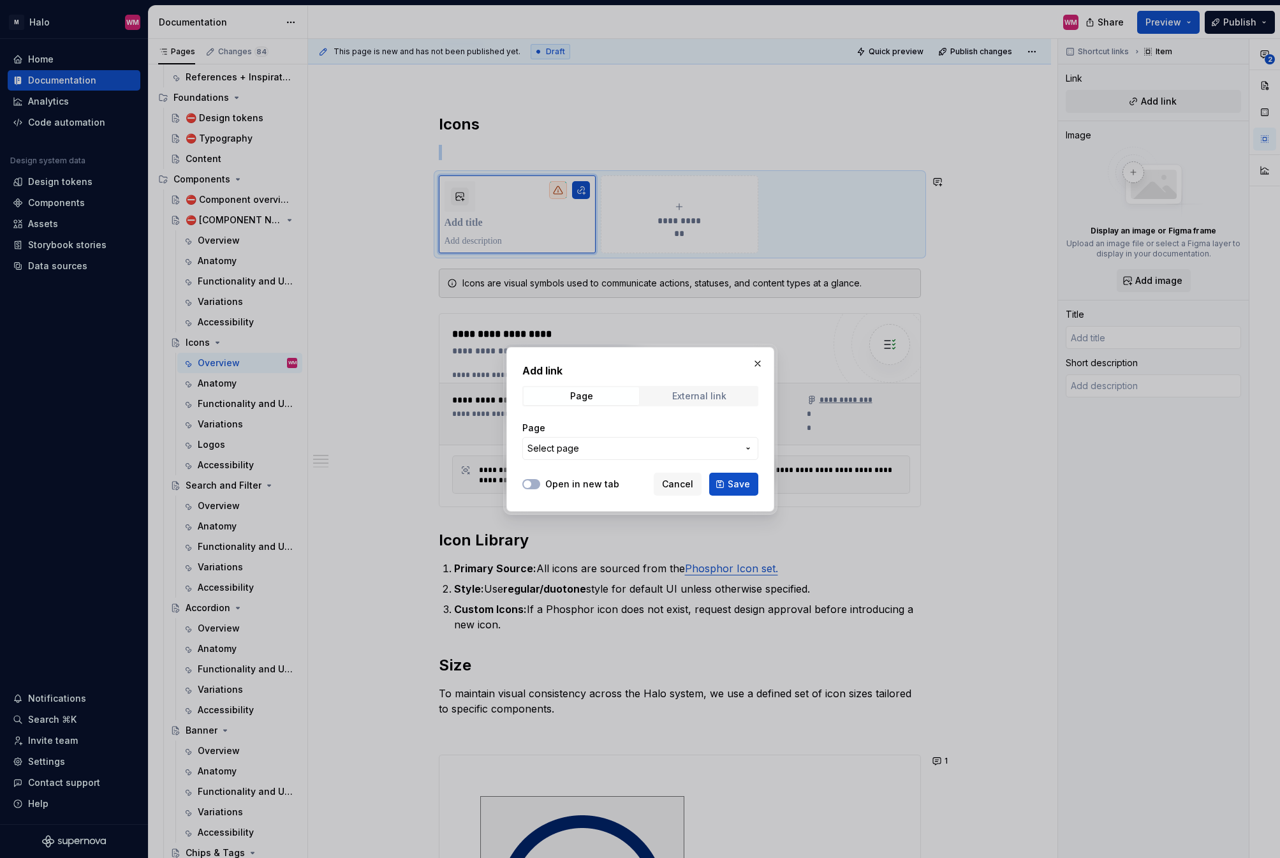
click at [709, 397] on div "External link" at bounding box center [699, 396] width 54 height 10
click at [609, 441] on input "URL" at bounding box center [640, 448] width 236 height 23
click at [533, 487] on button "Open in new tab" at bounding box center [531, 484] width 18 height 10
drag, startPoint x: 810, startPoint y: 756, endPoint x: 578, endPoint y: 657, distance: 252.6
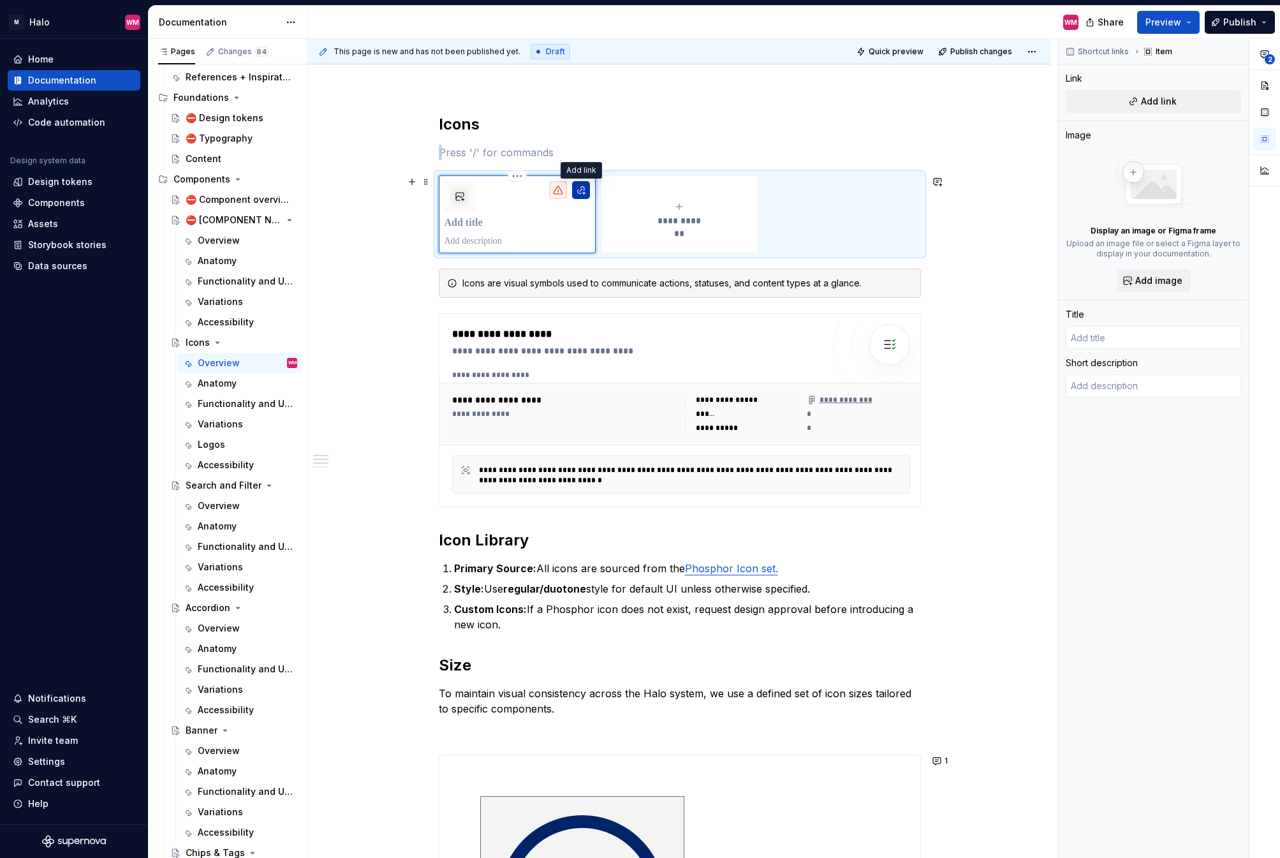
click at [584, 193] on button "button" at bounding box center [581, 190] width 18 height 18
type textarea "*"
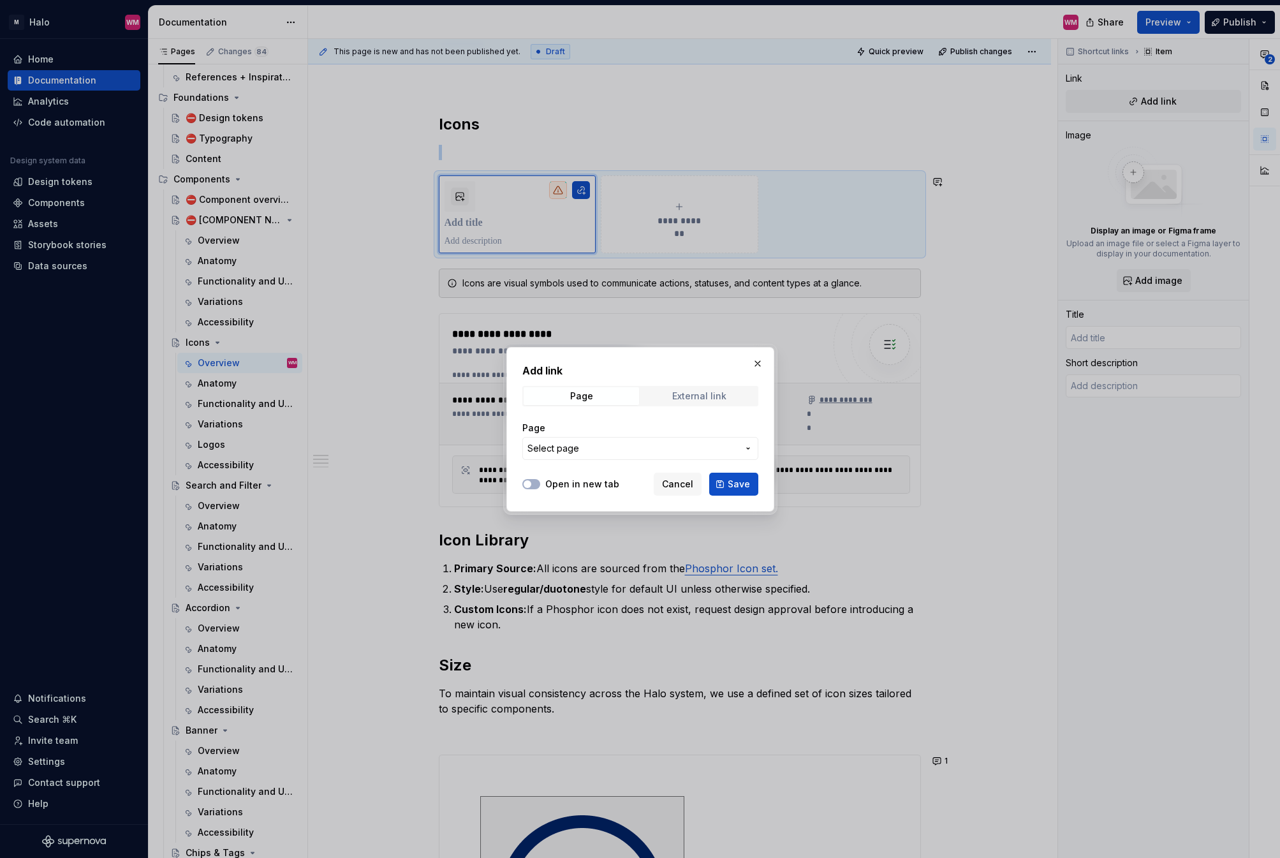
click at [684, 399] on div "External link" at bounding box center [699, 396] width 54 height 10
click at [524, 492] on div "Open in new tab Cancel Save" at bounding box center [640, 481] width 236 height 28
click at [538, 486] on button "Open in new tab" at bounding box center [531, 484] width 18 height 10
click at [573, 446] on input "URL" at bounding box center [640, 448] width 236 height 23
paste input "[URL][DOMAIN_NAME]"
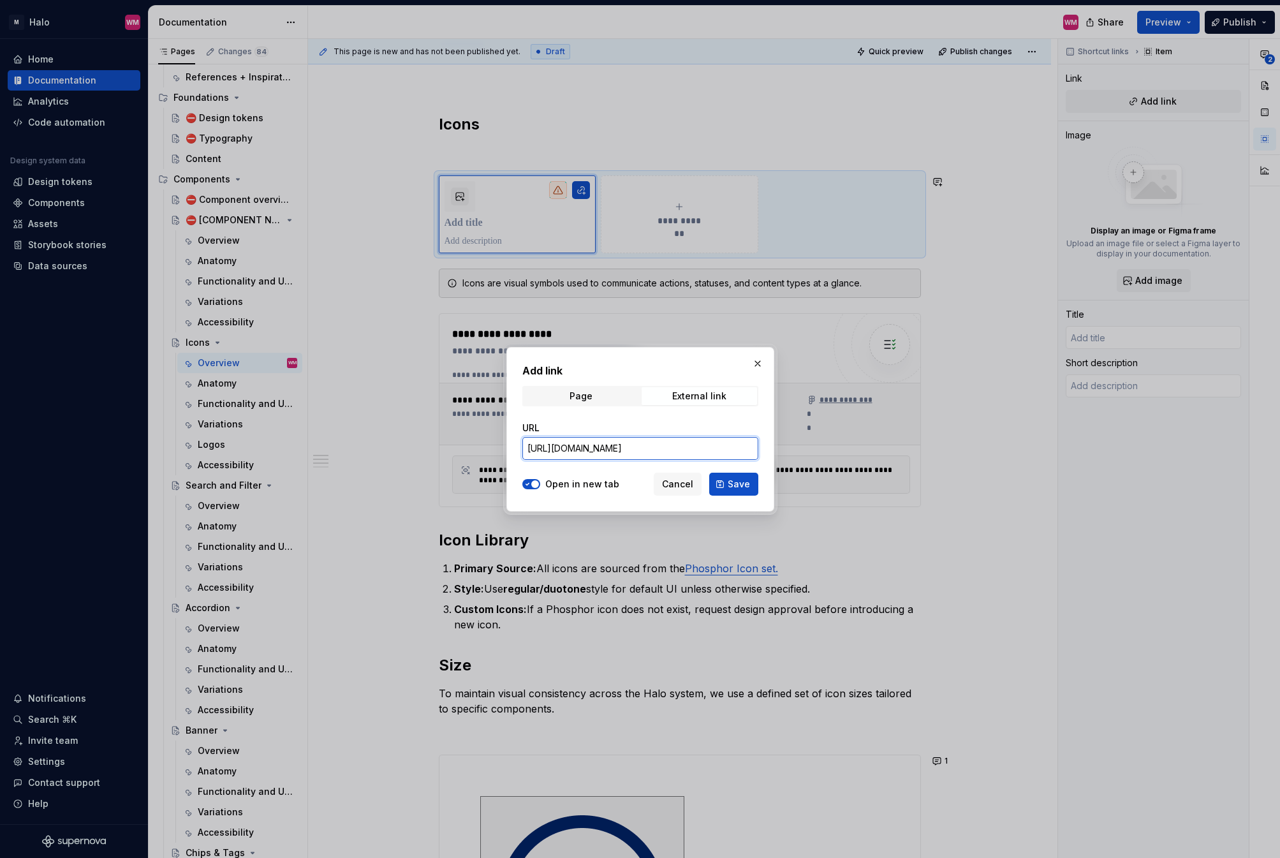
scroll to position [0, 257]
type input "[URL][DOMAIN_NAME]"
click at [721, 478] on button "Save" at bounding box center [733, 484] width 49 height 23
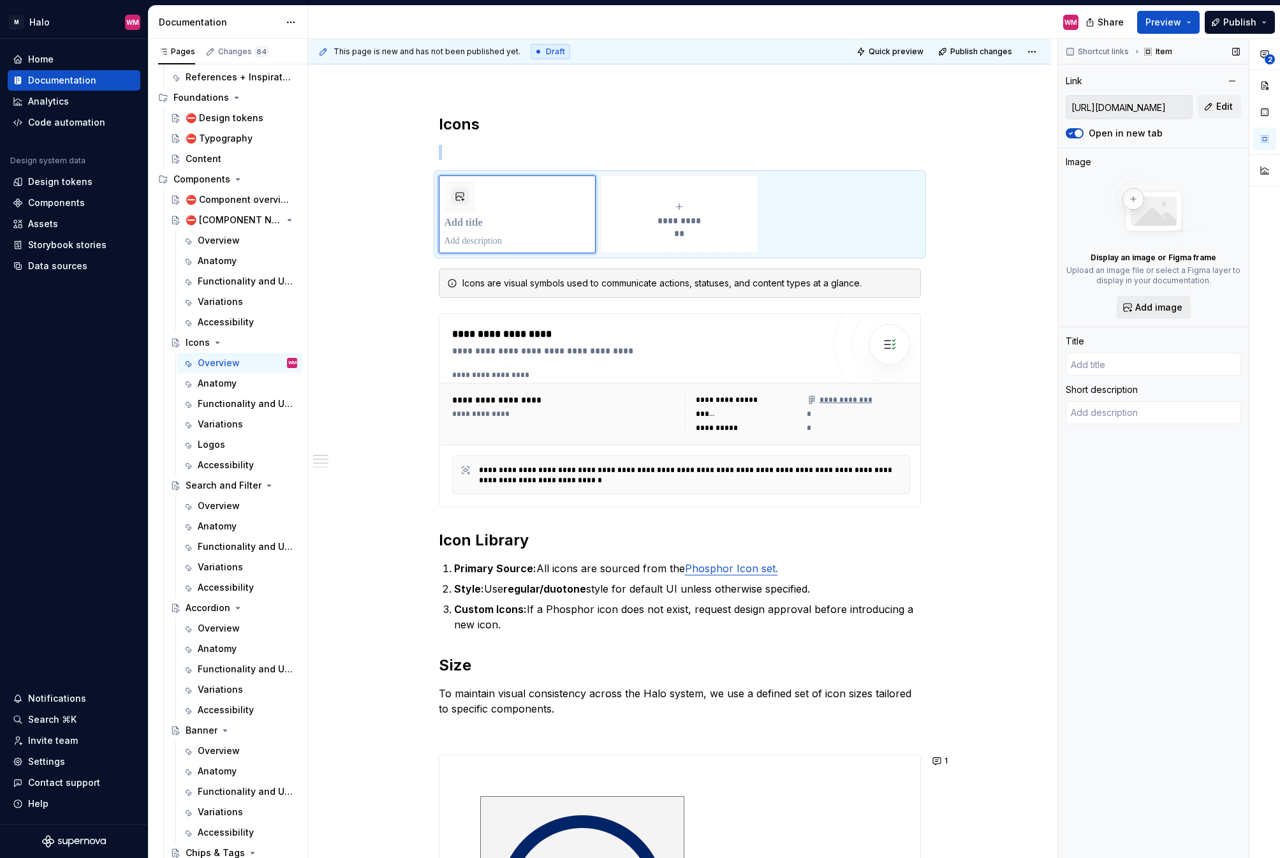
click at [1167, 305] on span "Add image" at bounding box center [1158, 307] width 47 height 13
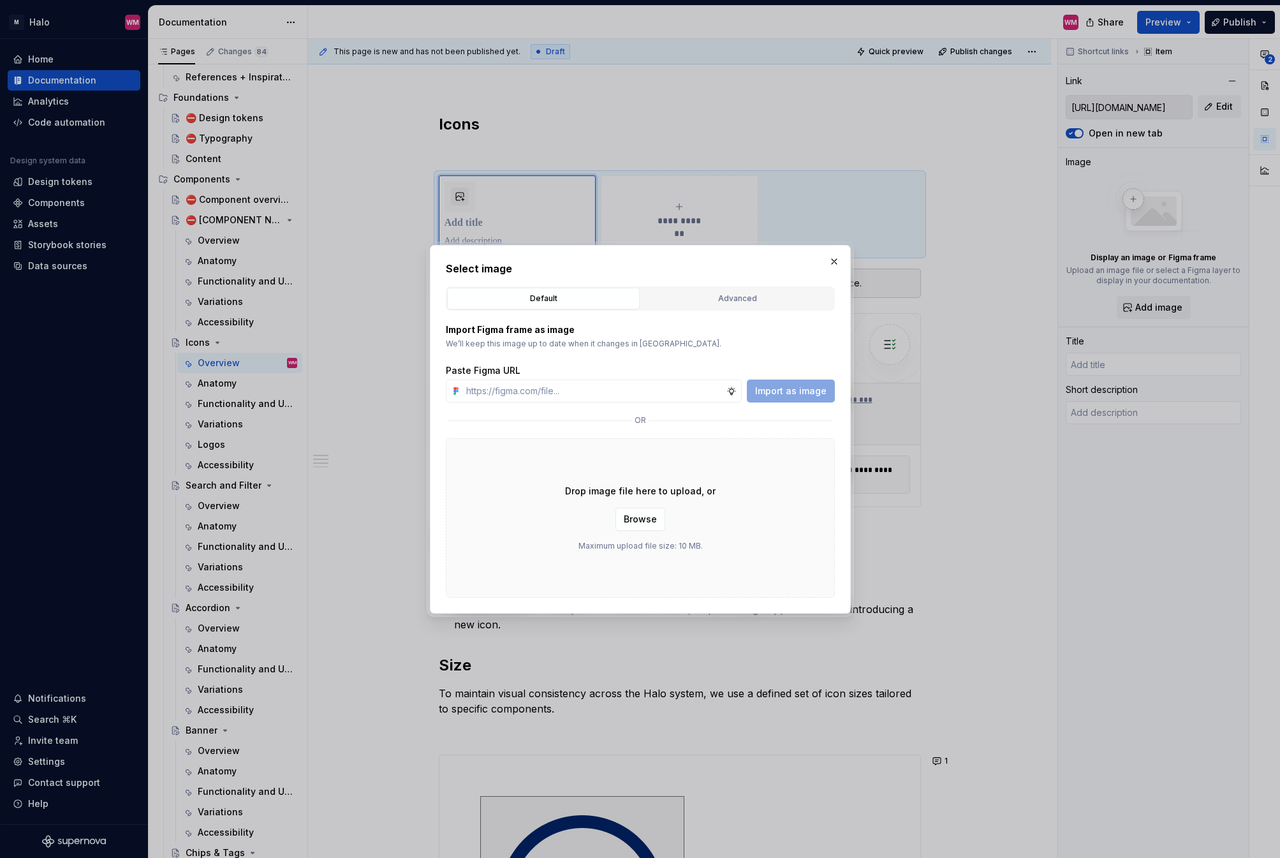
type textarea "*"
type input "[URL][DOMAIN_NAME]"
drag, startPoint x: 807, startPoint y: 401, endPoint x: 875, endPoint y: 395, distance: 68.4
click at [807, 401] on button "Import as image" at bounding box center [791, 390] width 88 height 23
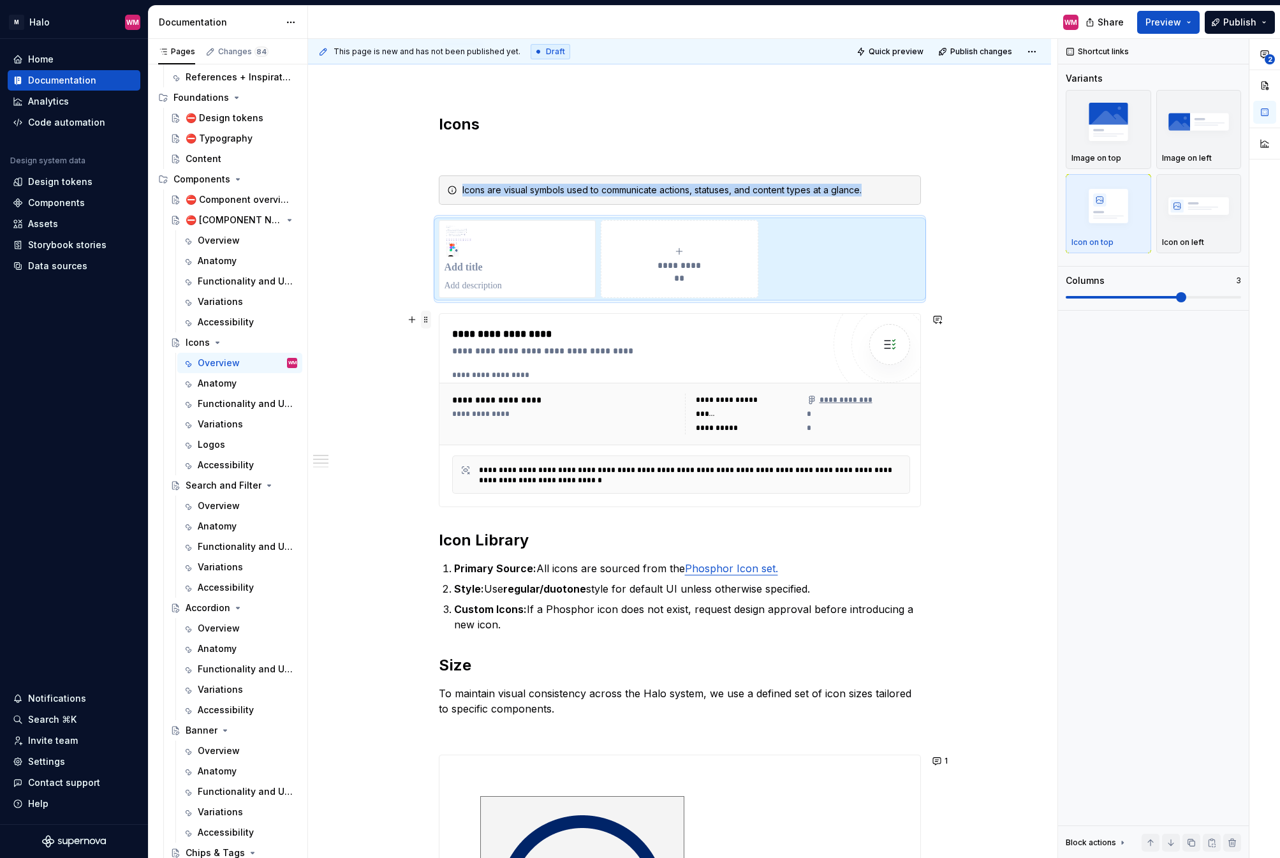
click at [430, 324] on span at bounding box center [426, 320] width 10 height 18
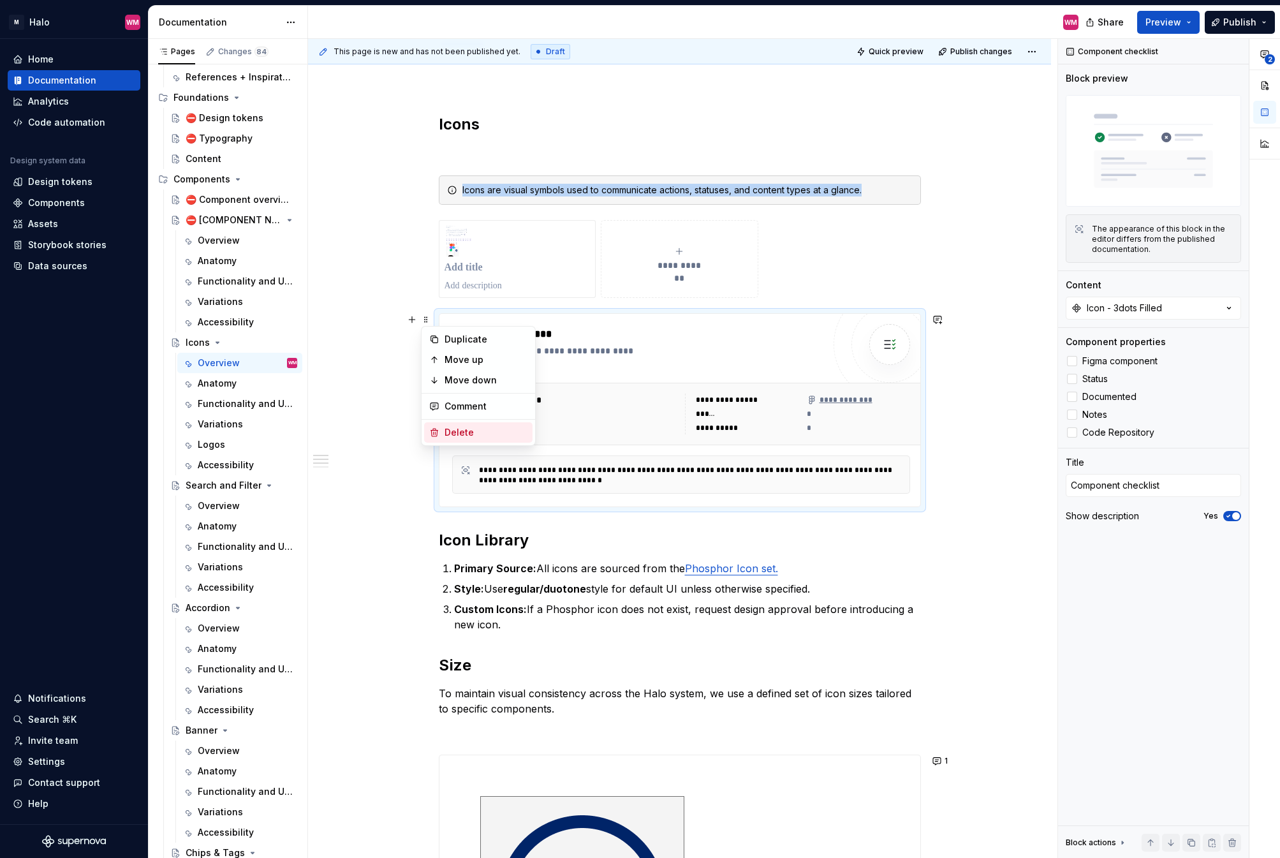
click at [474, 425] on div "Delete" at bounding box center [478, 432] width 108 height 20
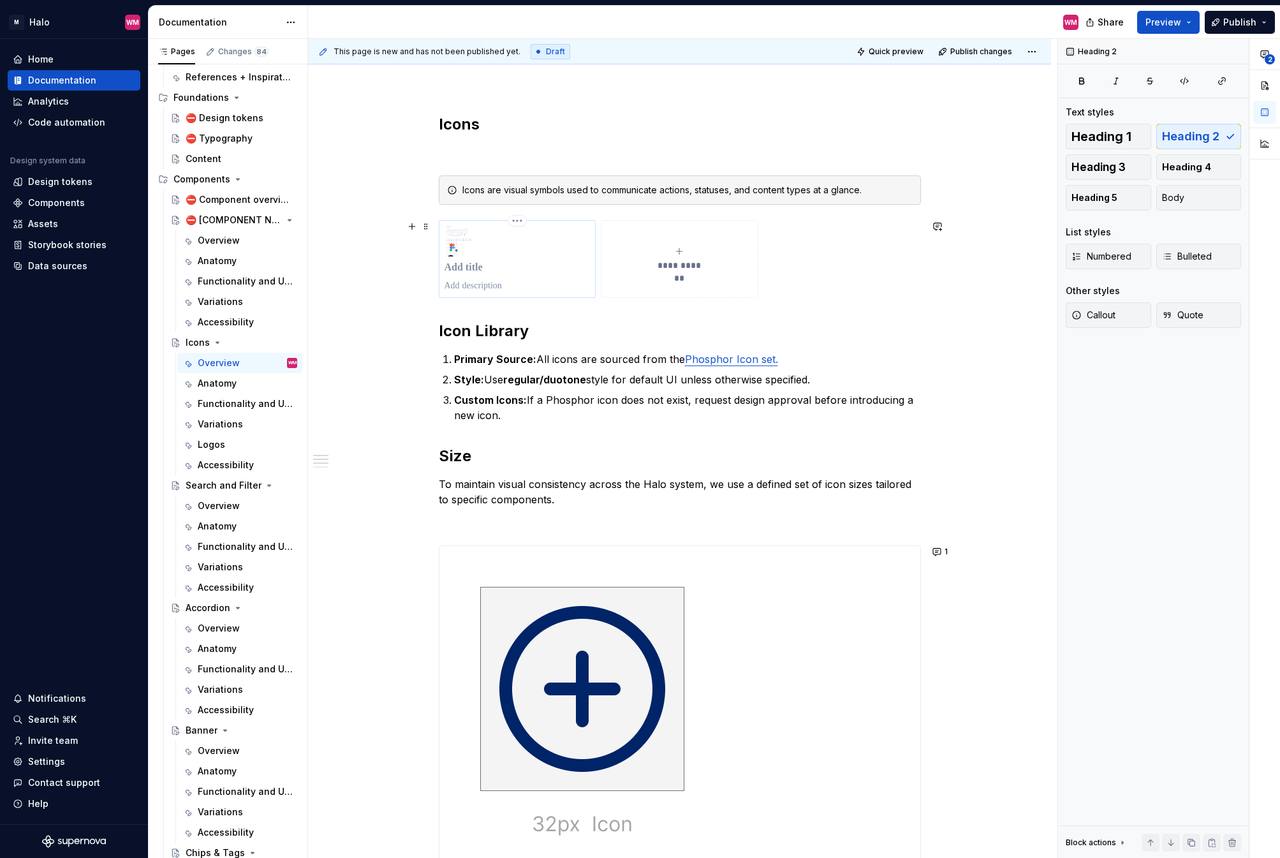
click at [488, 267] on p at bounding box center [518, 267] width 146 height 13
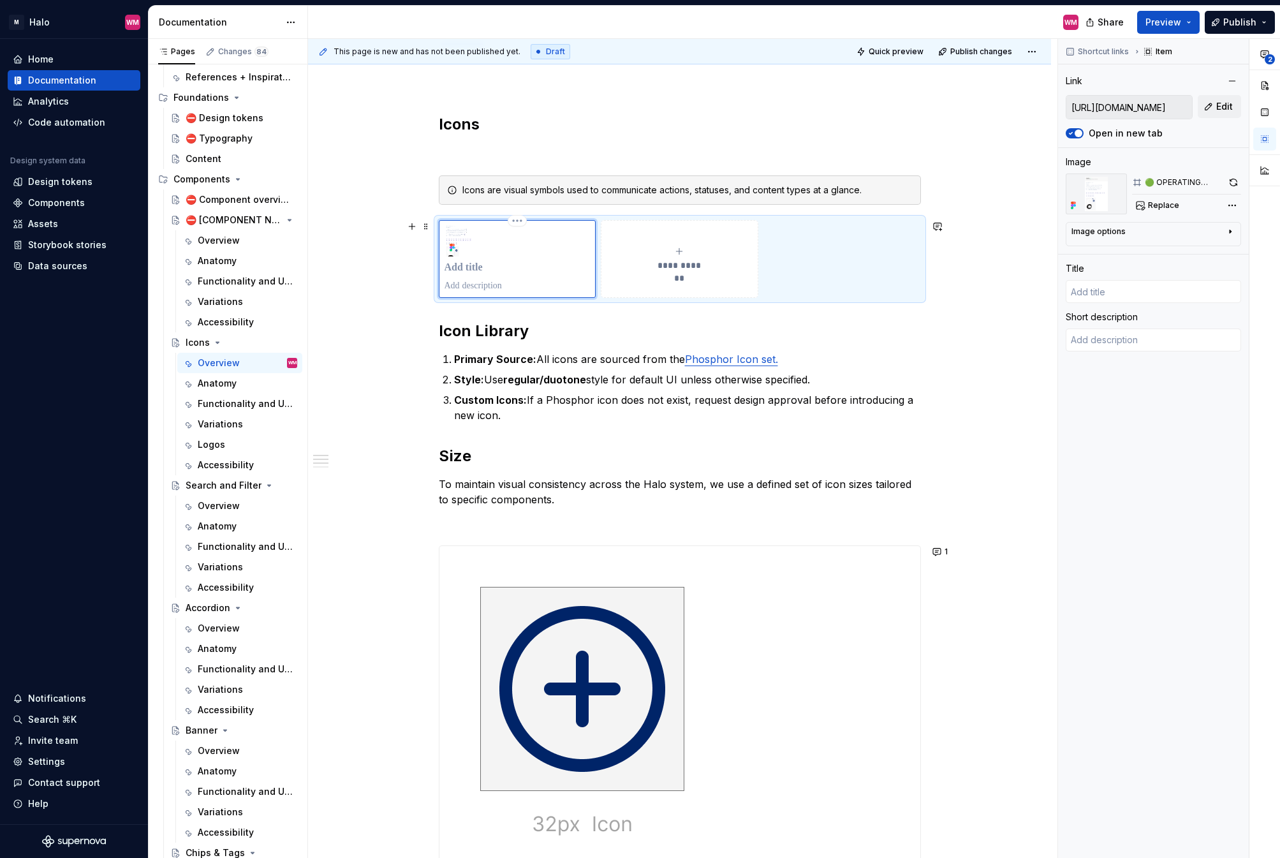
type textarea "*"
type input "I"
type textarea "*"
type input "Ic"
type textarea "*"
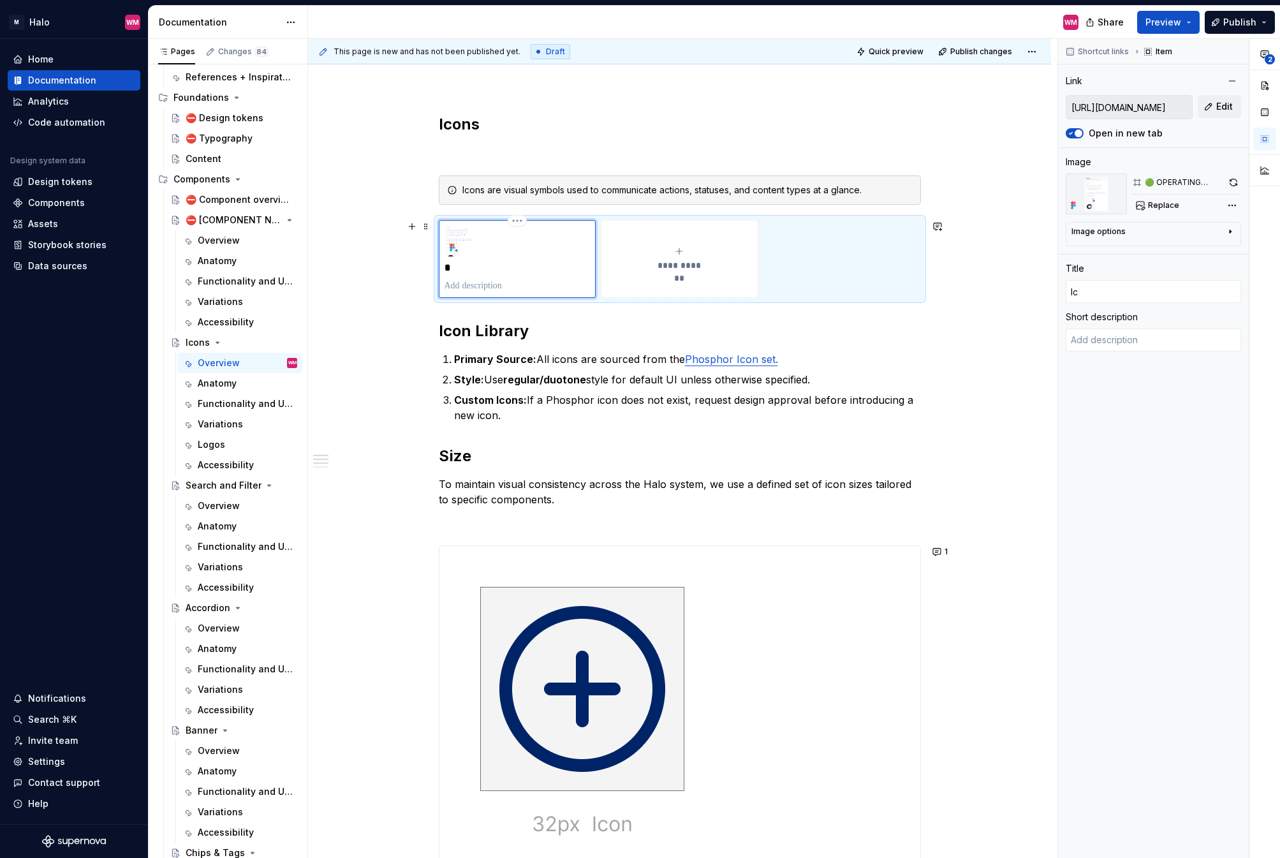
type input "Ico"
type textarea "*"
type input "Icon"
type textarea "*"
type input "Icon"
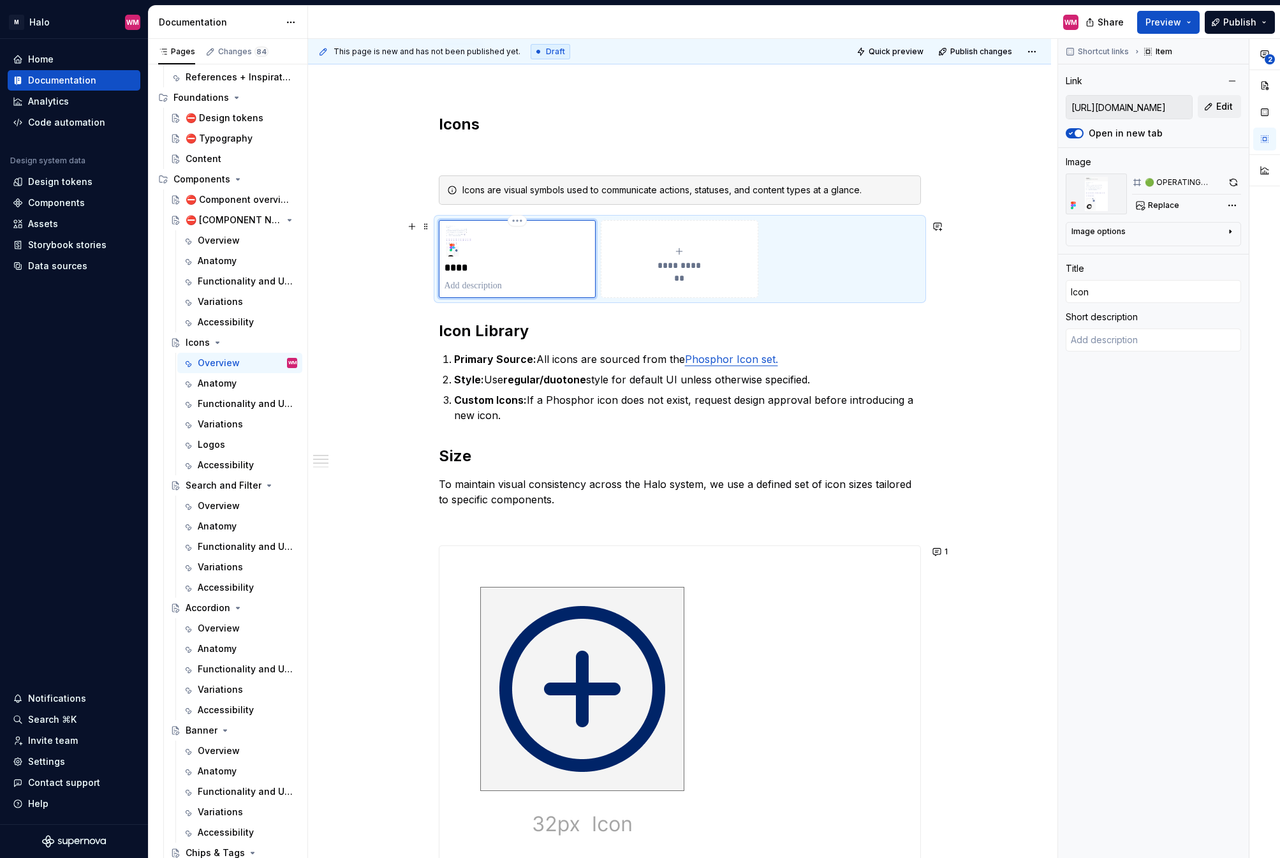
type textarea "*"
type input "Icon"
type textarea "*"
type input "Ico"
type textarea "*"
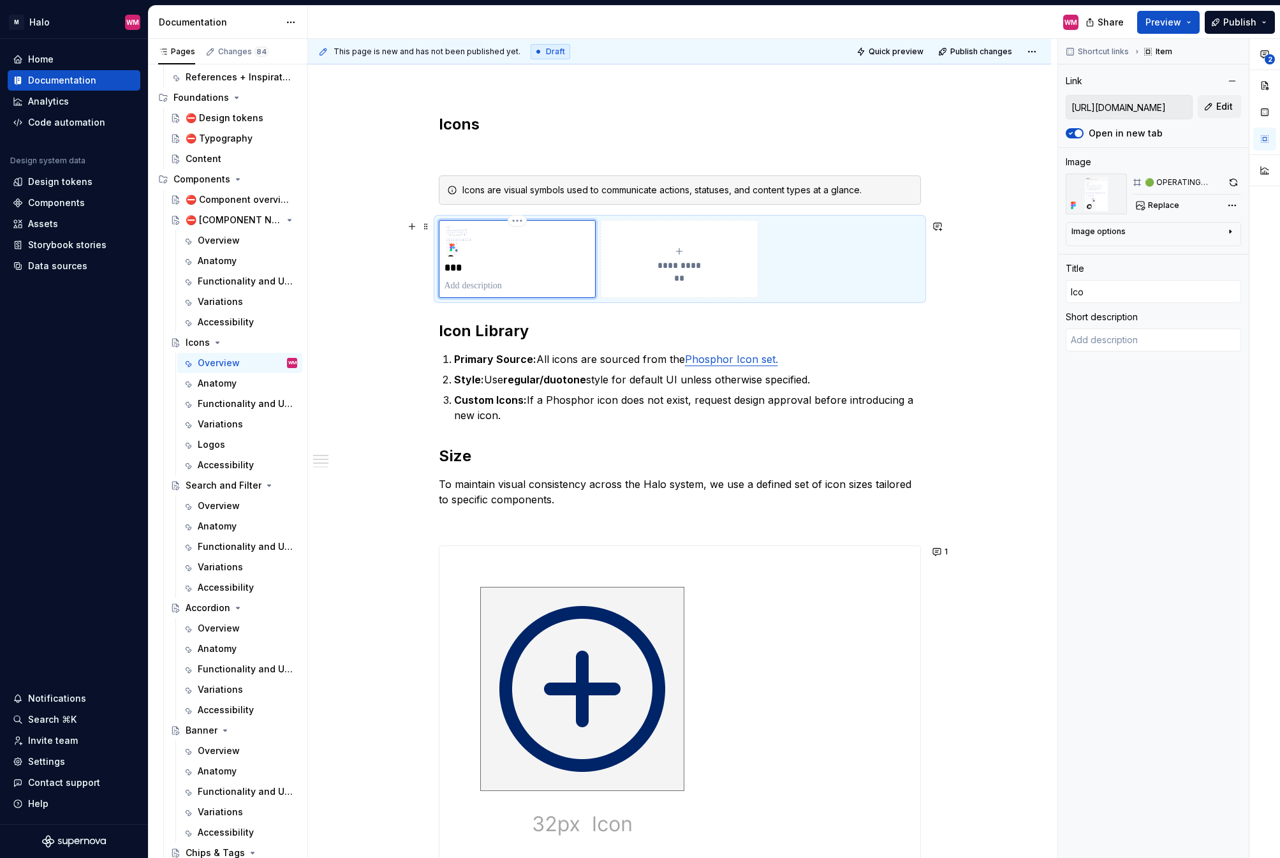
type input "Ic"
type textarea "*"
type input "I"
type textarea "*"
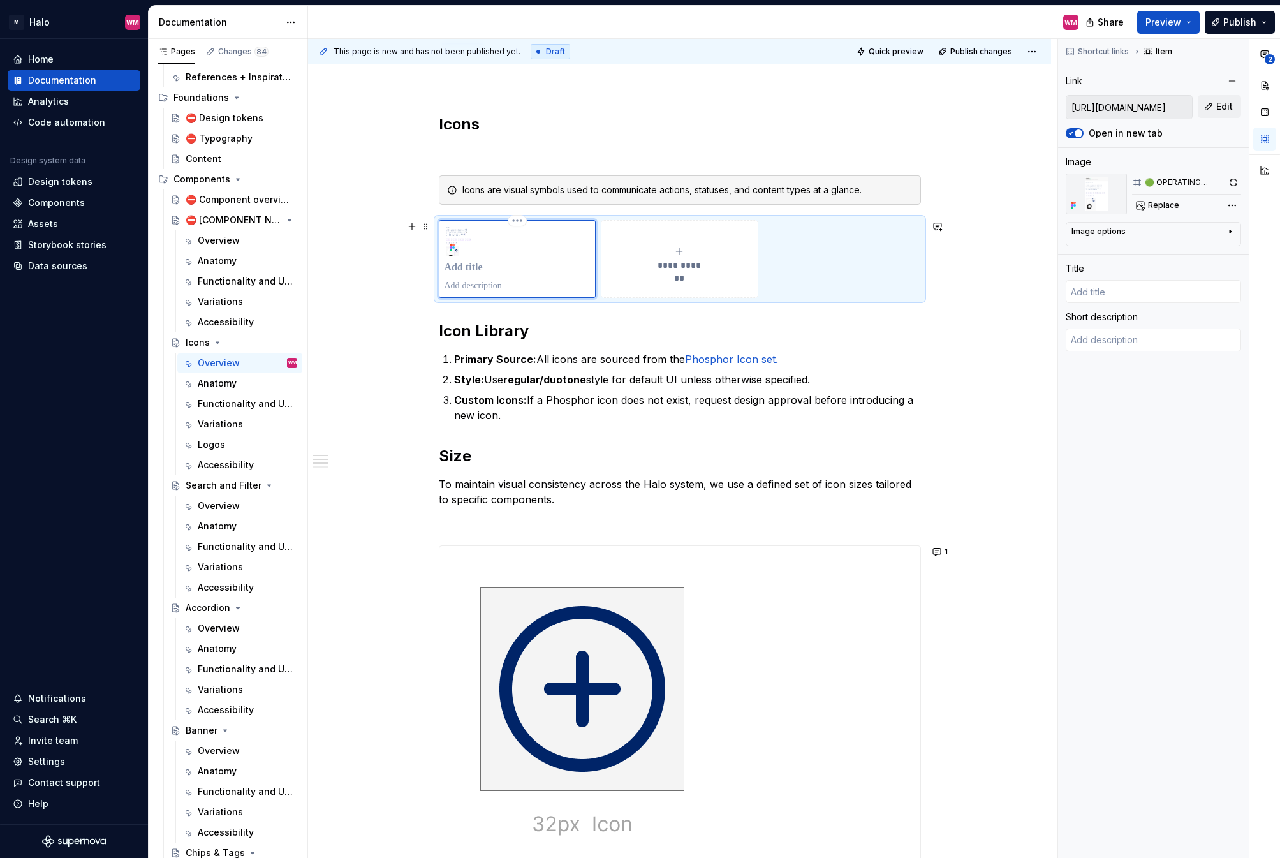
type input "H"
type textarea "*"
type input "Ha"
type textarea "*"
type input "Hal"
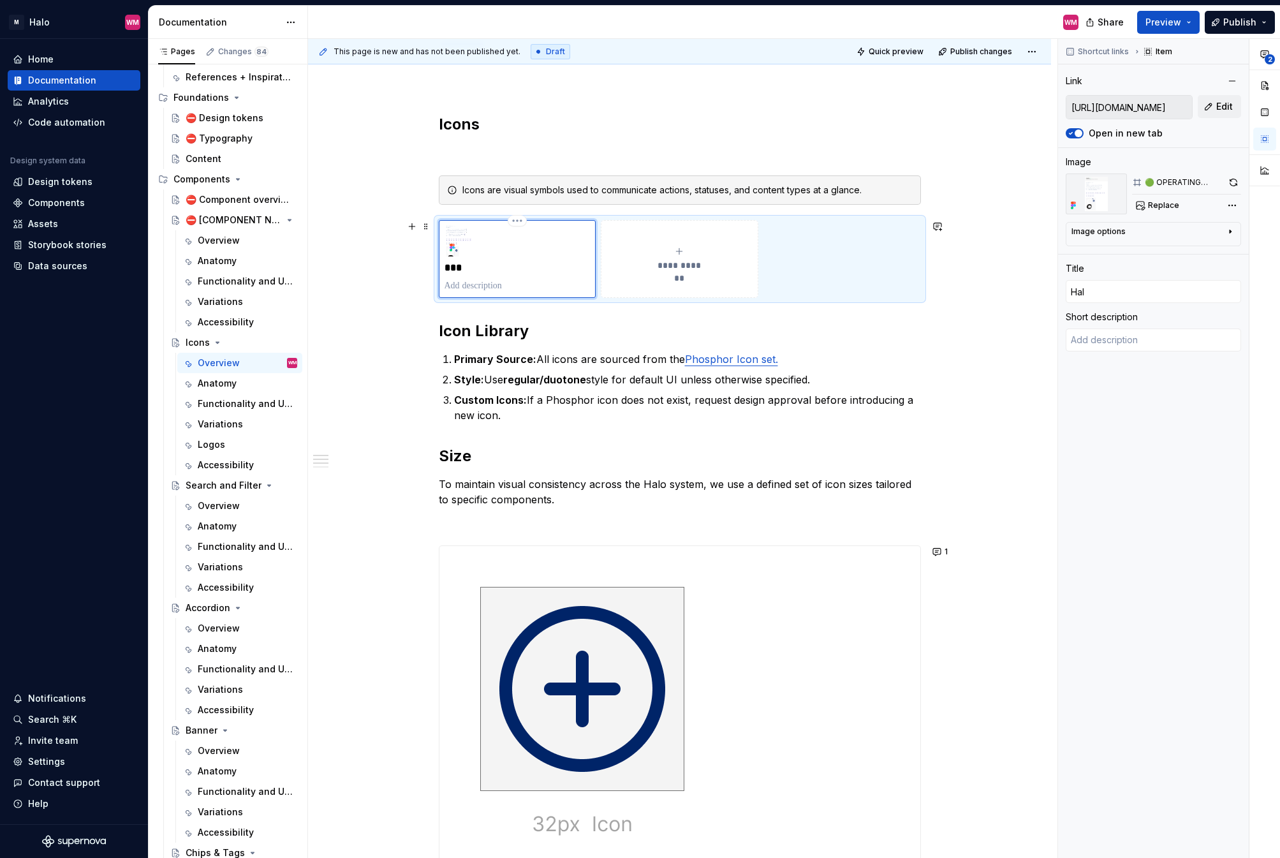
type textarea "*"
type input "Halo"
type textarea "*"
type input "Halo"
type textarea "*"
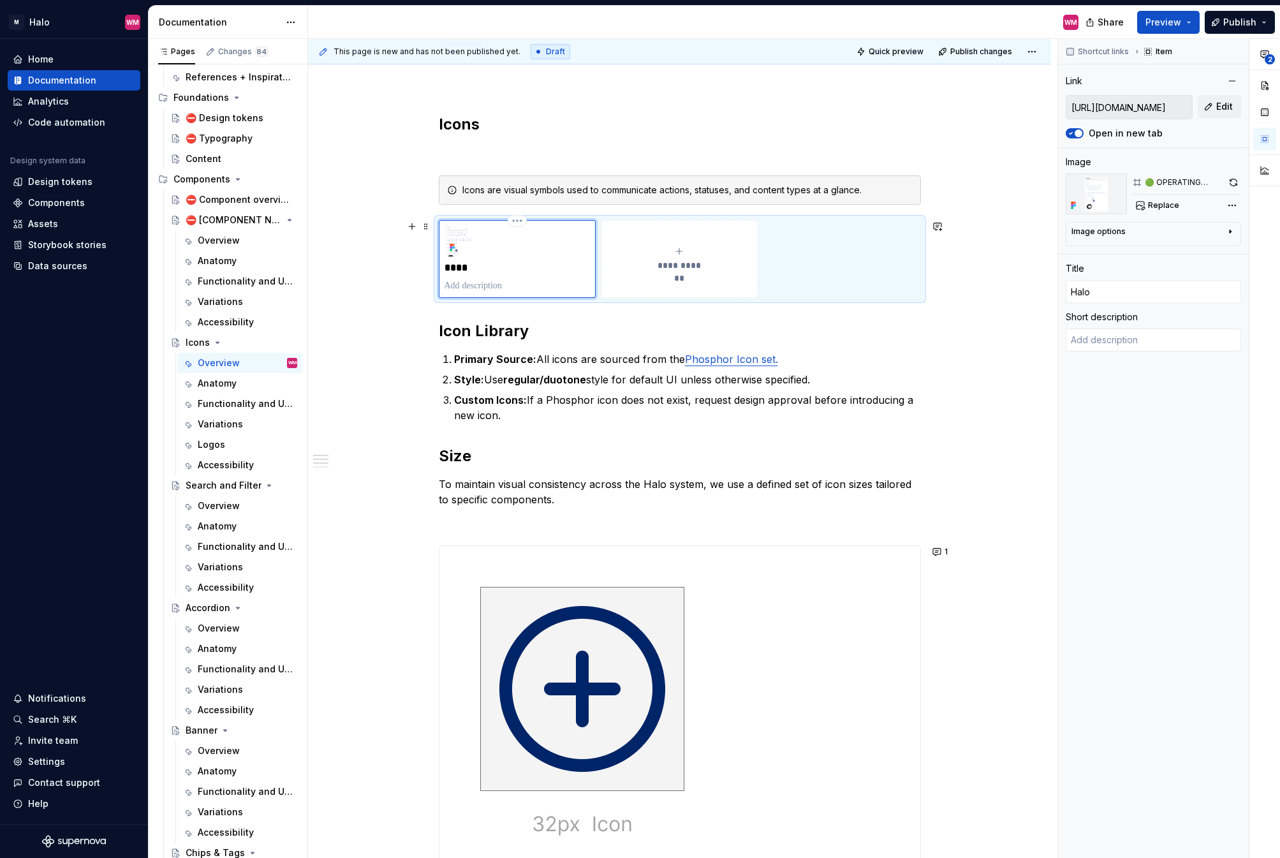
type input "Halo I"
type textarea "*"
type input "Halo Ic"
type textarea "*"
type input "Halo Ico"
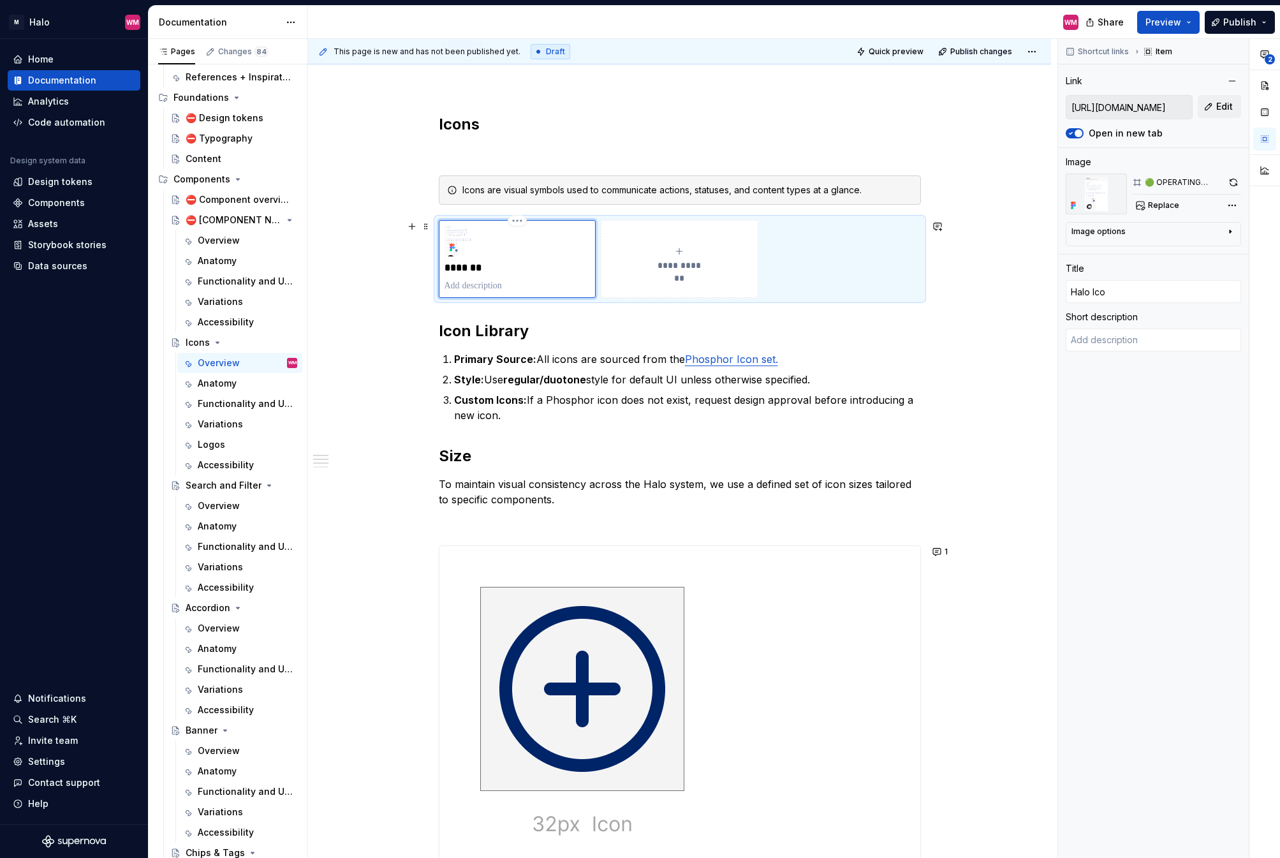
type textarea "*"
type input "Halo Icon"
type textarea "*"
type input "Halo Icon"
type textarea "*"
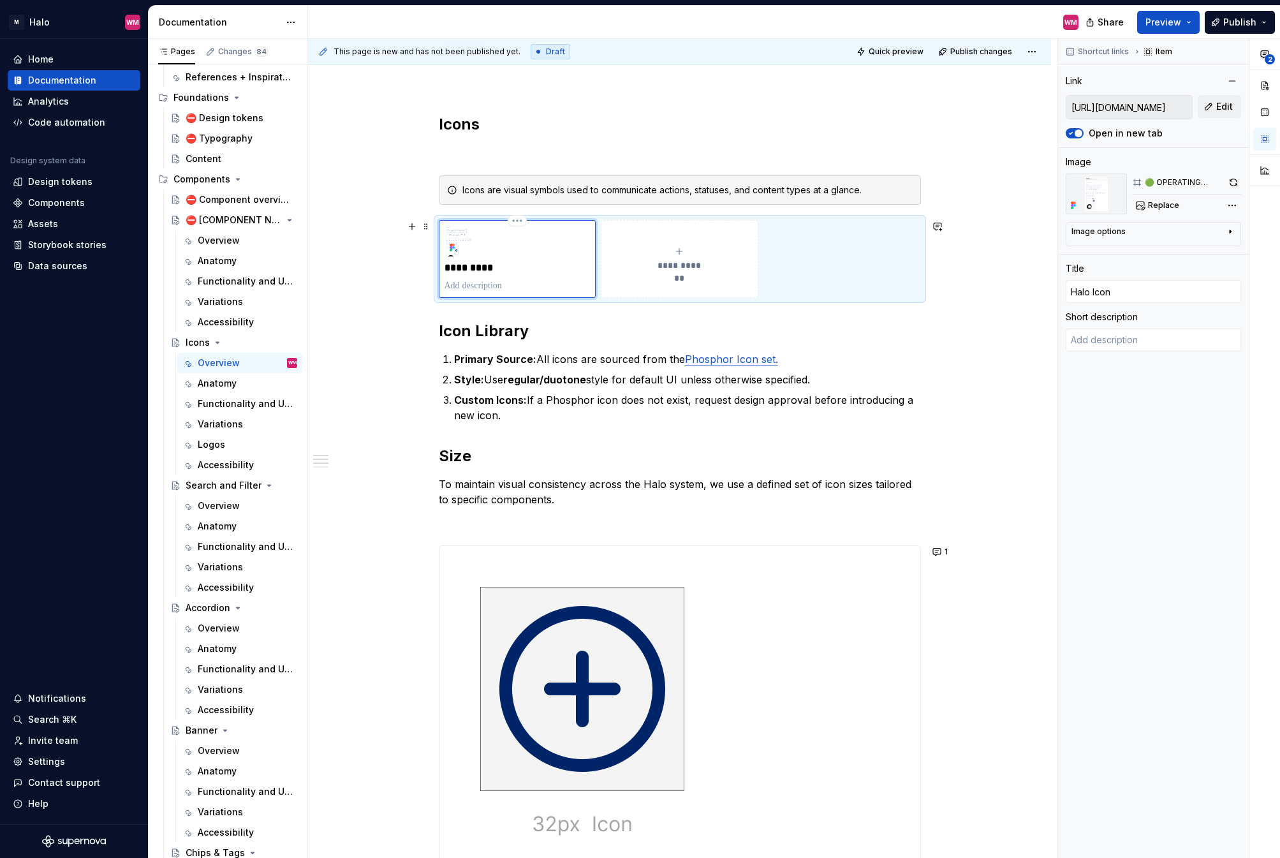
type input "Halo Icon S"
type textarea "*"
type input "Halo Icon Se"
type textarea "*"
type input "Halo Icon Set"
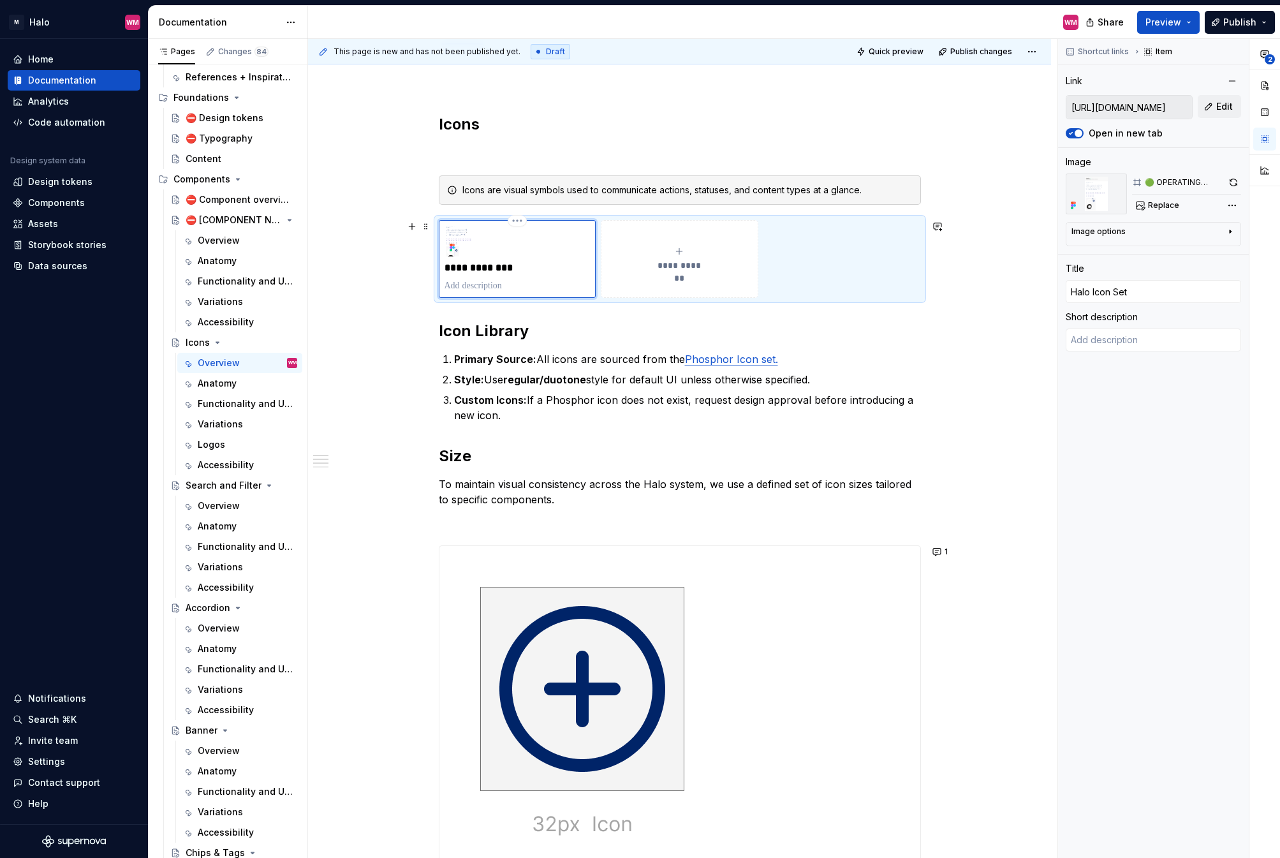
click at [518, 283] on p at bounding box center [518, 285] width 146 height 13
type textarea "*"
type textarea "C"
type textarea "*"
type textarea "Cl"
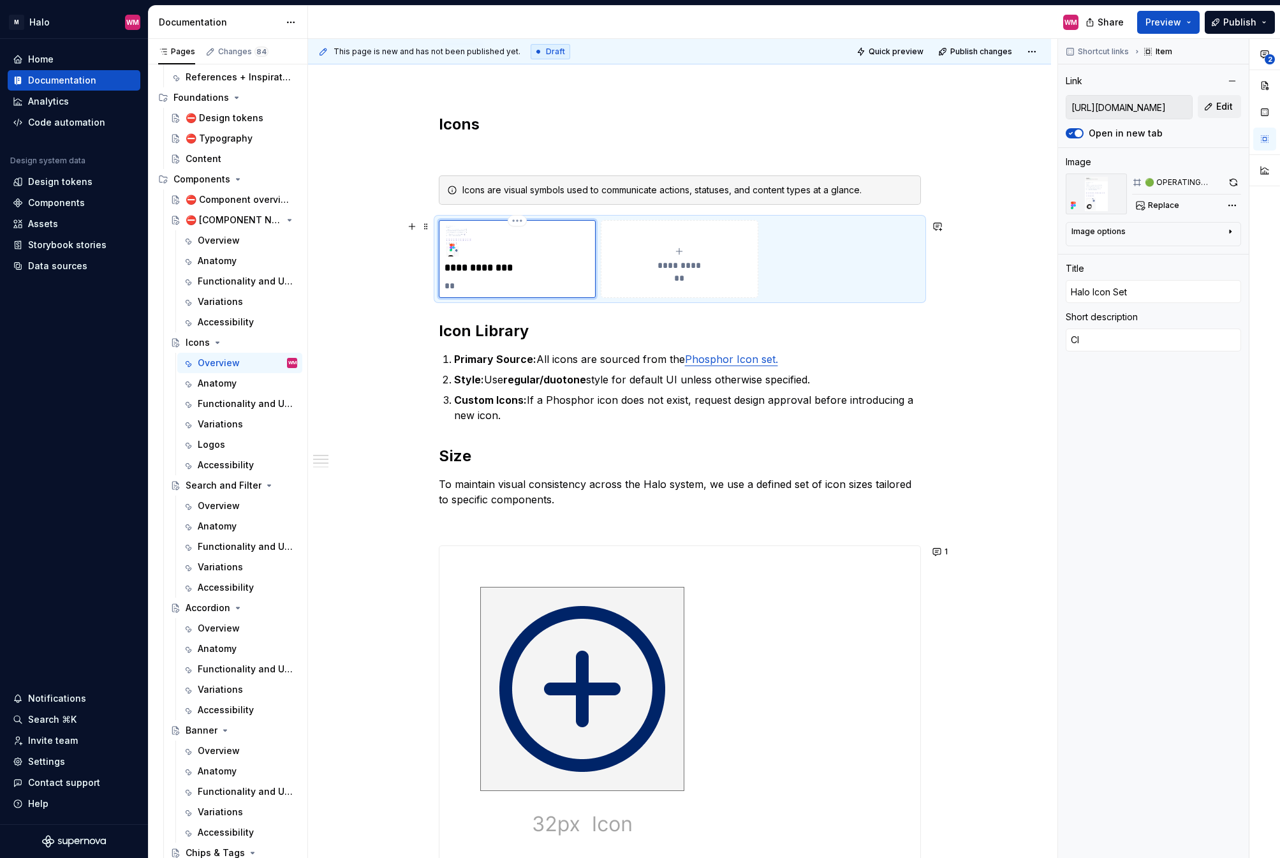
type textarea "*"
type textarea "Cli"
type textarea "*"
type textarea "Clic"
type textarea "*"
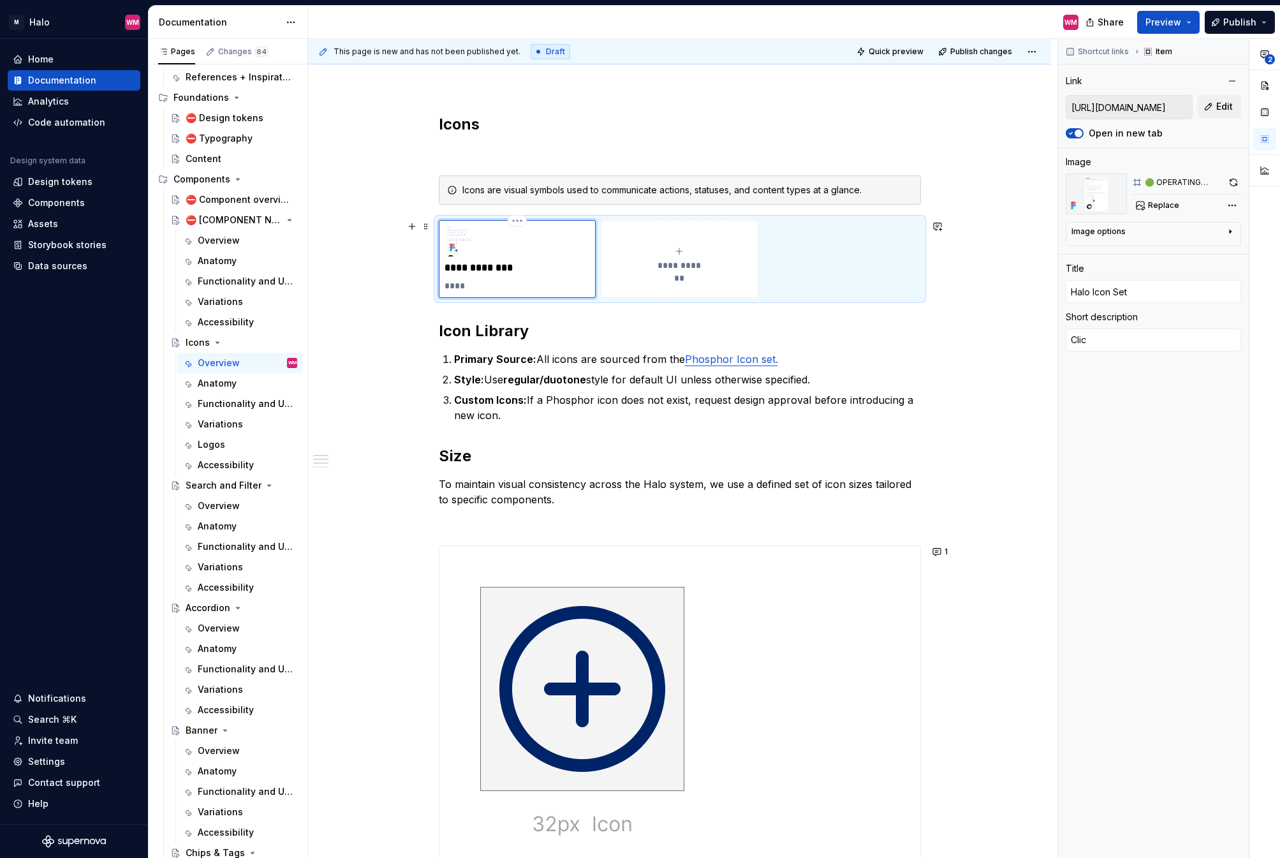
type textarea "Click"
type textarea "*"
type textarea "Click"
type textarea "*"
type textarea "Click h"
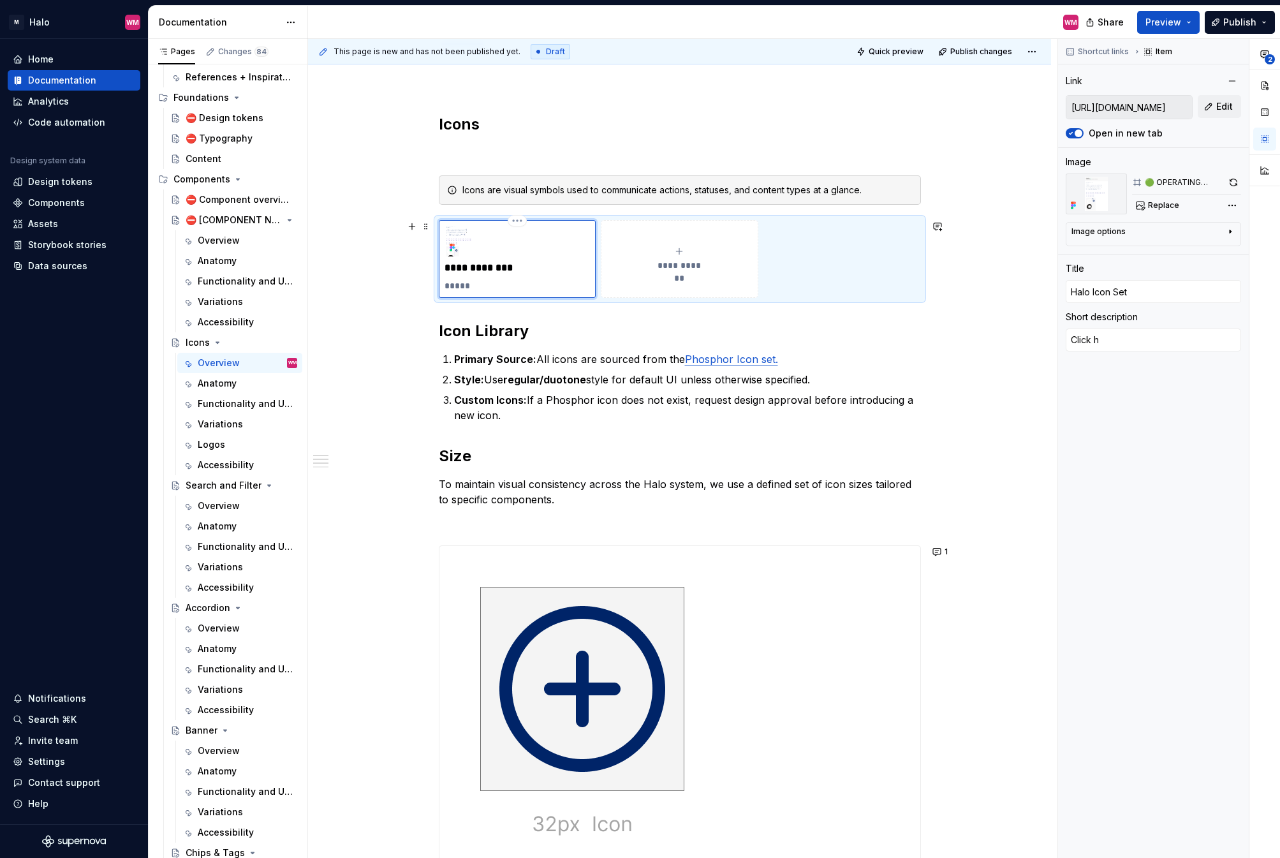
type textarea "*"
type textarea "Click he"
type textarea "*"
type textarea "Click her"
type textarea "*"
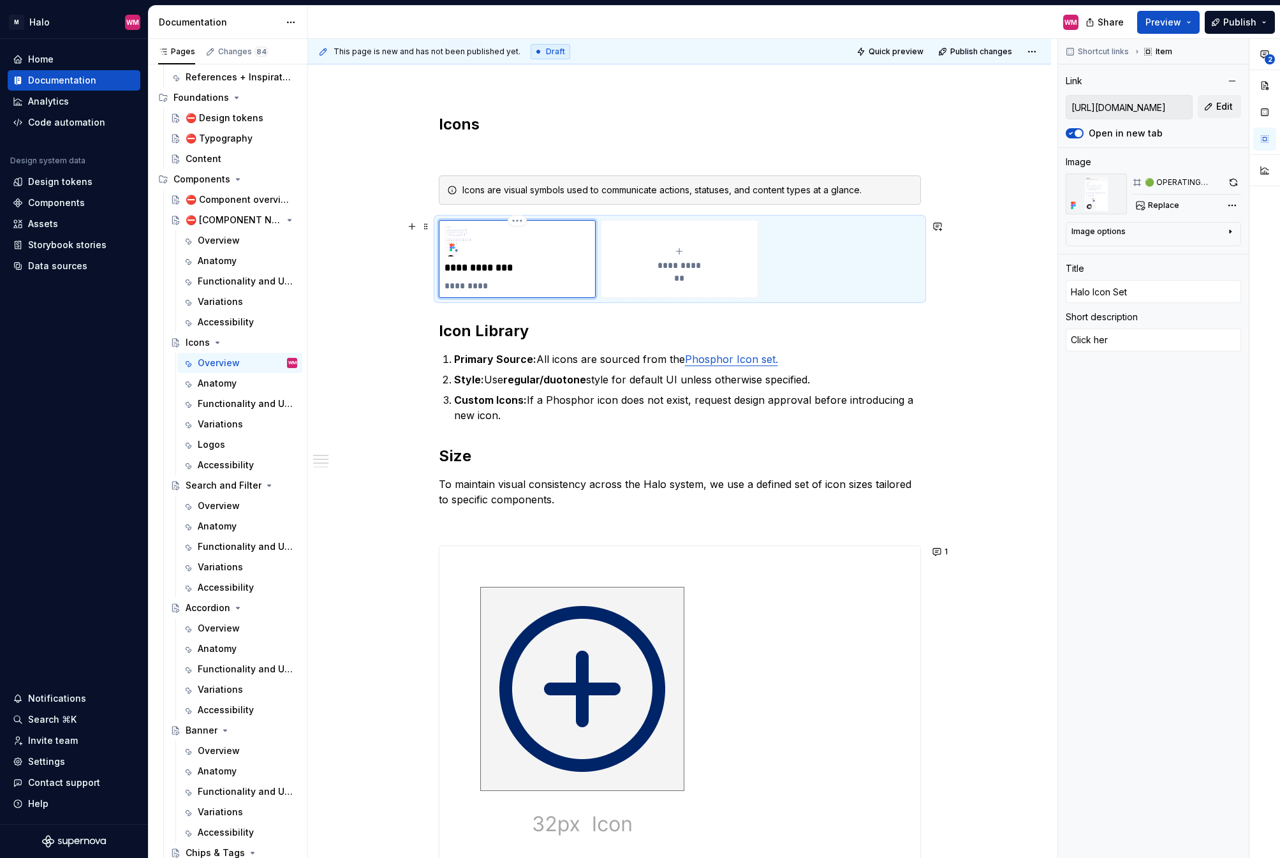
type textarea "Click here"
type textarea "*"
type textarea "Click here"
type textarea "*"
type textarea "Click here i"
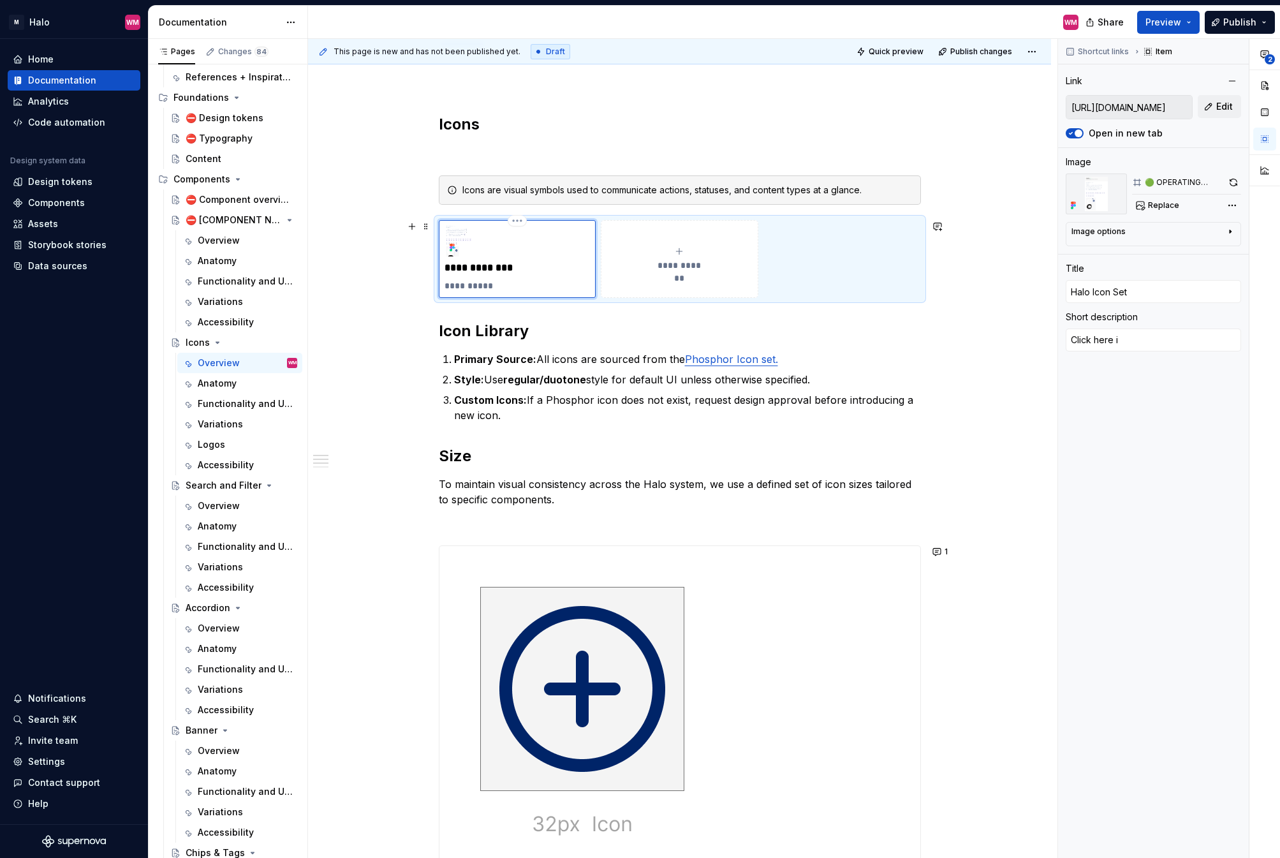
type textarea "*"
type textarea "Click here if"
type textarea "*"
type textarea "Click here if y"
type textarea "*"
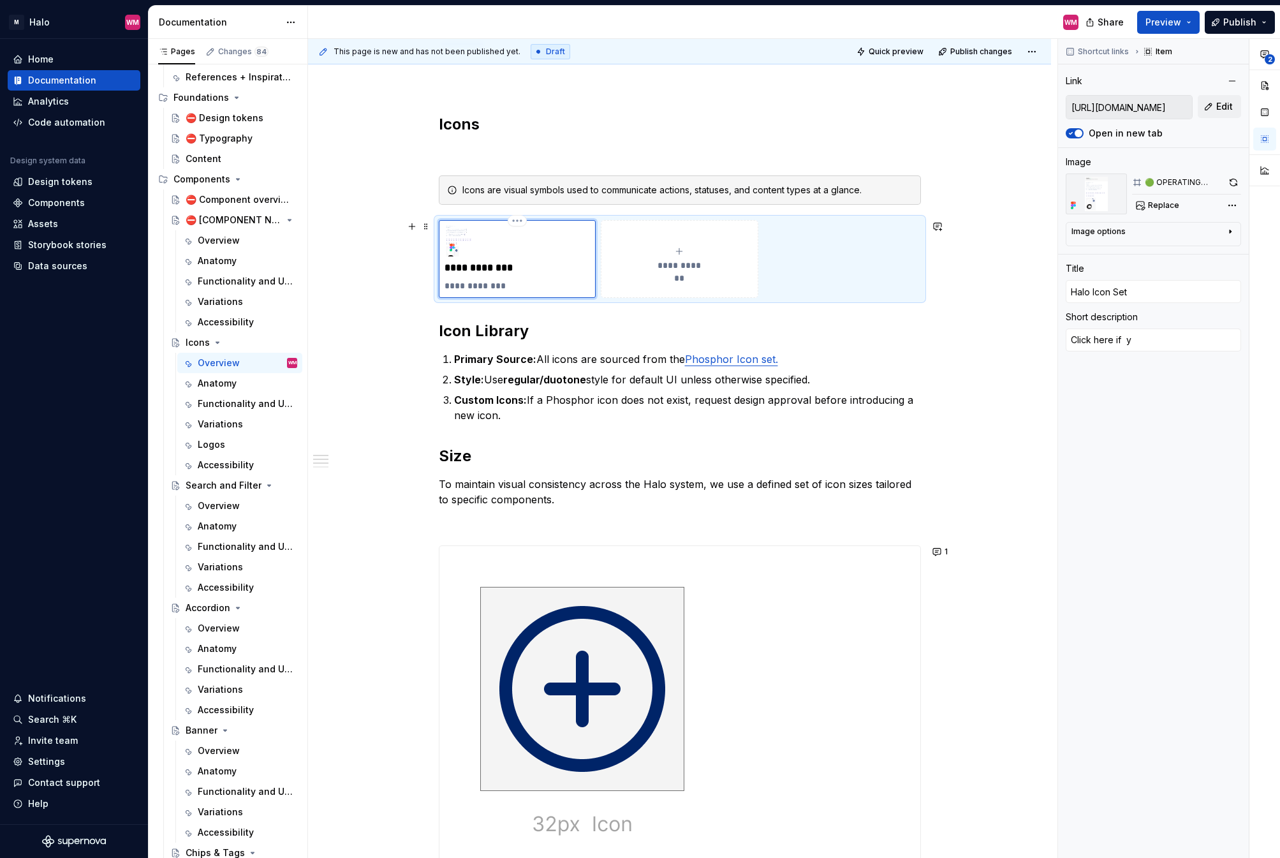
type textarea "Click here if yo"
type textarea "*"
type textarea "Click here if you"
type textarea "*"
type textarea "Click here if you"
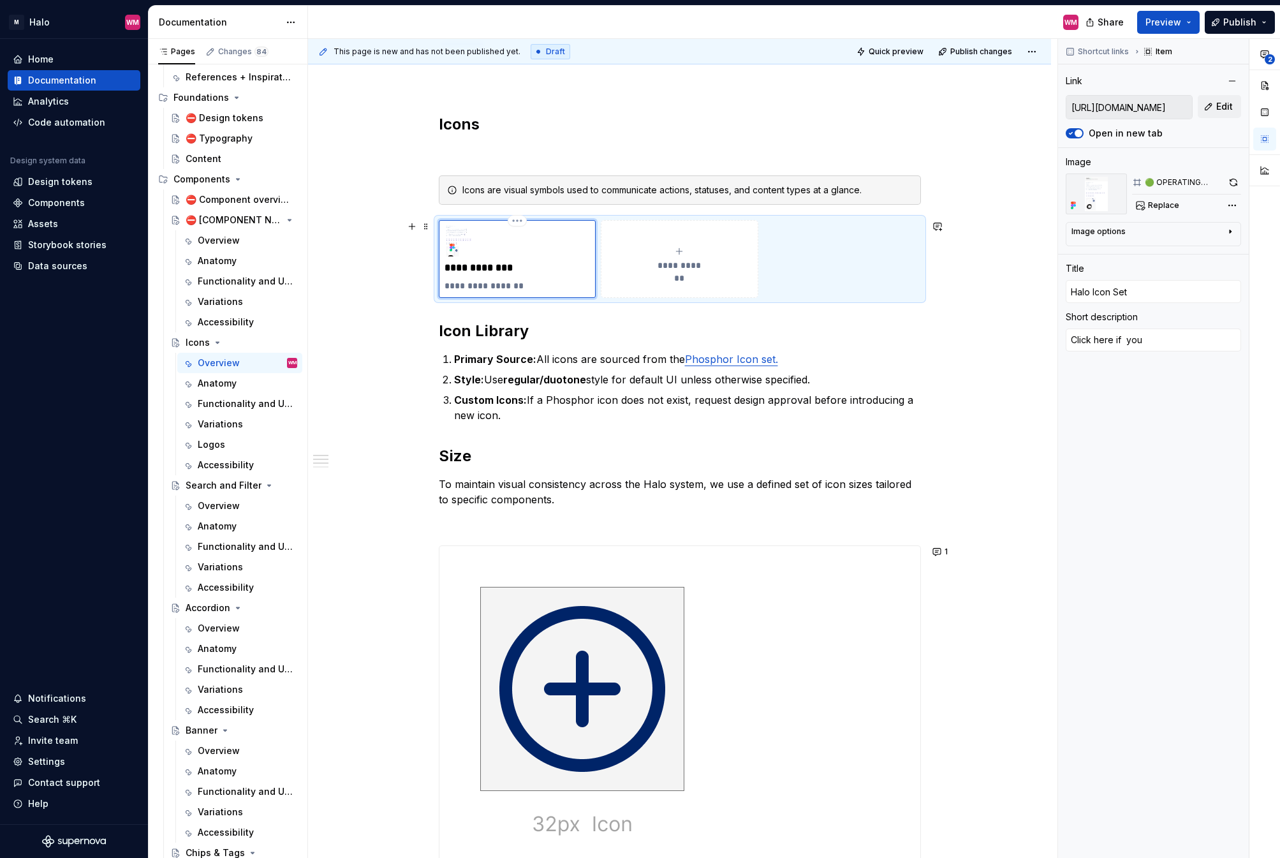
type textarea "*"
type textarea "Click here if you n"
type textarea "*"
type textarea "Click here if you ne"
type textarea "*"
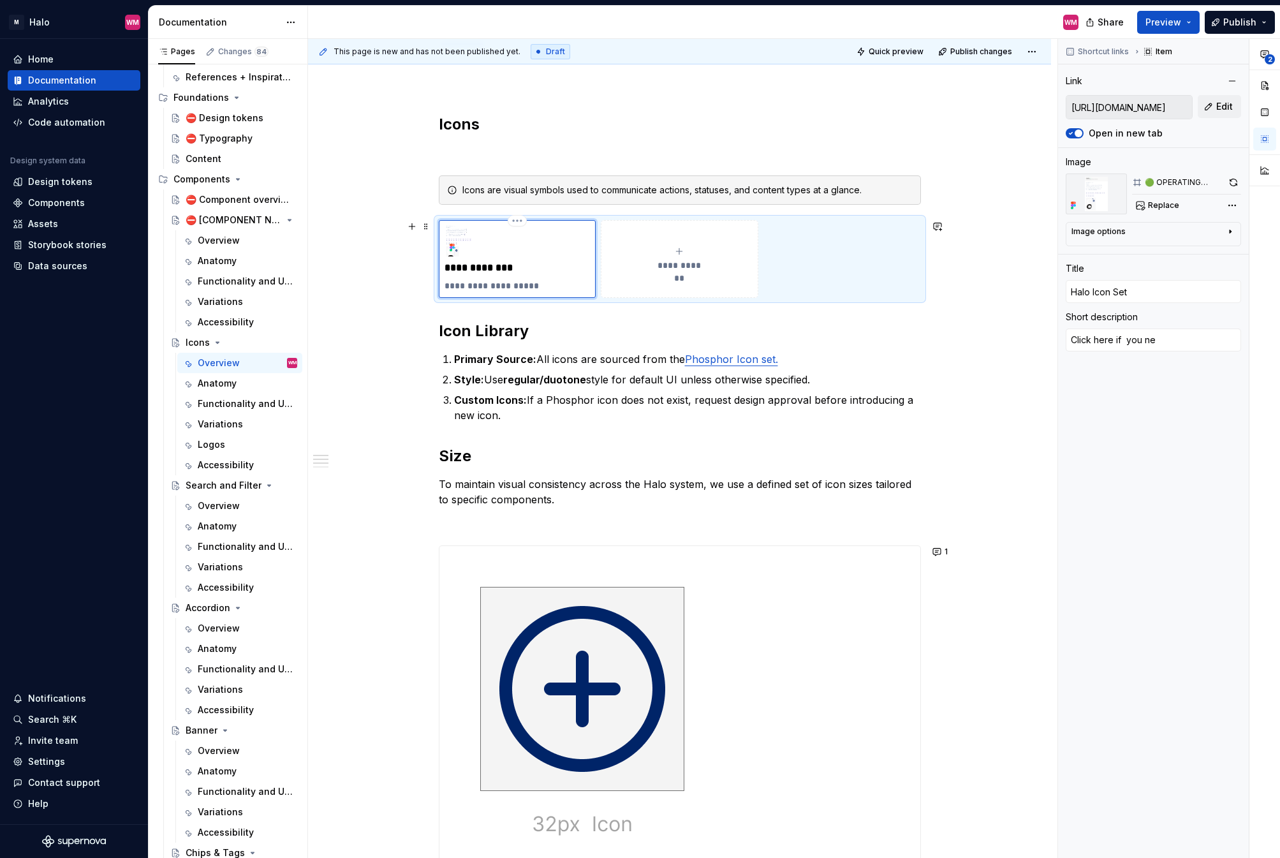
type textarea "Click here if you nee"
type textarea "*"
type textarea "Click here if you ne"
type textarea "*"
type textarea "Click here if you n"
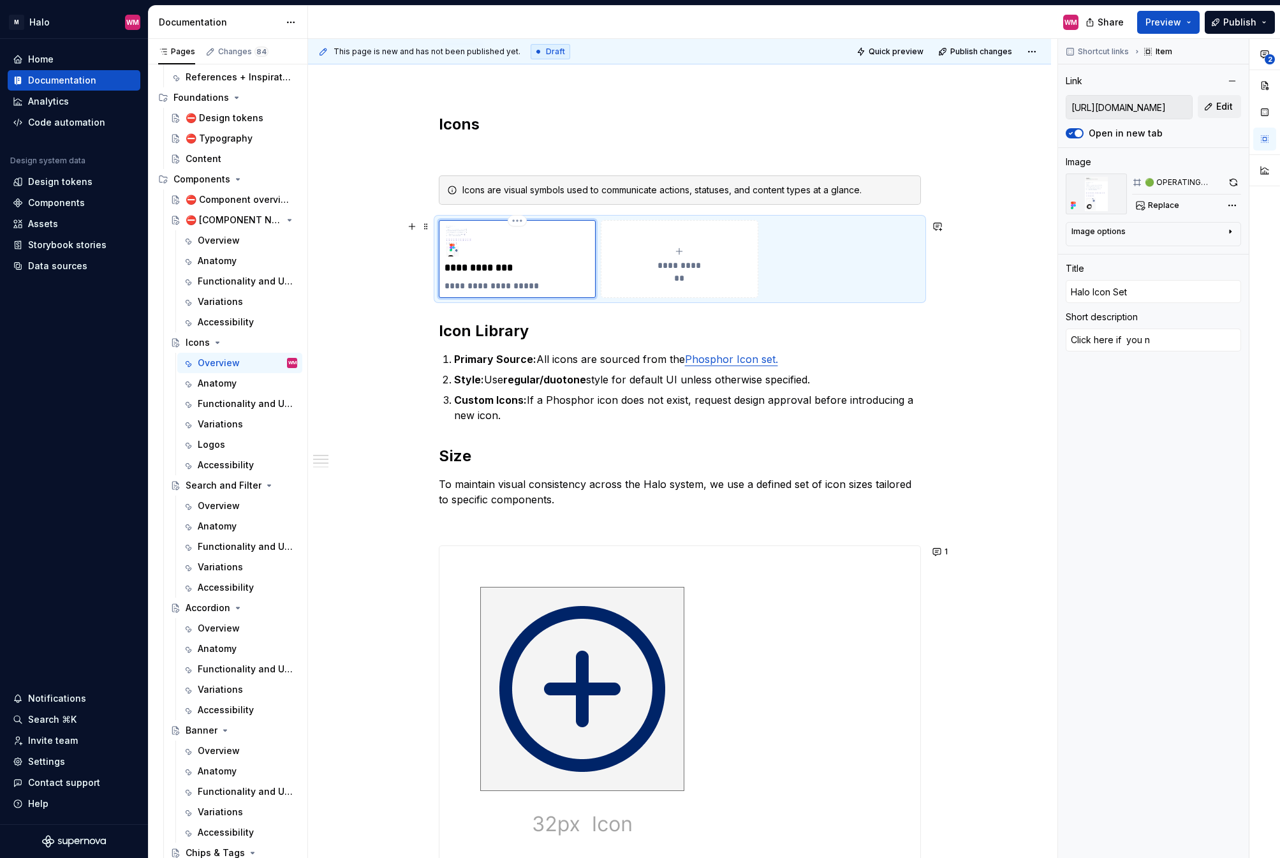
type textarea "*"
type textarea "Click here if you"
type textarea "*"
type textarea "Click here if you"
type textarea "*"
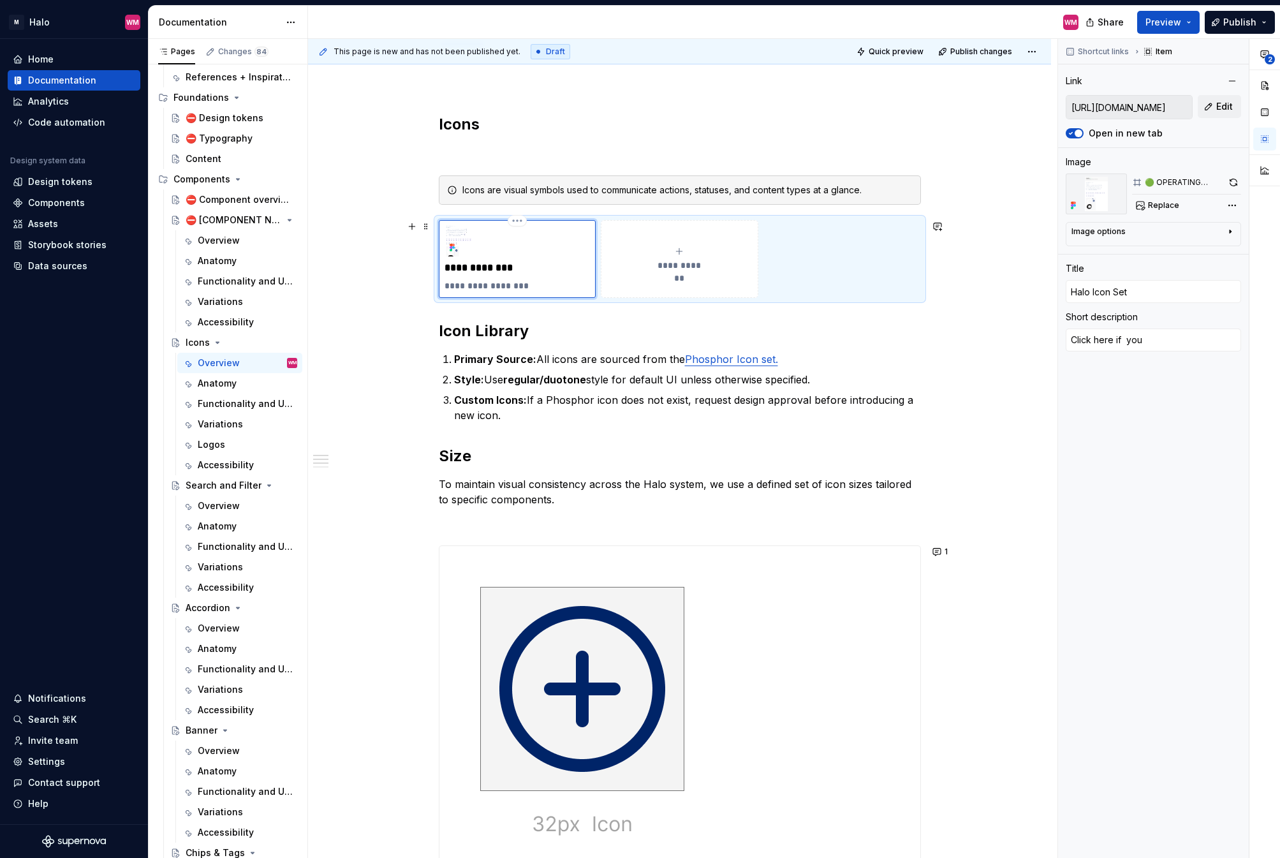
type textarea "Click here if yo"
type textarea "*"
type textarea "Click here if y"
type textarea "*"
type textarea "Click here if"
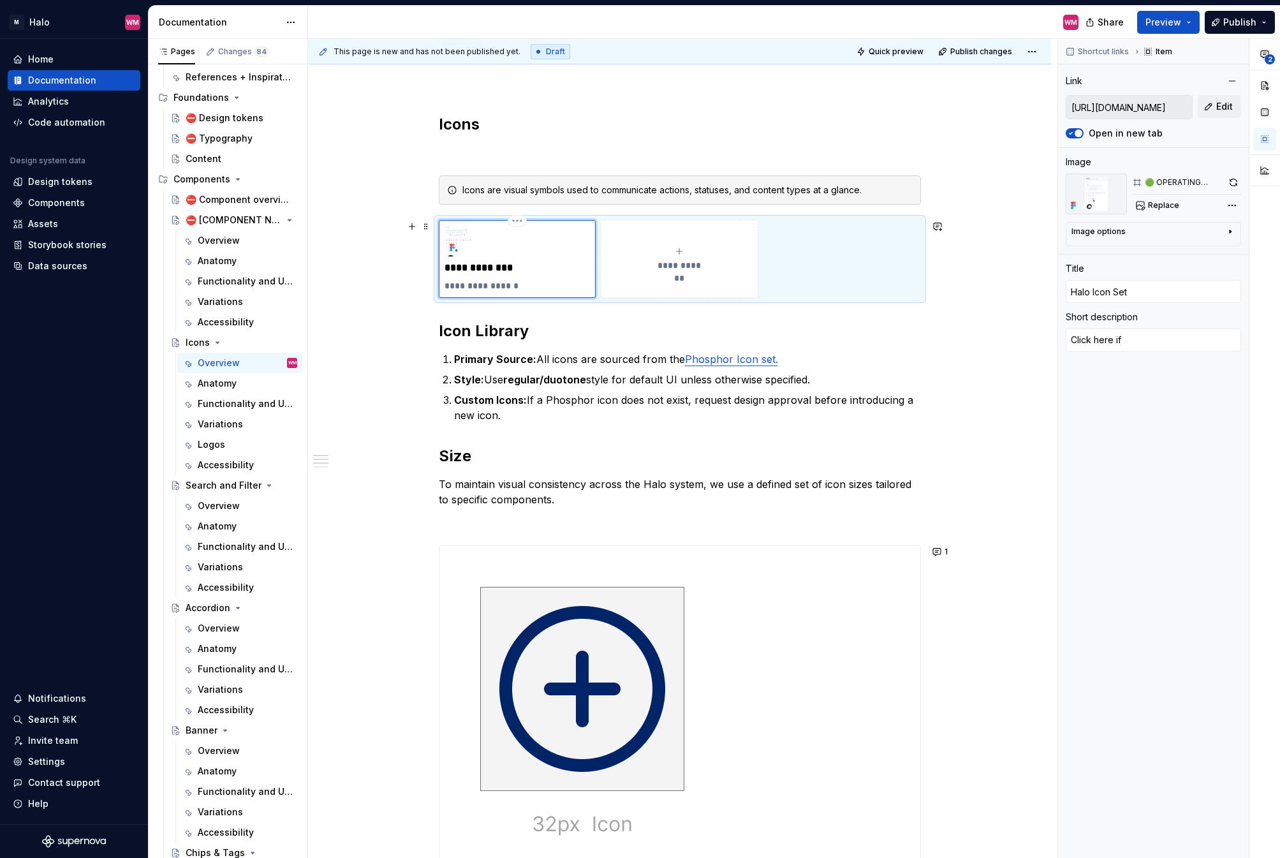
type textarea "*"
type textarea "Click here if"
type textarea "*"
type textarea "Click here if"
type textarea "*"
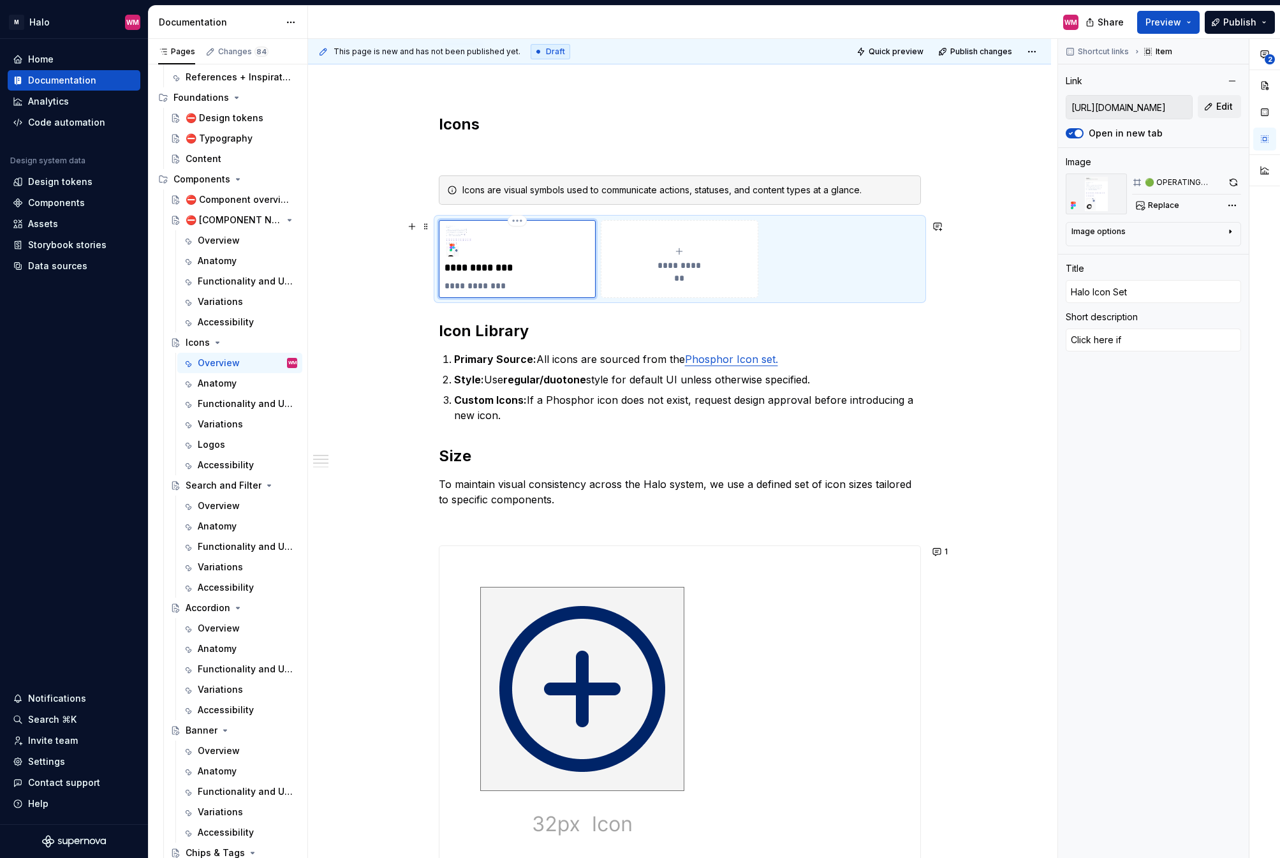
type textarea "Click here if"
type textarea "*"
type textarea "Click here if y"
type textarea "*"
type textarea "Click here if yo"
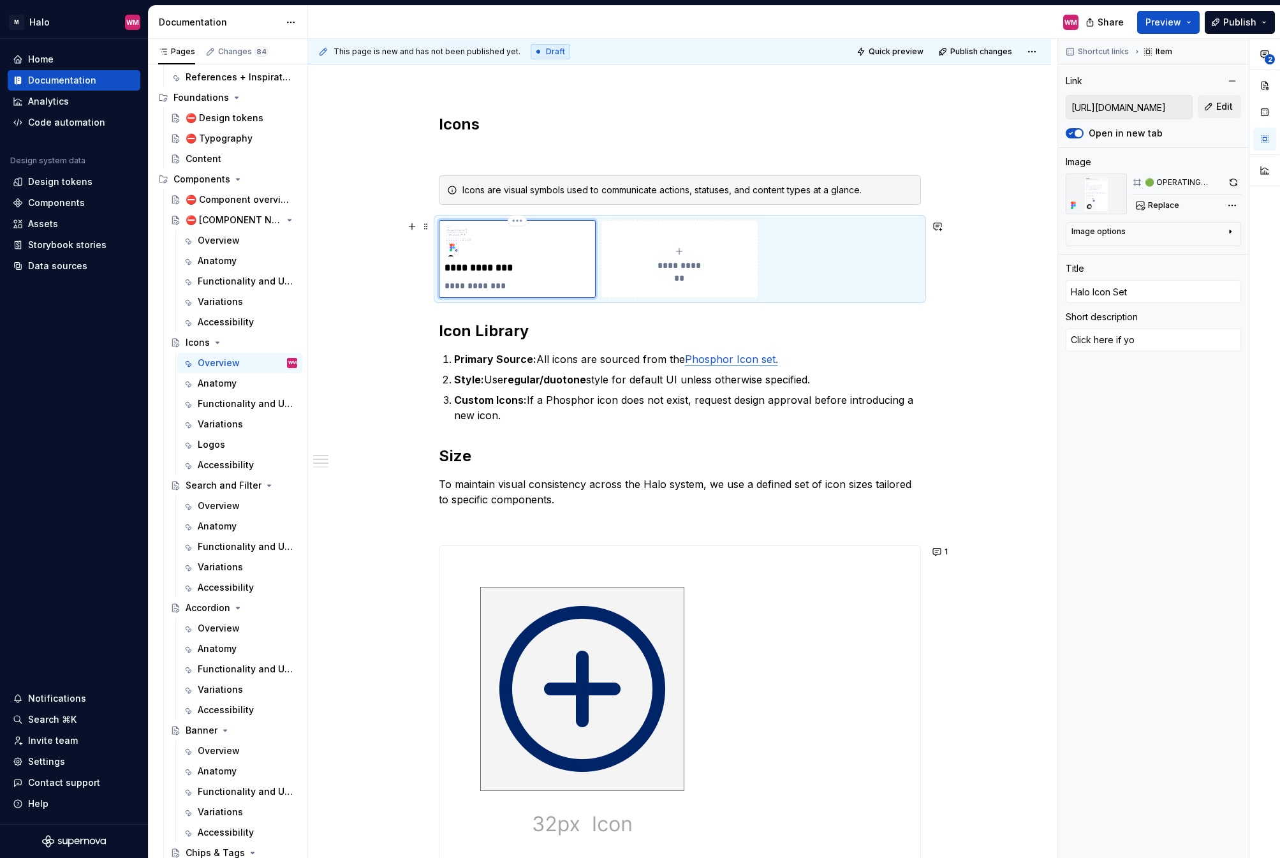
type textarea "*"
type textarea "Click here if you"
type textarea "*"
type textarea "Click here if you"
type textarea "*"
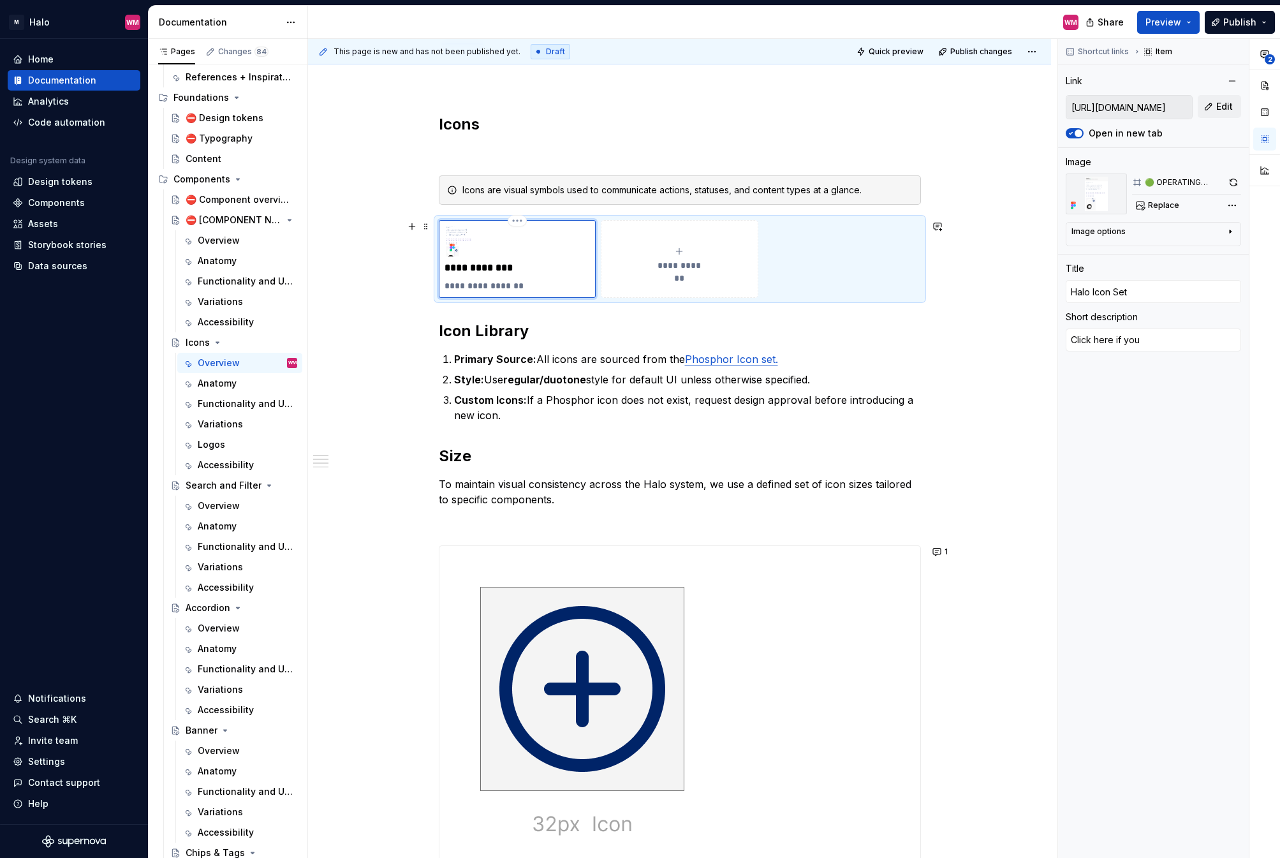
type textarea "Click here if you n"
type textarea "*"
type textarea "Click here if you ne"
type textarea "*"
type textarea "Click here if you nee"
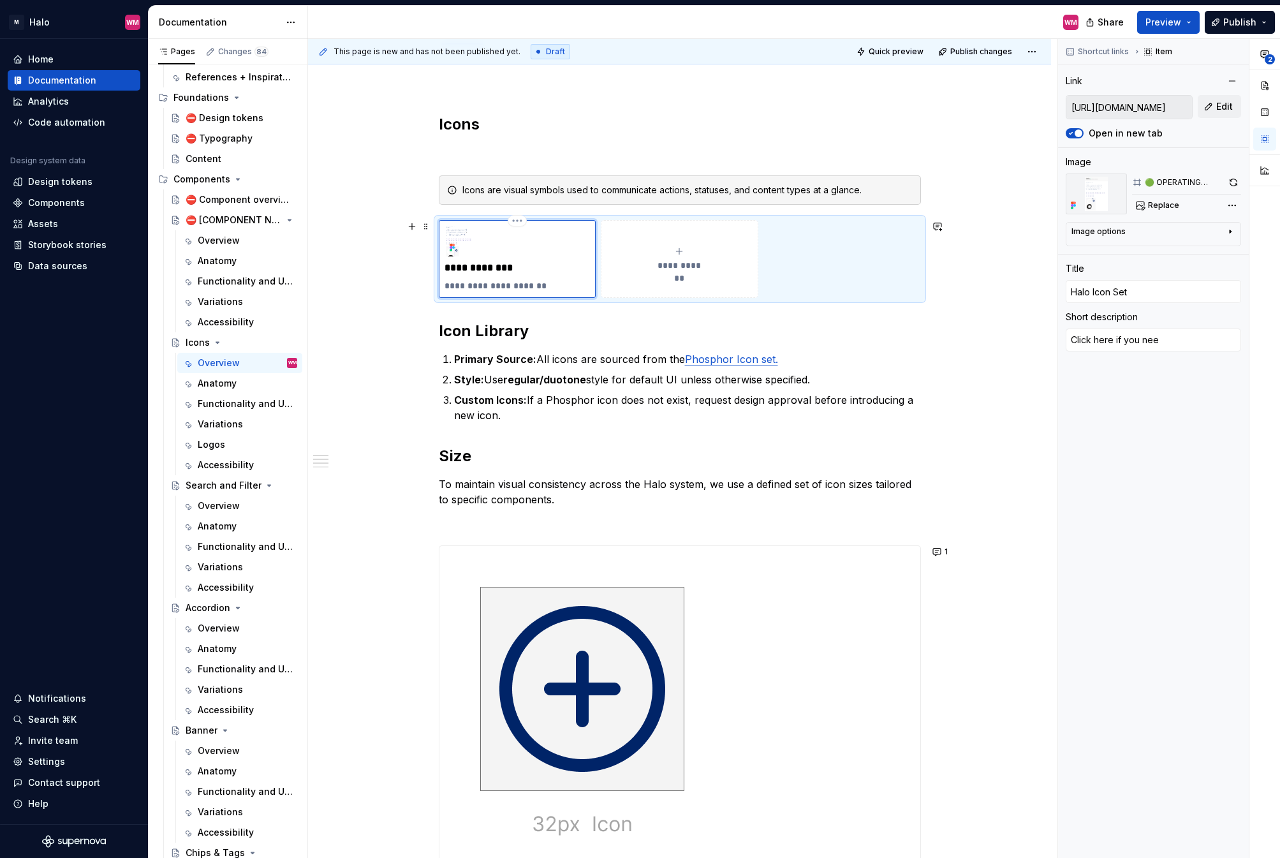
type textarea "*"
type textarea "Click here if you need"
type textarea "*"
type textarea "Click here if you need"
type textarea "*"
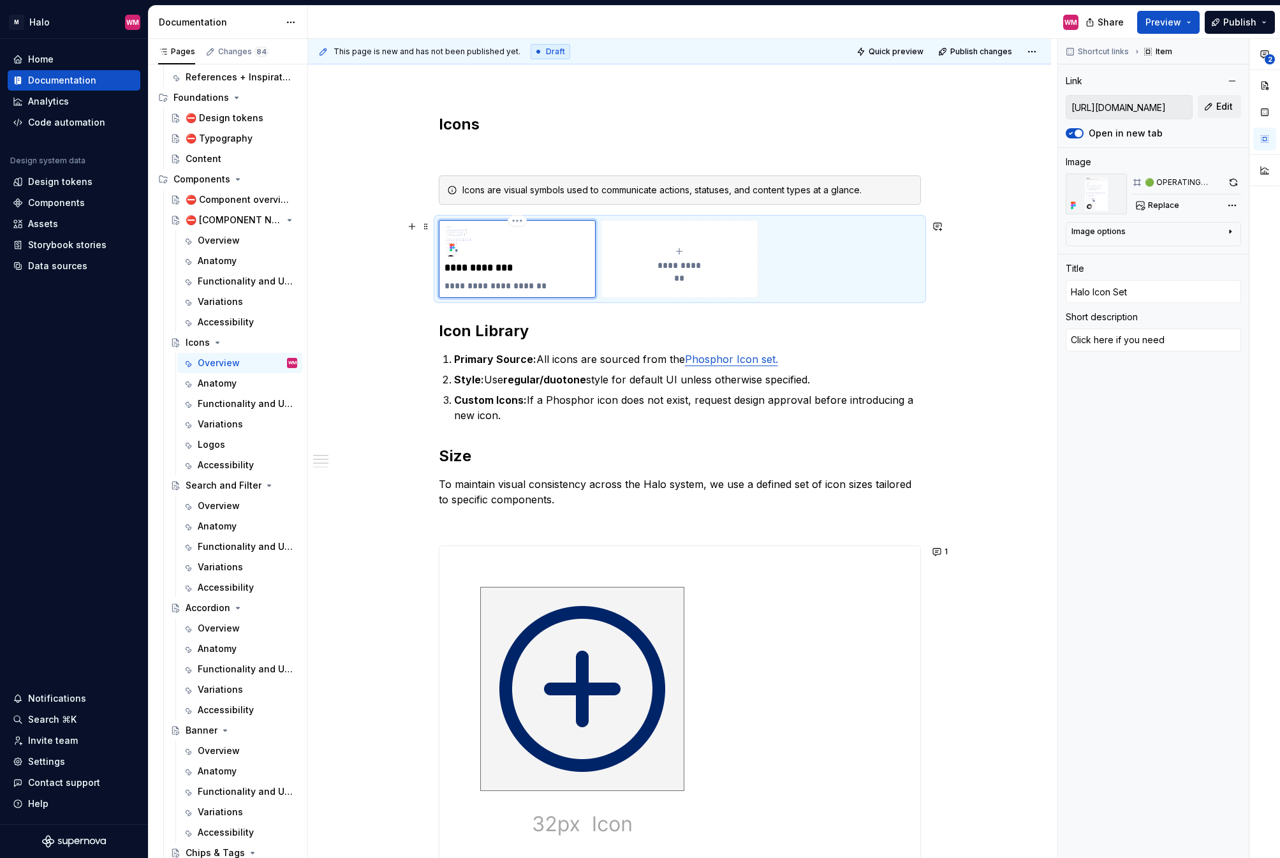
type textarea "Click here if you need t"
type textarea "*"
type textarea "Click here if you need to"
type textarea "*"
type textarea "Click here if you need to"
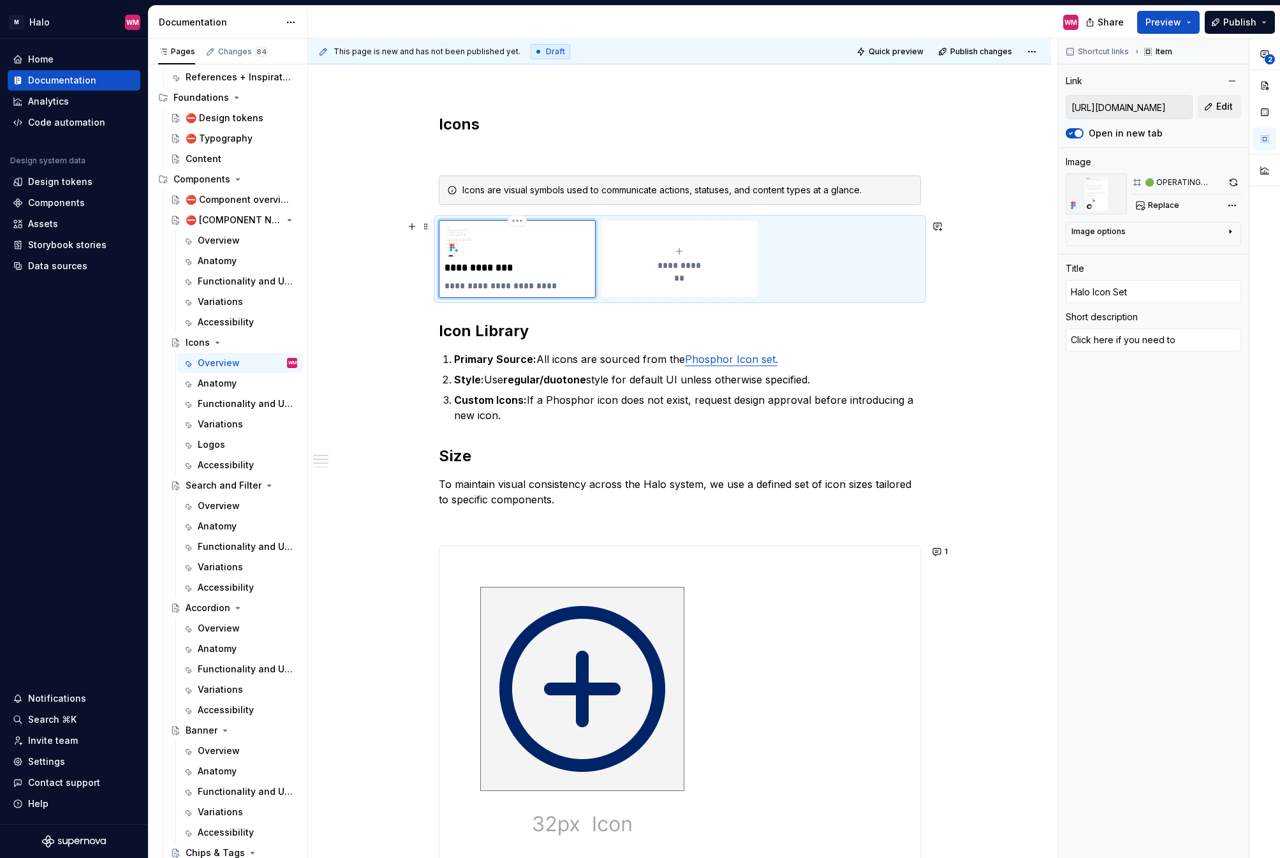
type textarea "*"
type textarea "Click here if you need to a"
type textarea "*"
type textarea "Click here if you need to ac"
type textarea "*"
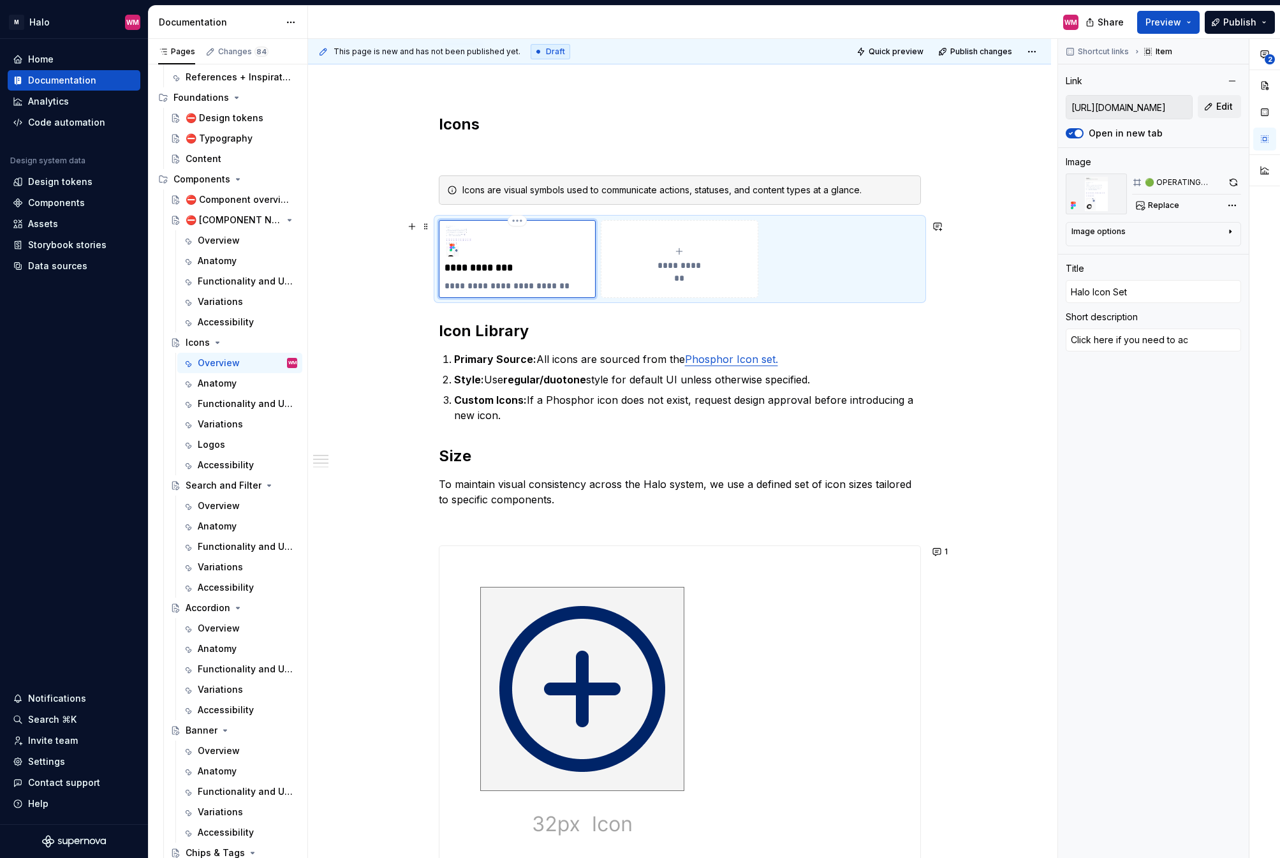
type textarea "Click here if you need to acc"
type textarea "*"
type textarea "Click here if you need to acce"
type textarea "*"
type textarea "Click here if you need to acces"
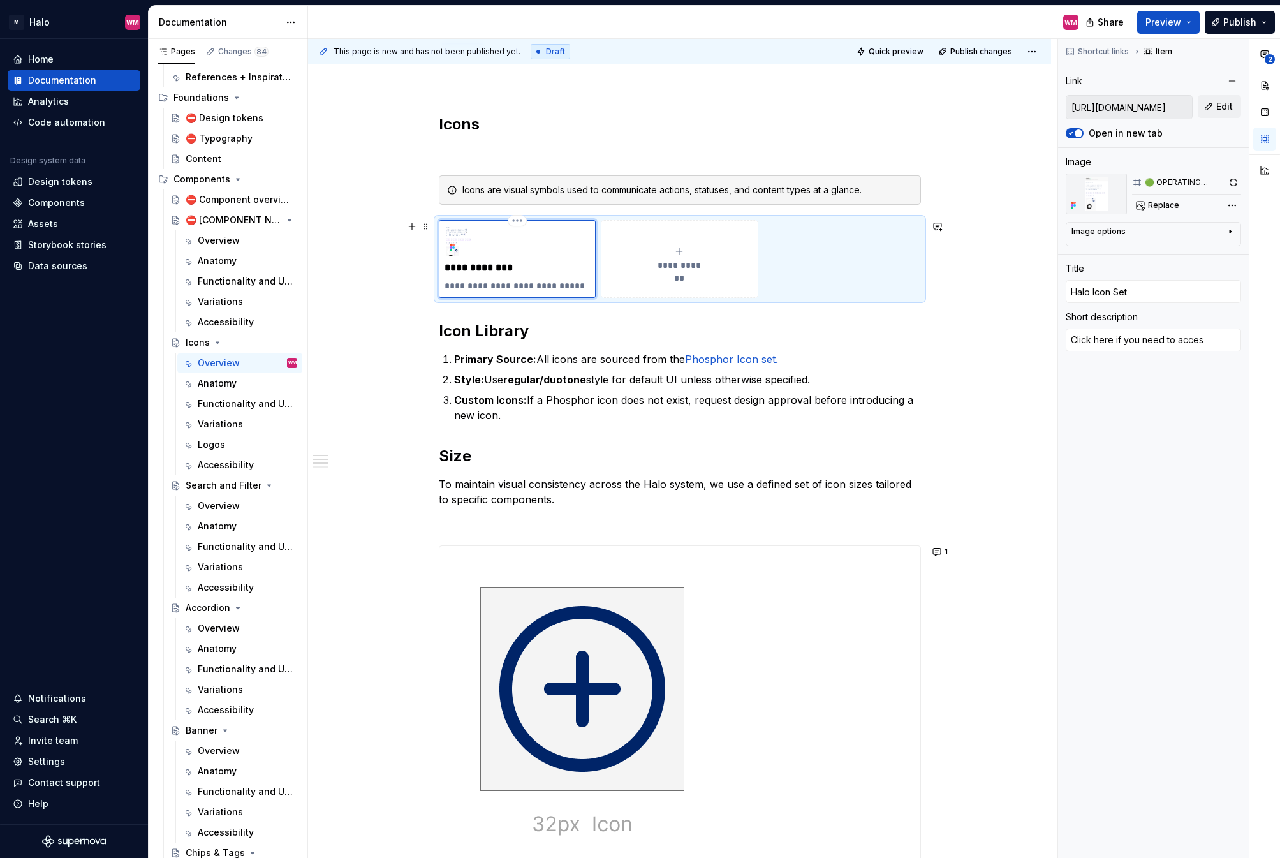
type textarea "*"
type textarea "Click here if you need to access"
type textarea "*"
type textarea "Click here if you need to access"
type textarea "*"
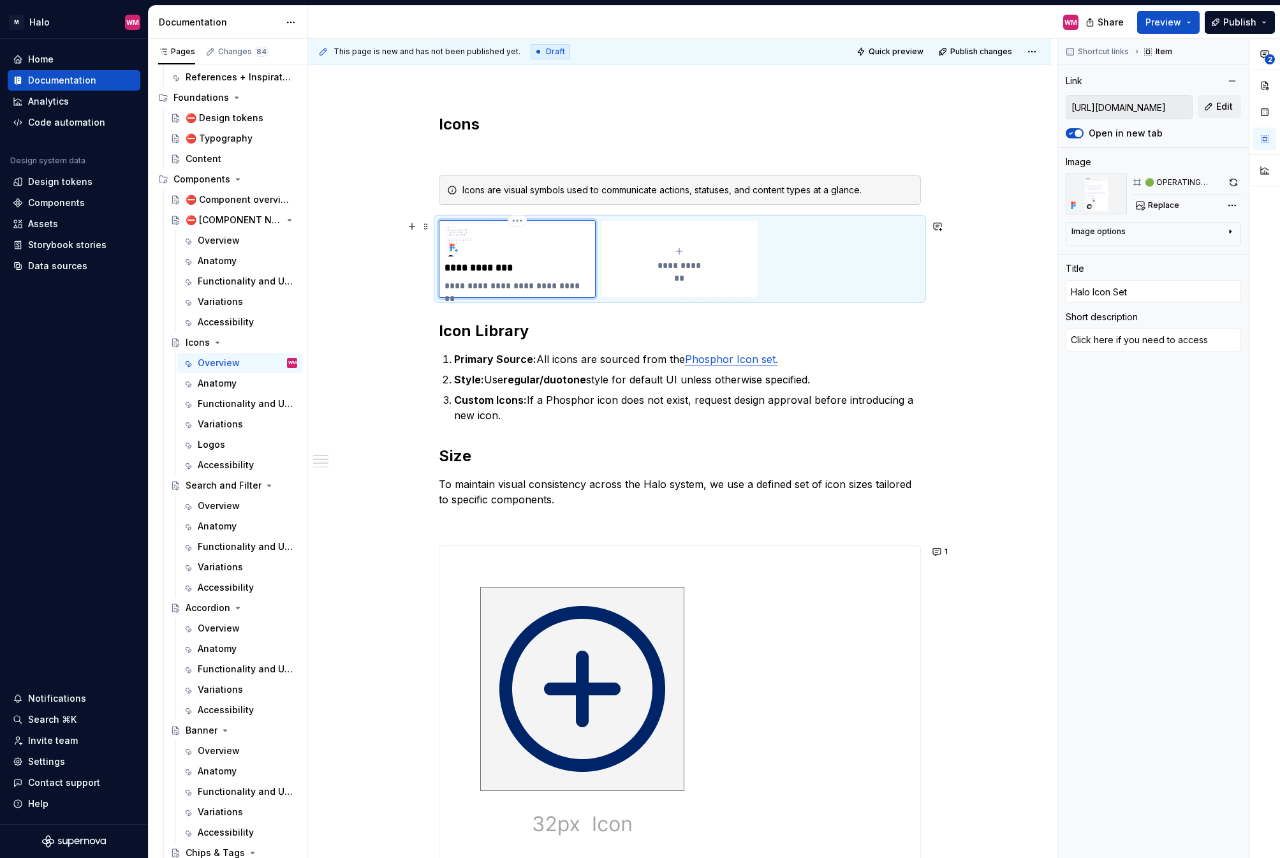
type textarea "Click here if you need to access H"
type textarea "*"
type textarea "Click here if you need to access Ha"
type textarea "*"
type textarea "Click here if you need to access Hal"
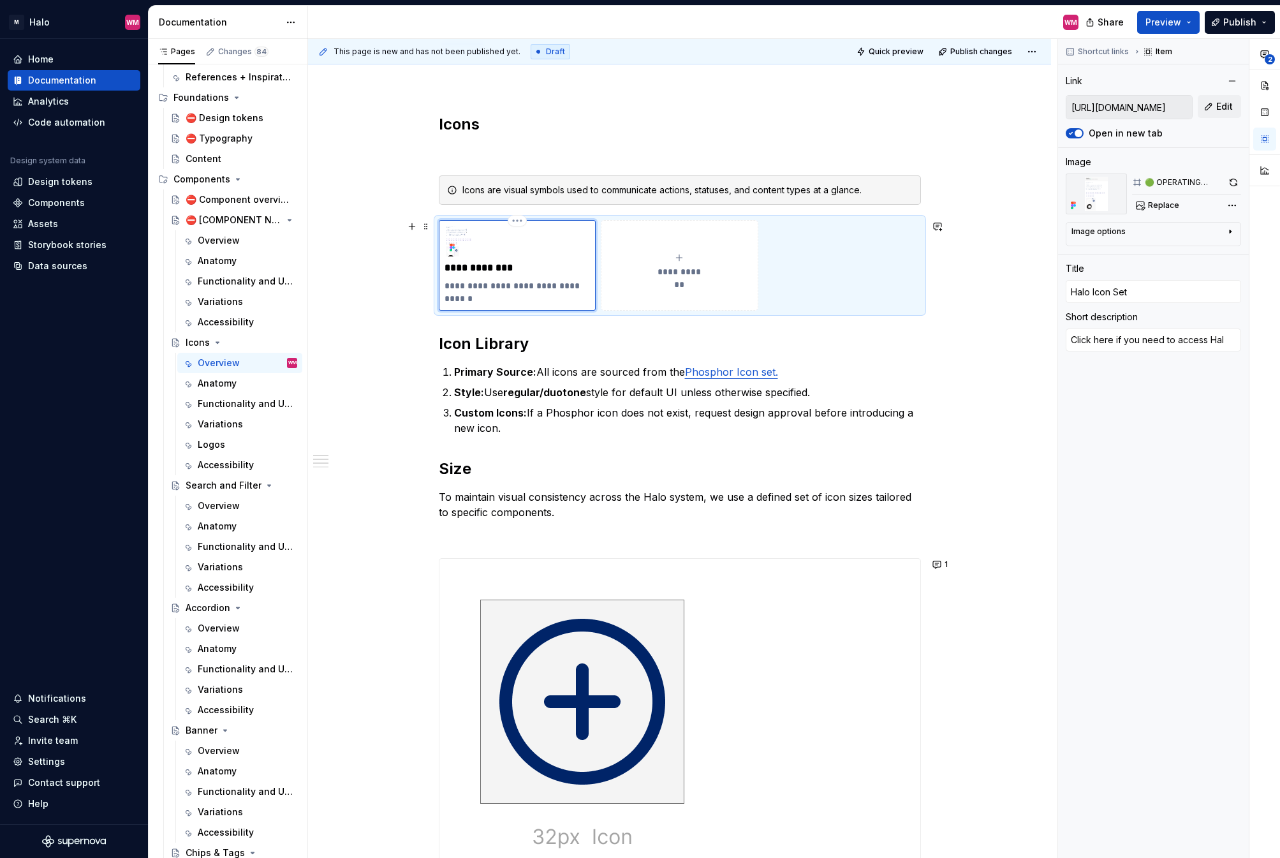
type textarea "*"
type textarea "Click here if you need to access Halo"
type textarea "*"
type textarea "Click here if you need to access Halo"
type textarea "*"
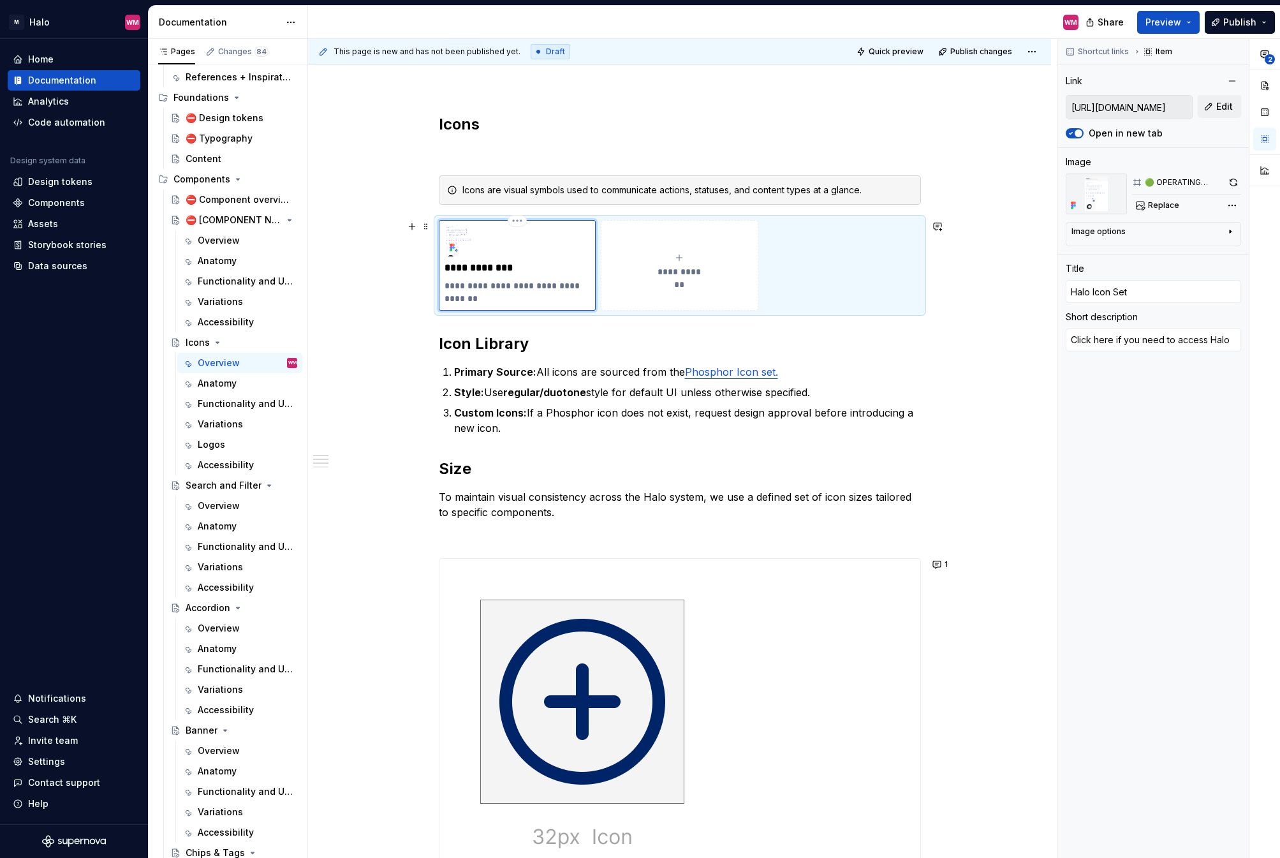
type textarea "Click here if you need to access Halo I"
type textarea "*"
type textarea "Click here if you need to access Halo Ic"
type textarea "*"
type textarea "Click here if you need to access Halo Ico"
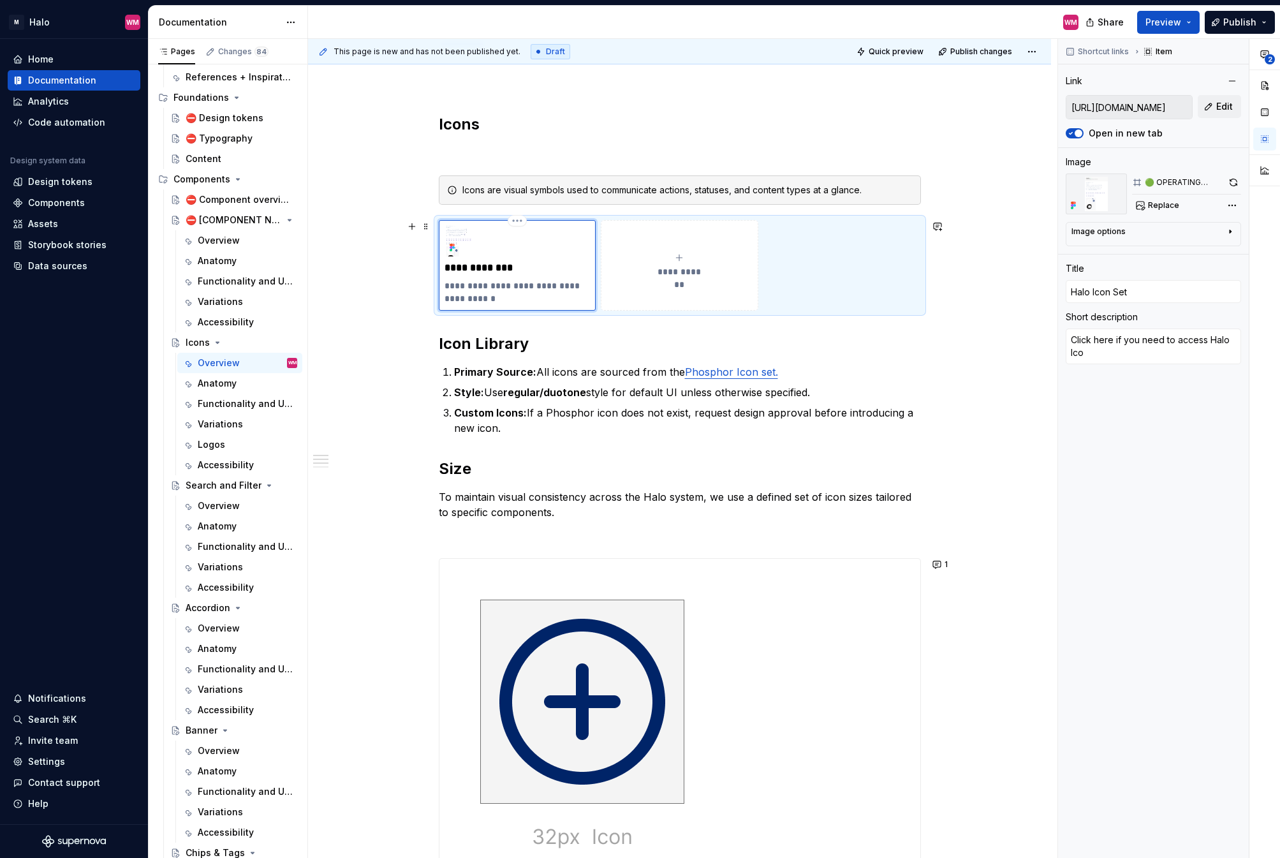
type textarea "*"
type textarea "Click here if you need to access Halo Icon"
type textarea "*"
type textarea "Click here if you need to access Halo Icons"
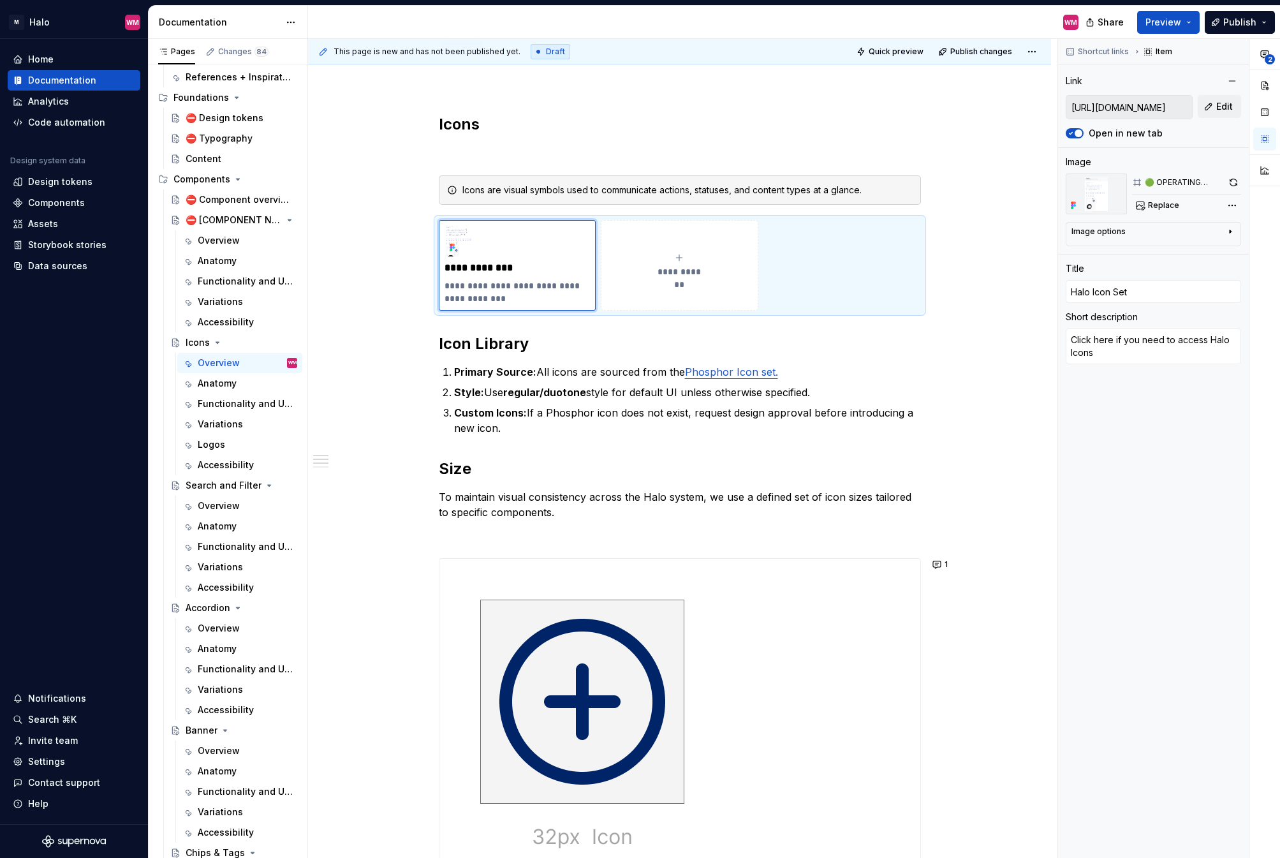
drag, startPoint x: 903, startPoint y: 45, endPoint x: 901, endPoint y: 61, distance: 16.7
click at [903, 45] on button "Quick preview" at bounding box center [891, 52] width 77 height 18
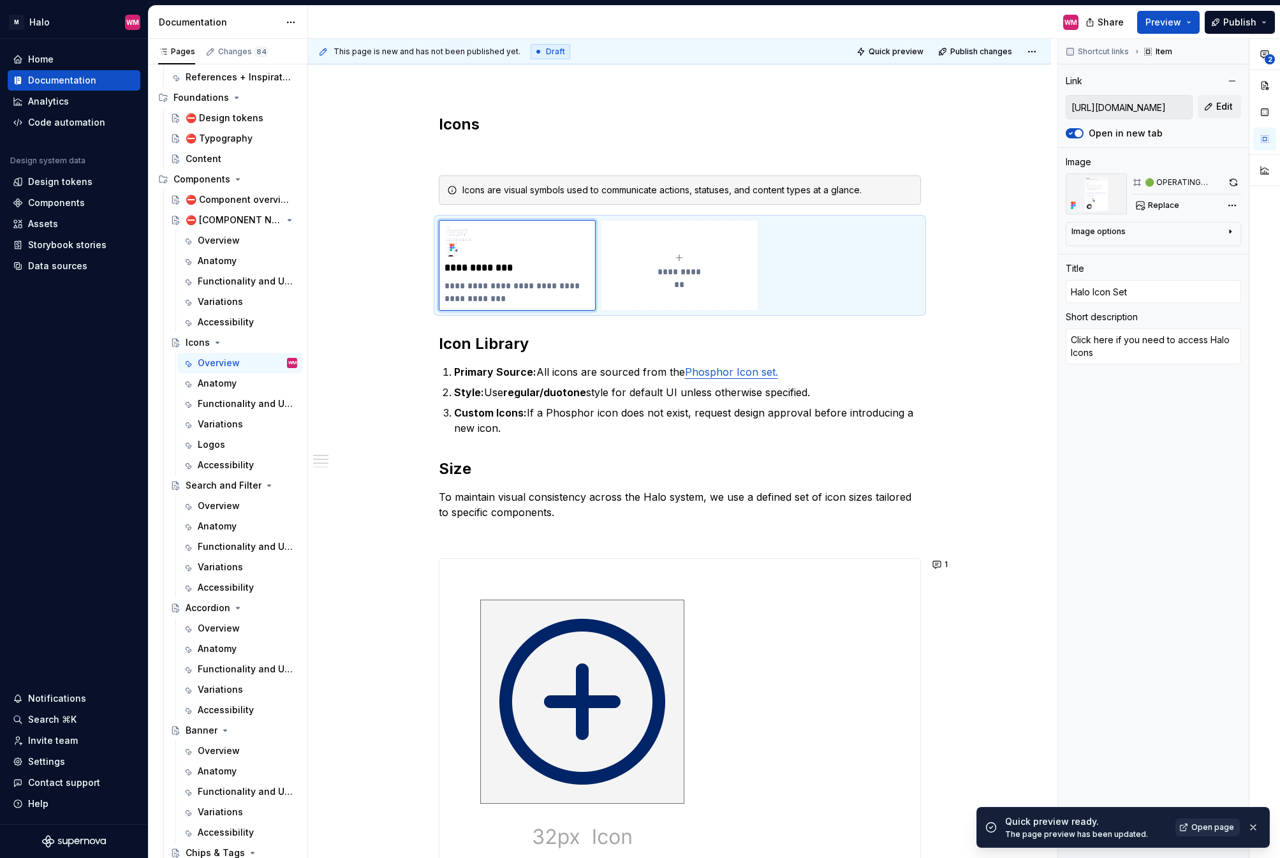
click at [1185, 658] on link "Open page" at bounding box center [1207, 827] width 64 height 18
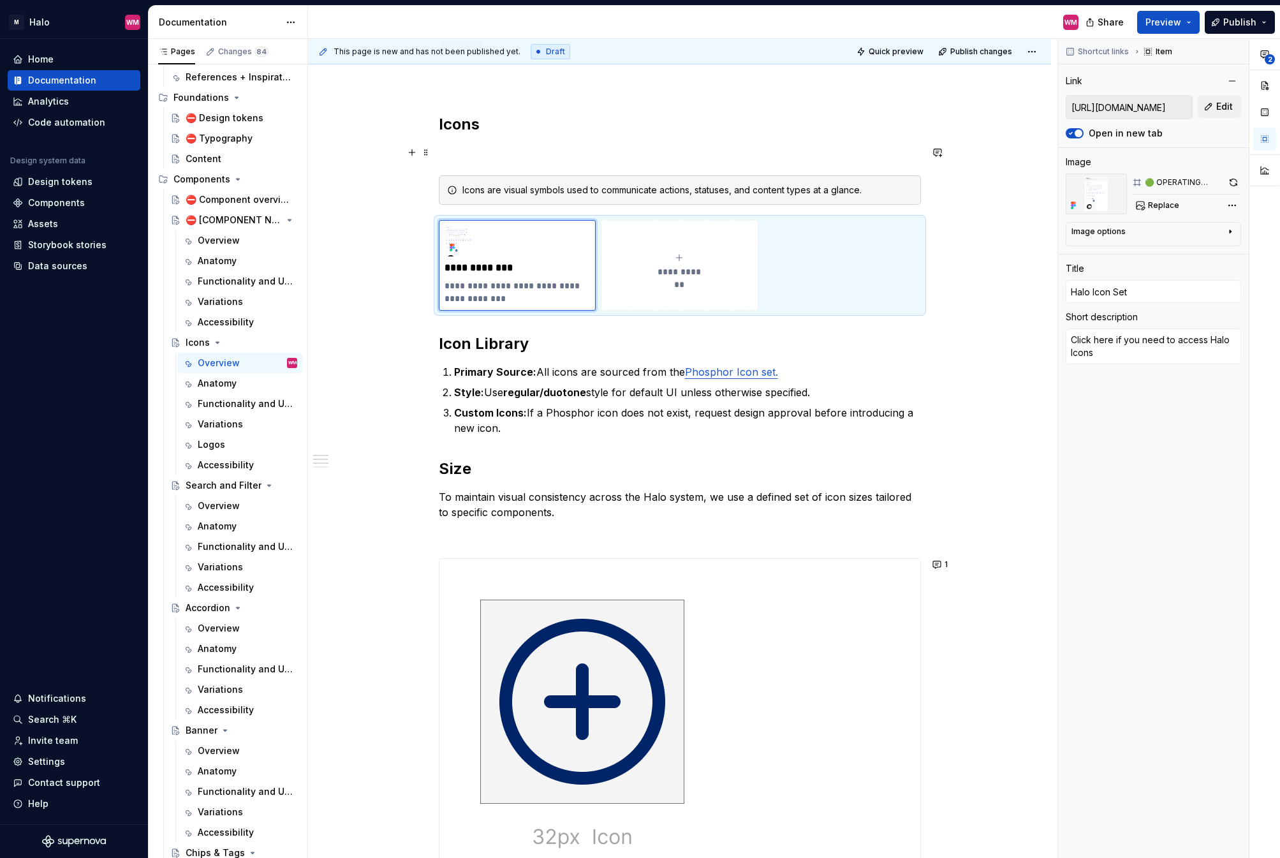
click at [496, 154] on p at bounding box center [680, 152] width 482 height 15
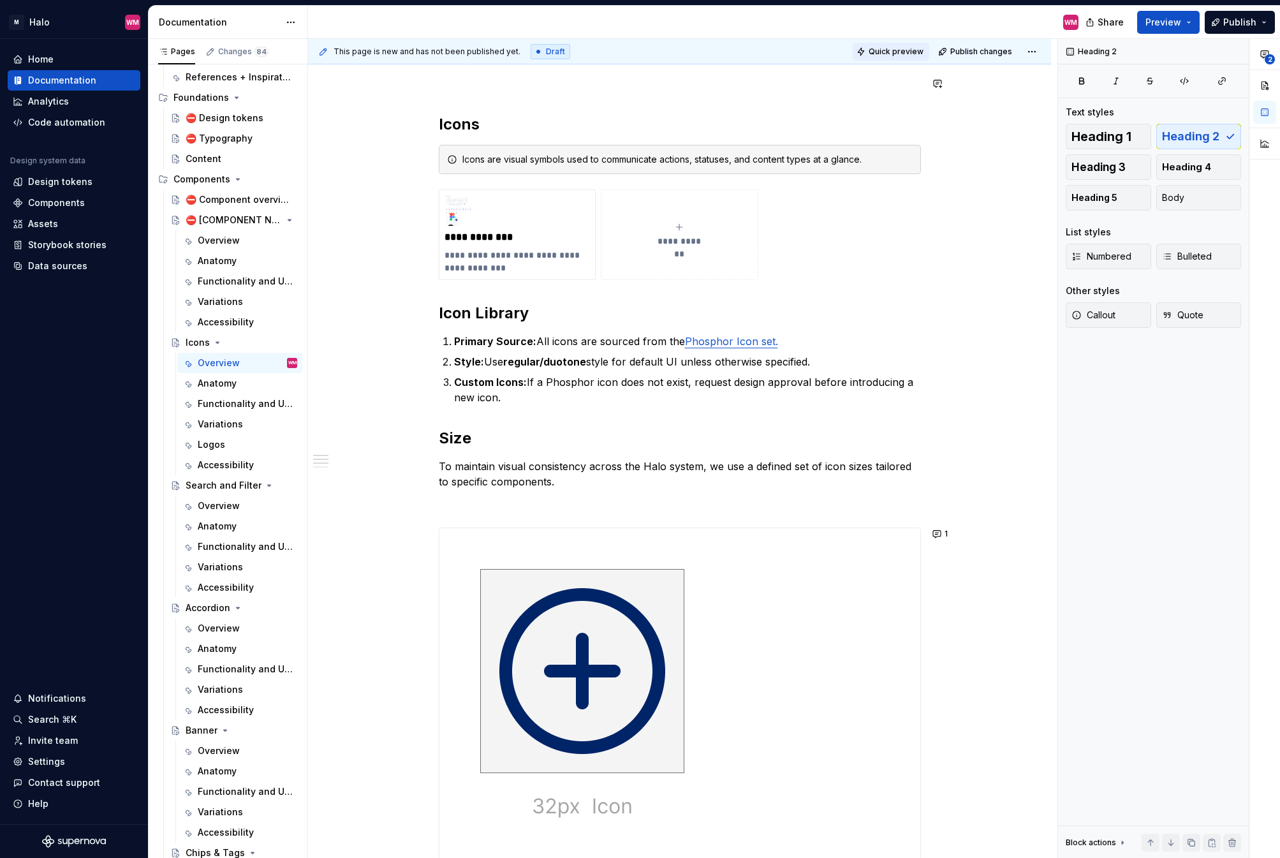
click at [896, 48] on span "Quick preview" at bounding box center [896, 52] width 55 height 10
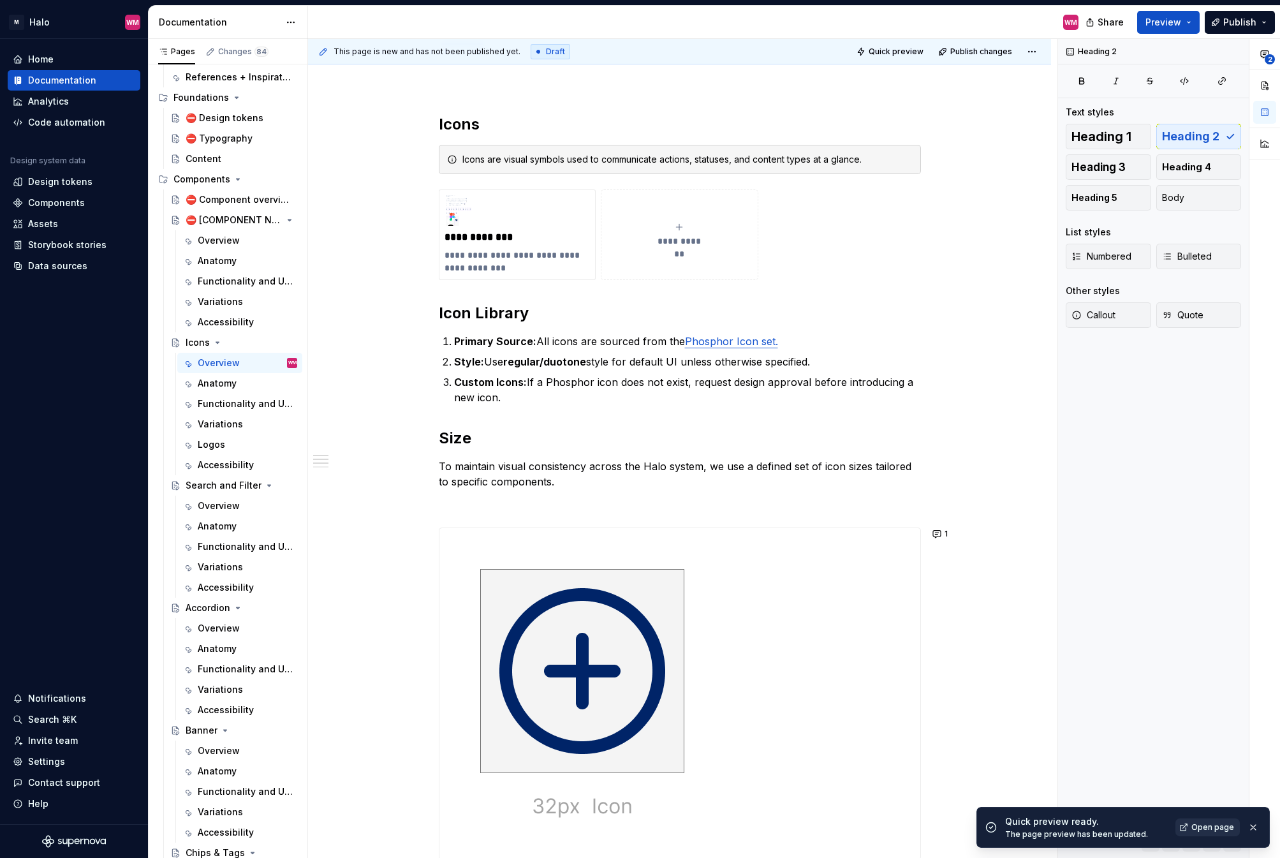
click at [1185, 658] on span "Open page" at bounding box center [1212, 827] width 43 height 10
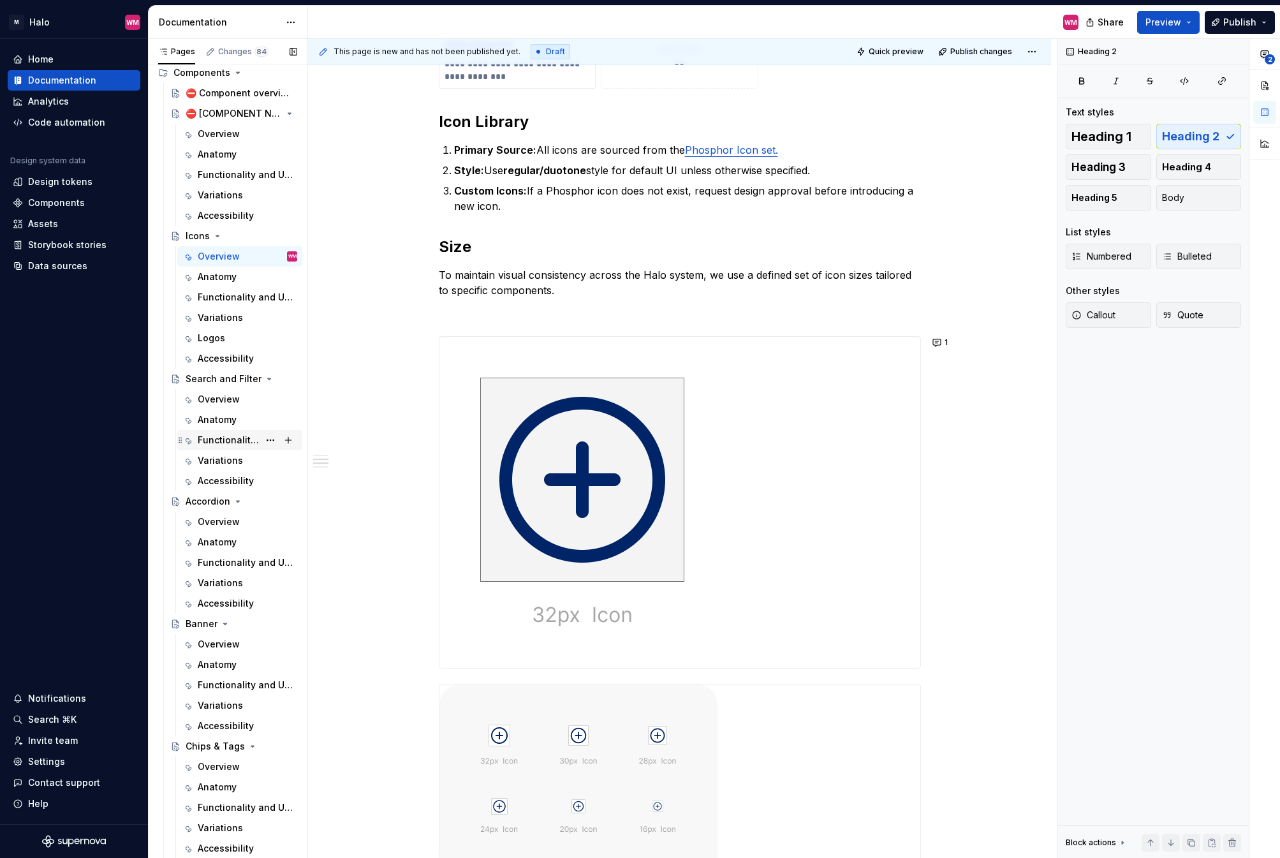
scroll to position [255, 0]
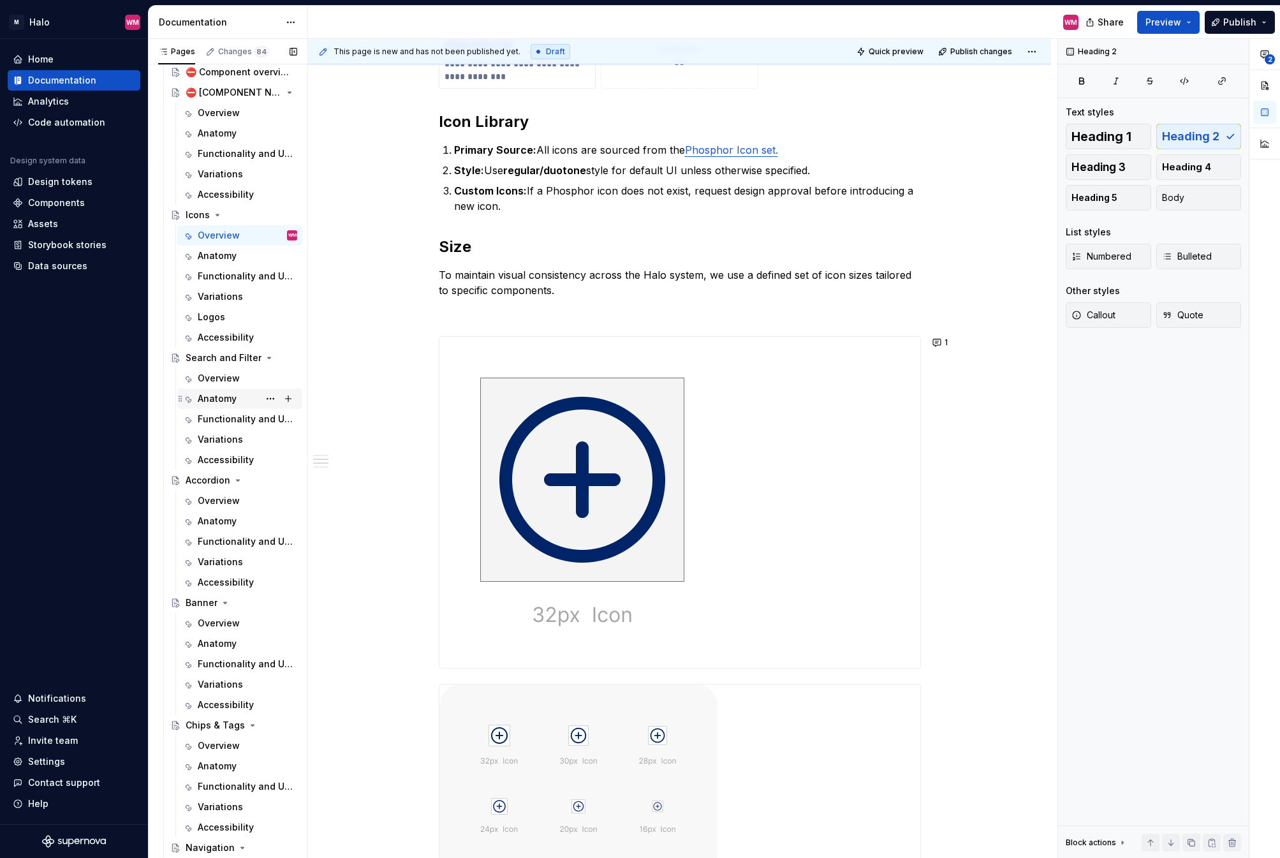
drag, startPoint x: 219, startPoint y: 402, endPoint x: 233, endPoint y: 404, distance: 14.1
click at [219, 402] on div "Anatomy" at bounding box center [217, 398] width 39 height 13
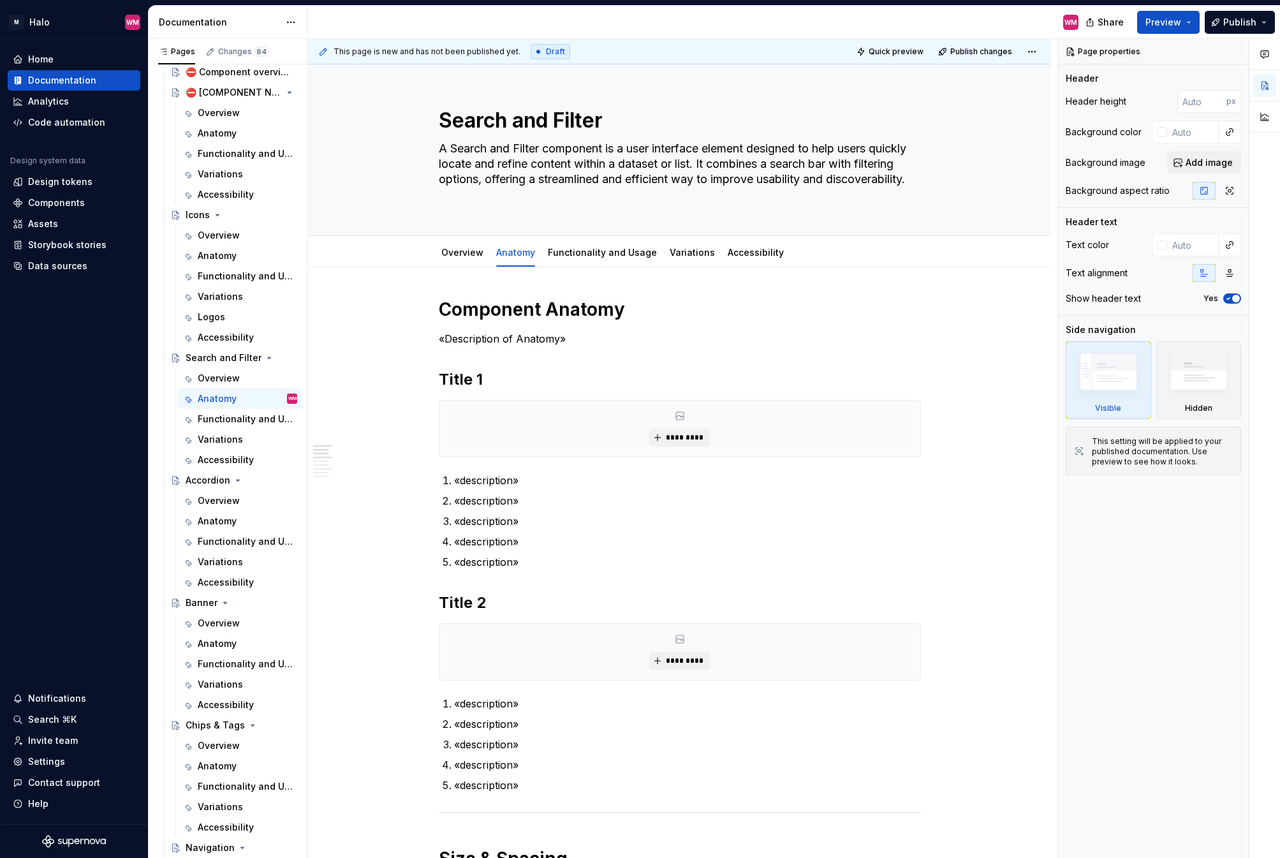
drag, startPoint x: 229, startPoint y: 514, endPoint x: 333, endPoint y: 489, distance: 106.9
click at [229, 515] on div "Anatomy" at bounding box center [247, 521] width 99 height 13
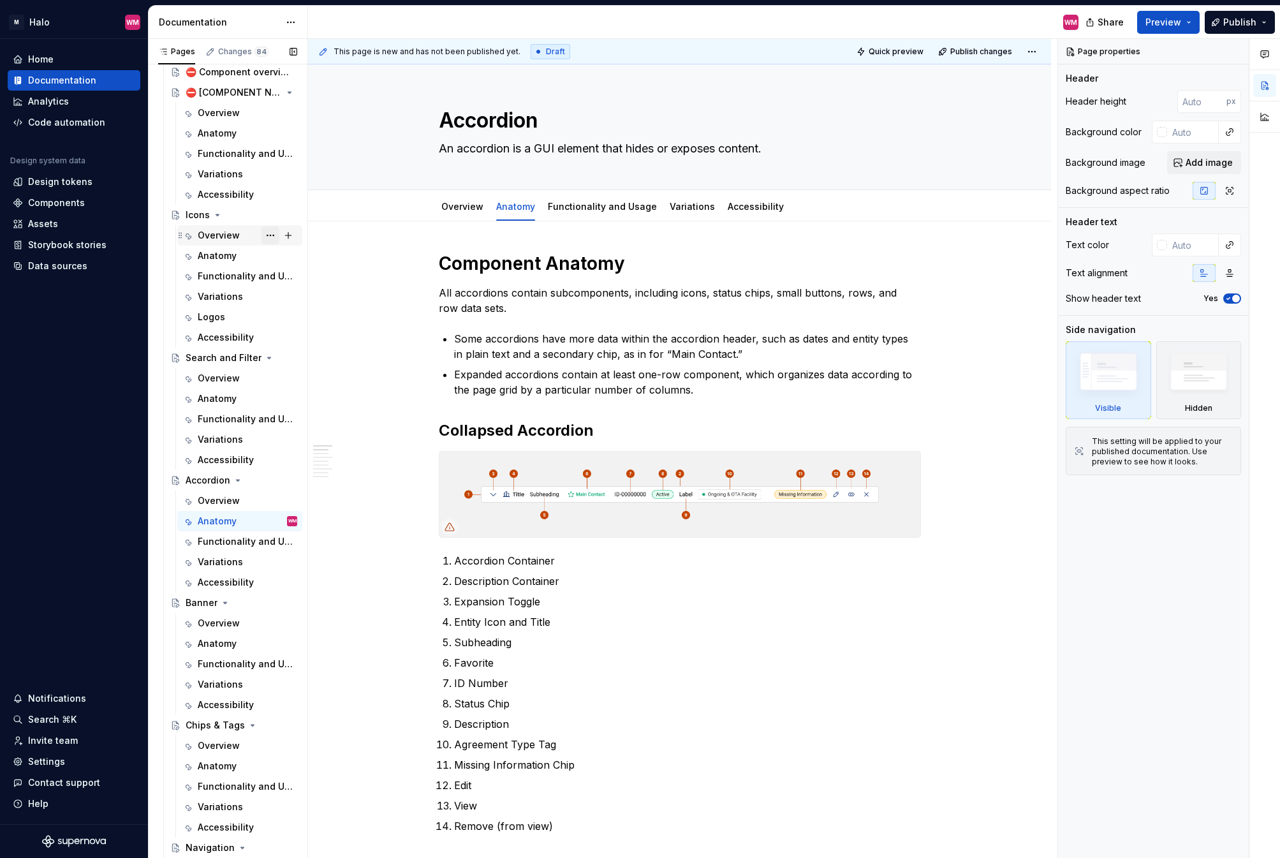
scroll to position [191, 0]
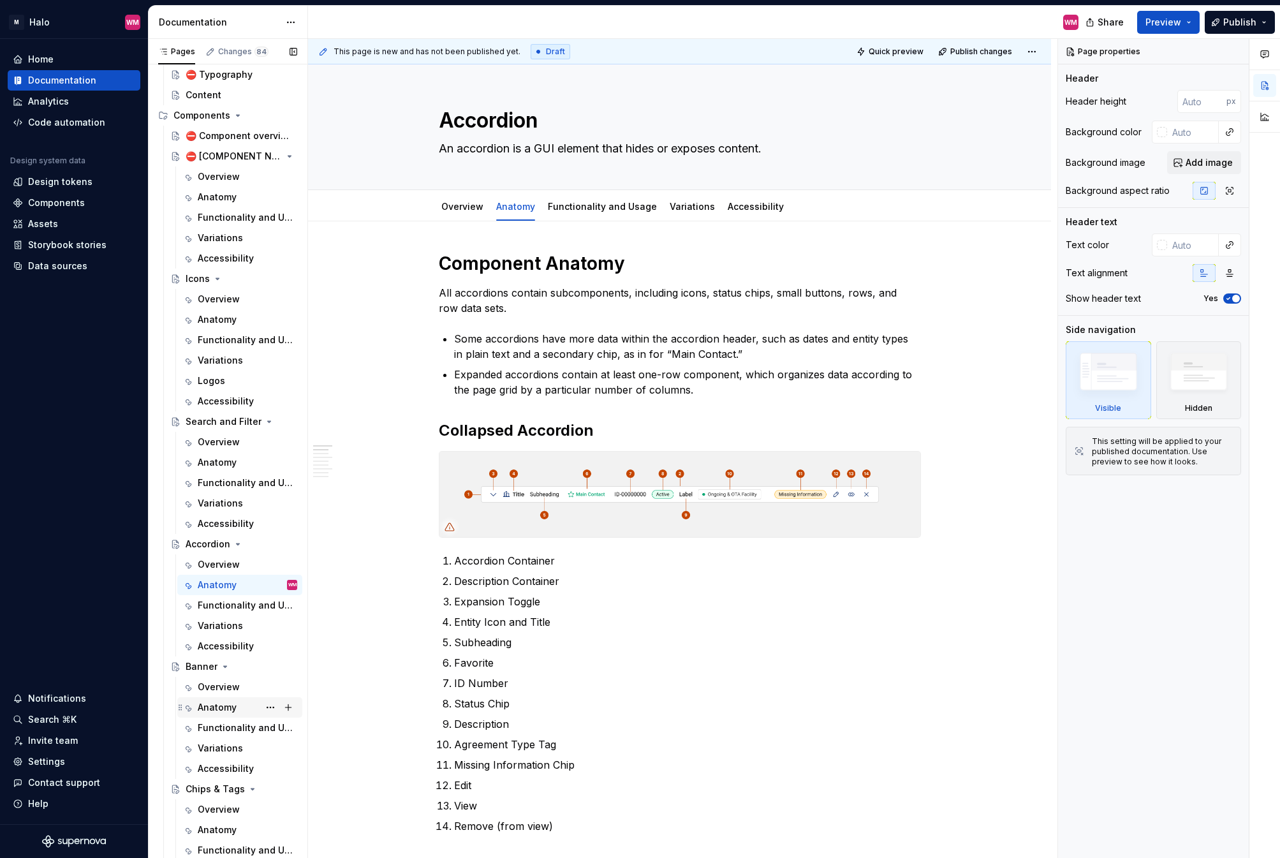
click at [246, 658] on div "Anatomy" at bounding box center [247, 707] width 99 height 18
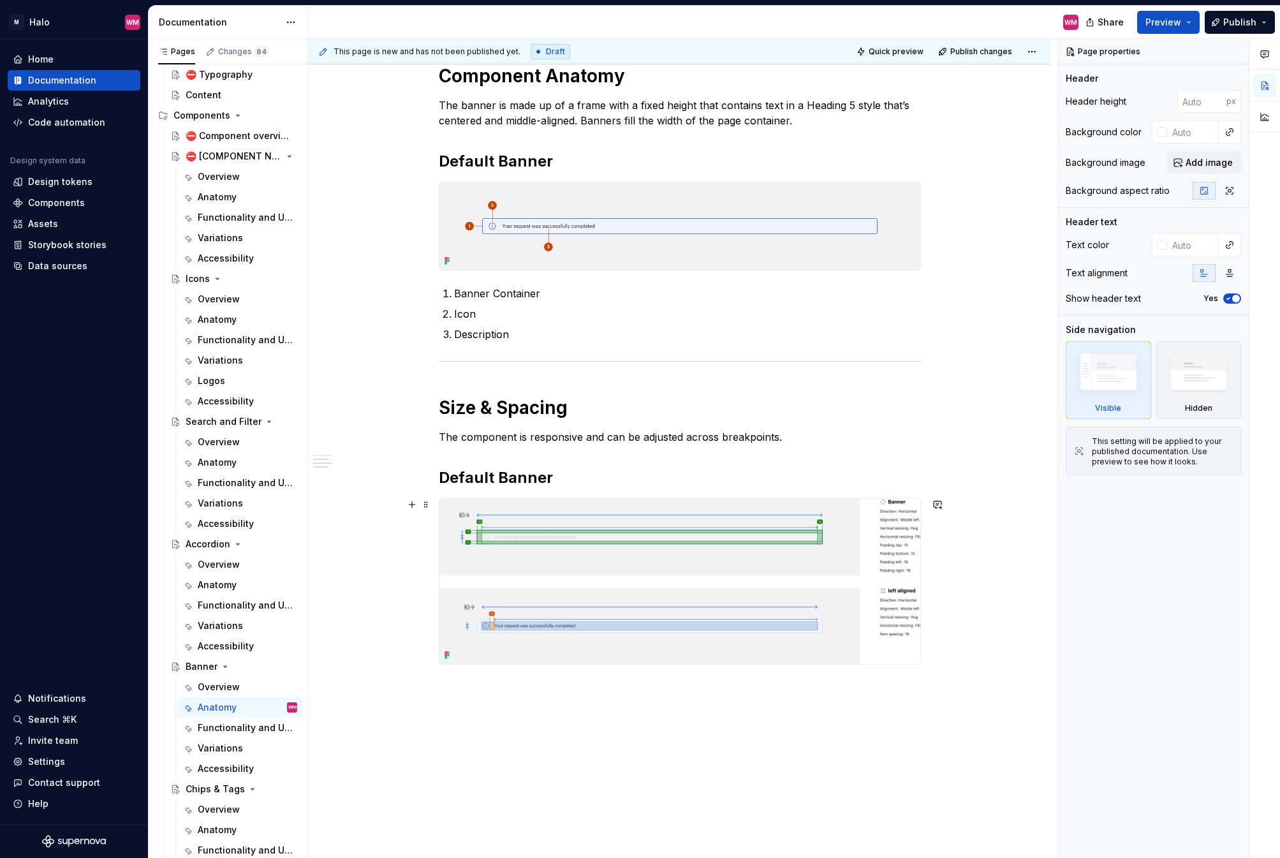
scroll to position [281, 0]
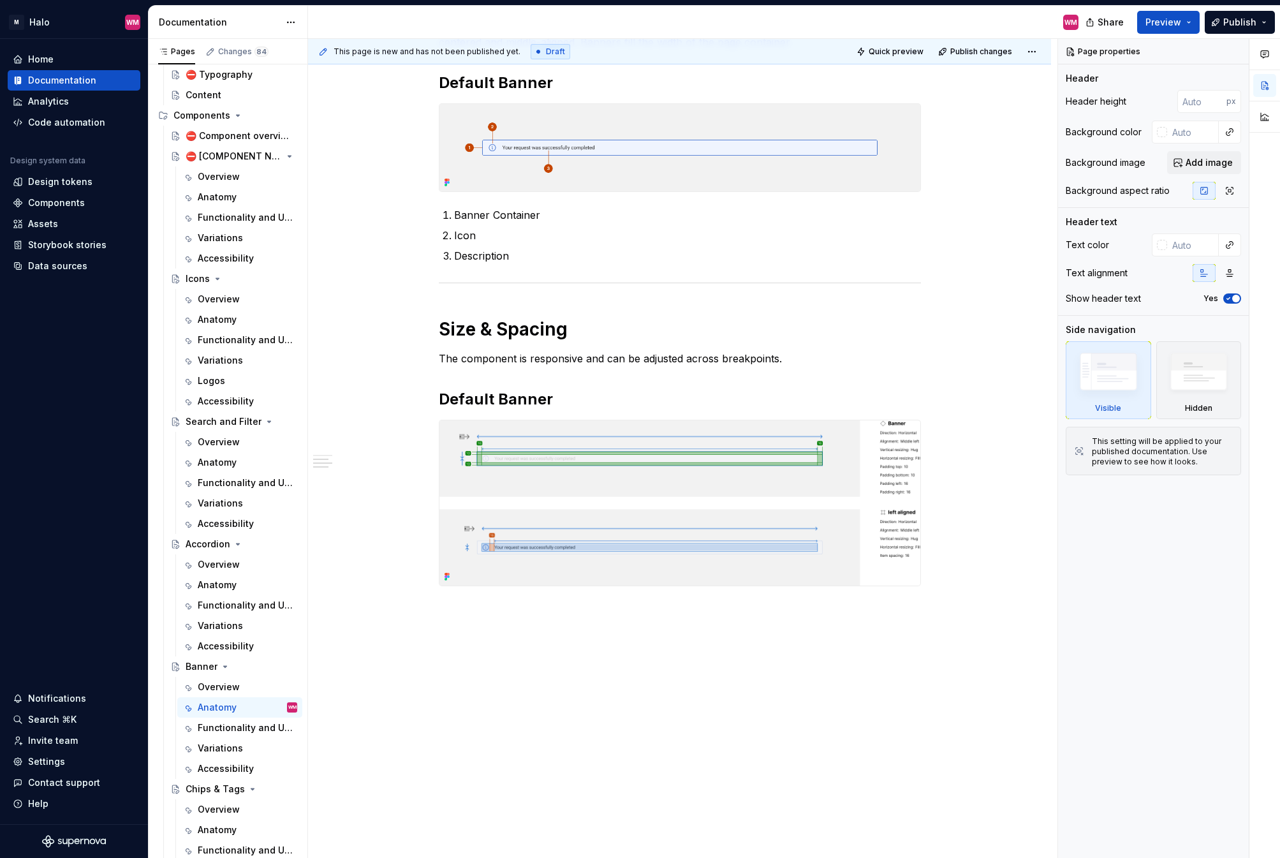
drag, startPoint x: 200, startPoint y: 828, endPoint x: 696, endPoint y: 598, distance: 547.3
click at [200, 658] on div "Anatomy" at bounding box center [217, 829] width 39 height 13
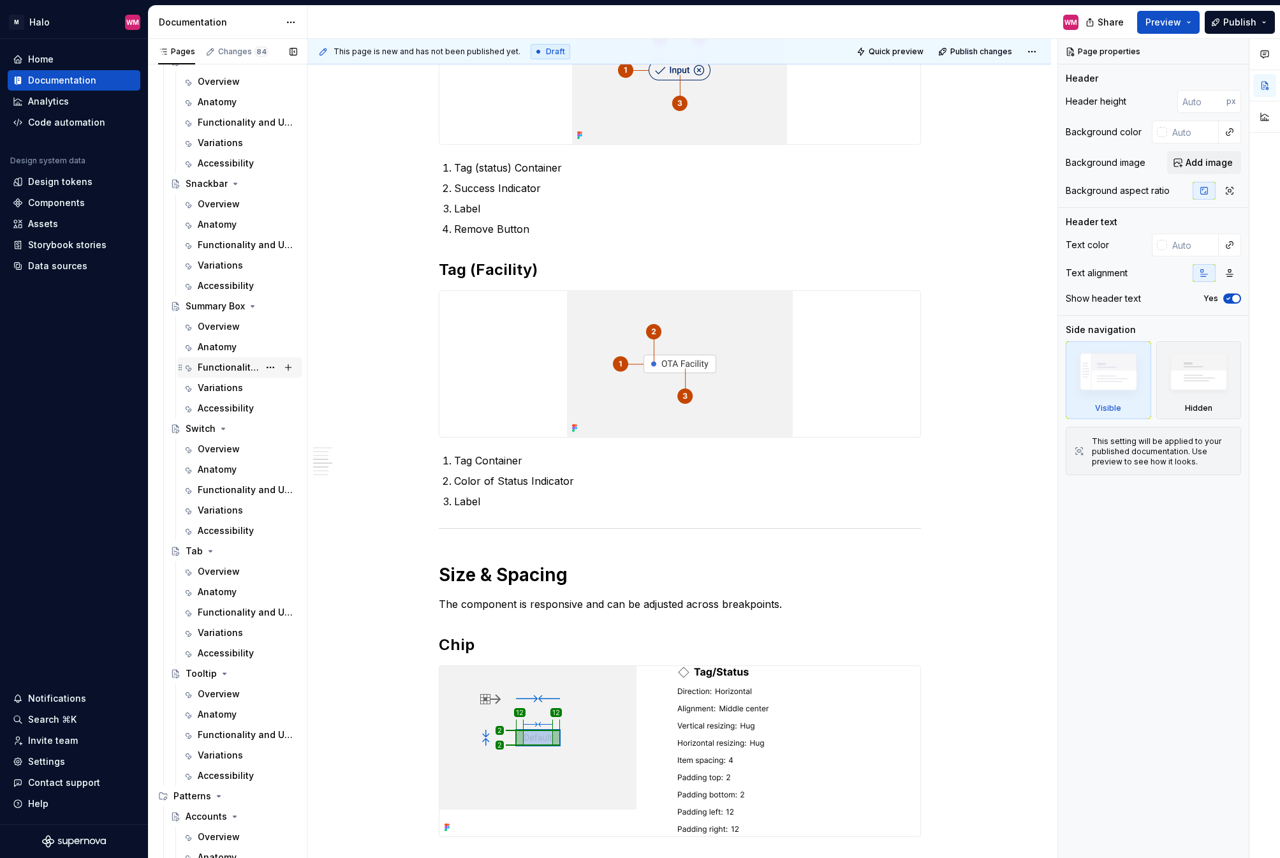
scroll to position [1334, 0]
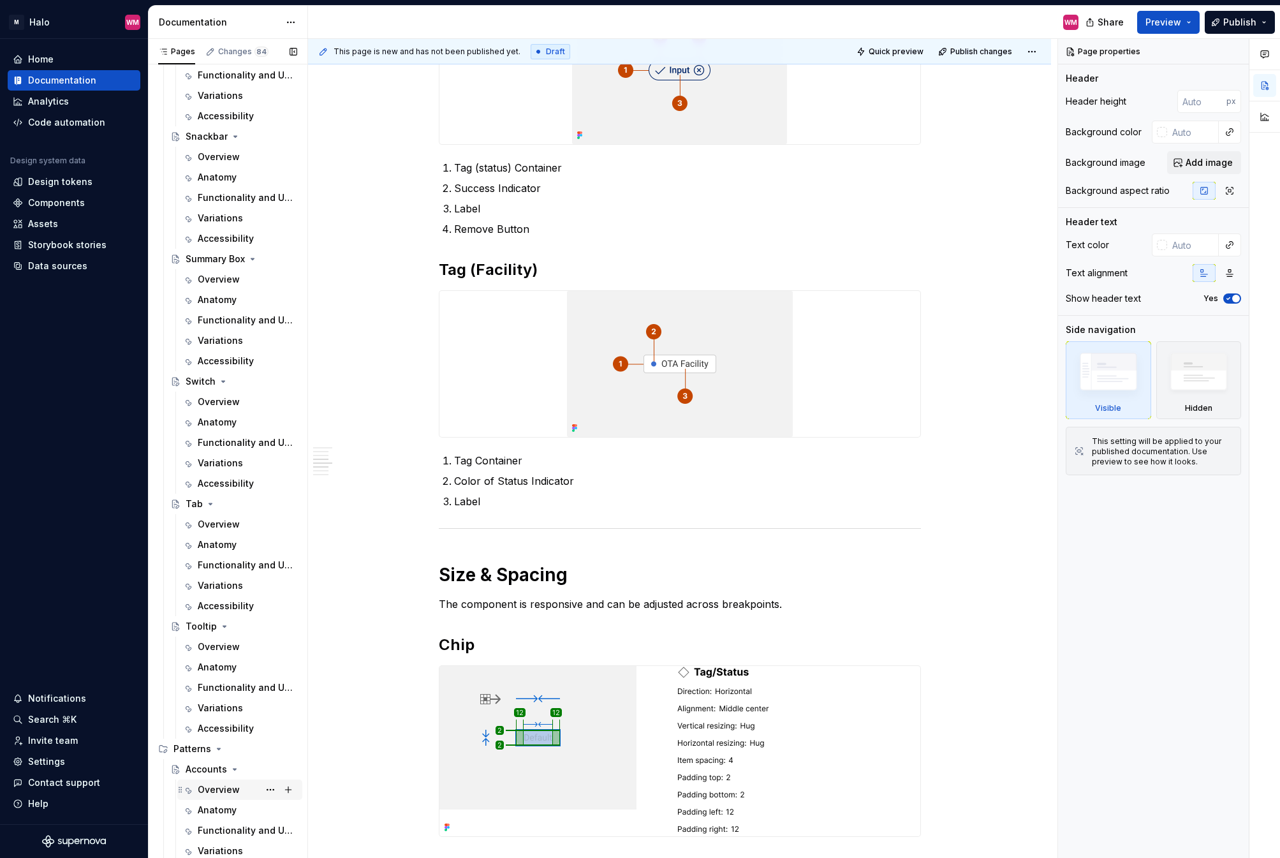
click at [244, 658] on div "Overview" at bounding box center [247, 790] width 99 height 18
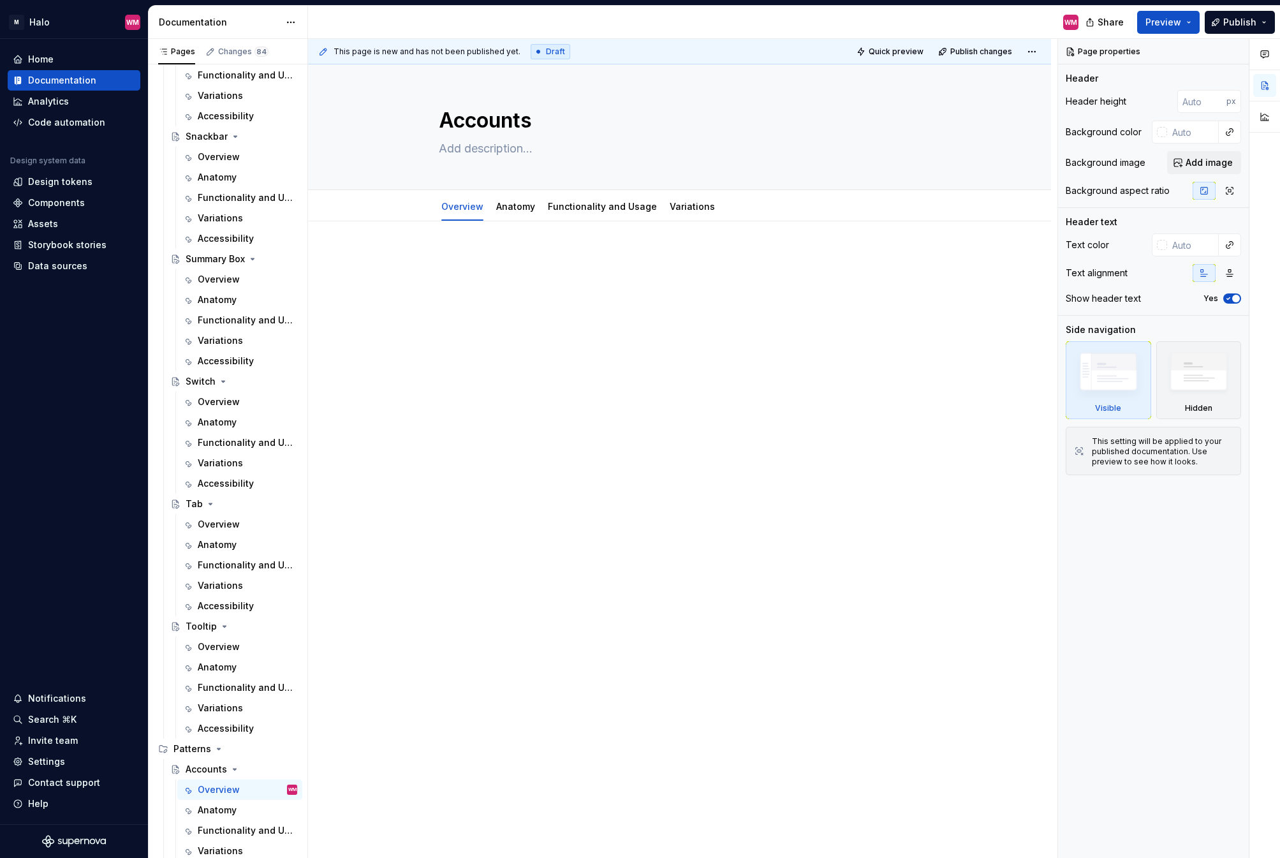
type textarea "*"
